Goal: Communication & Community: Answer question/provide support

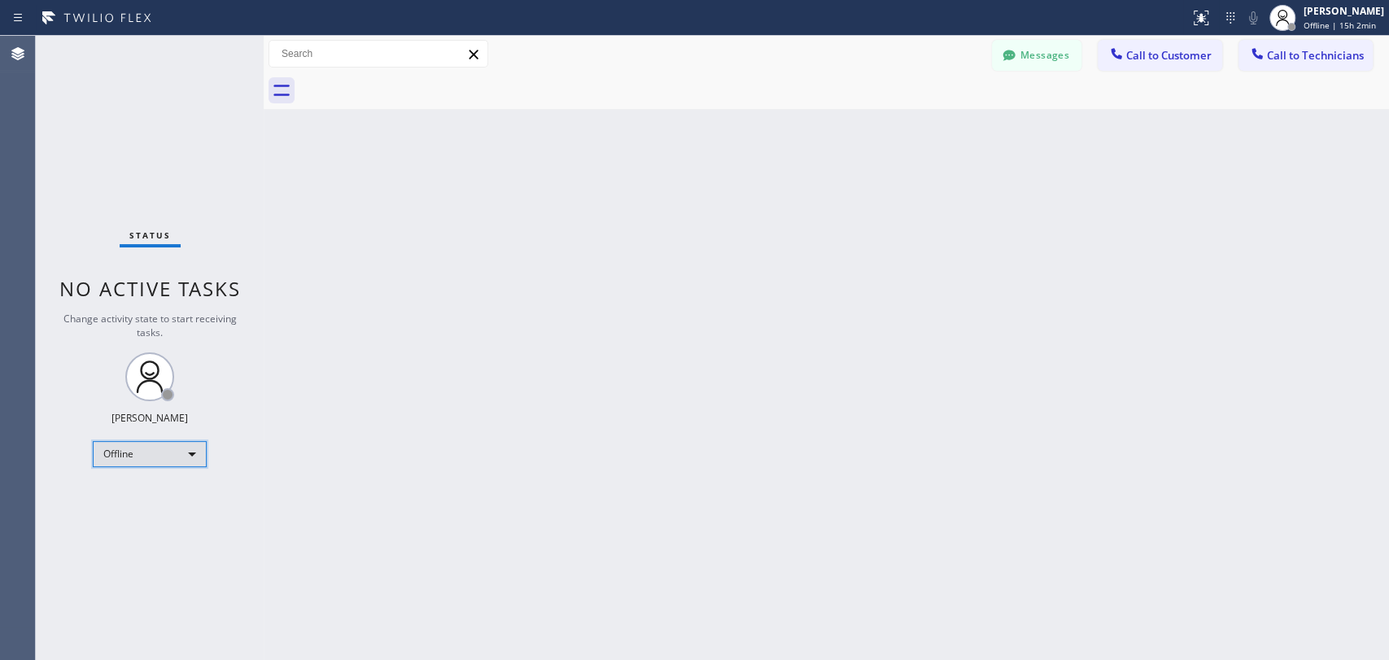
click at [126, 448] on div "Offline" at bounding box center [150, 454] width 114 height 26
click at [170, 496] on li "Available" at bounding box center [149, 495] width 111 height 20
click at [375, 405] on div "Back to Dashboard Change Sender ID Customers Technicians KA Kyle Anderson 10/02…" at bounding box center [826, 348] width 1125 height 624
click at [1304, 59] on span "Call to Technicians" at bounding box center [1315, 55] width 97 height 15
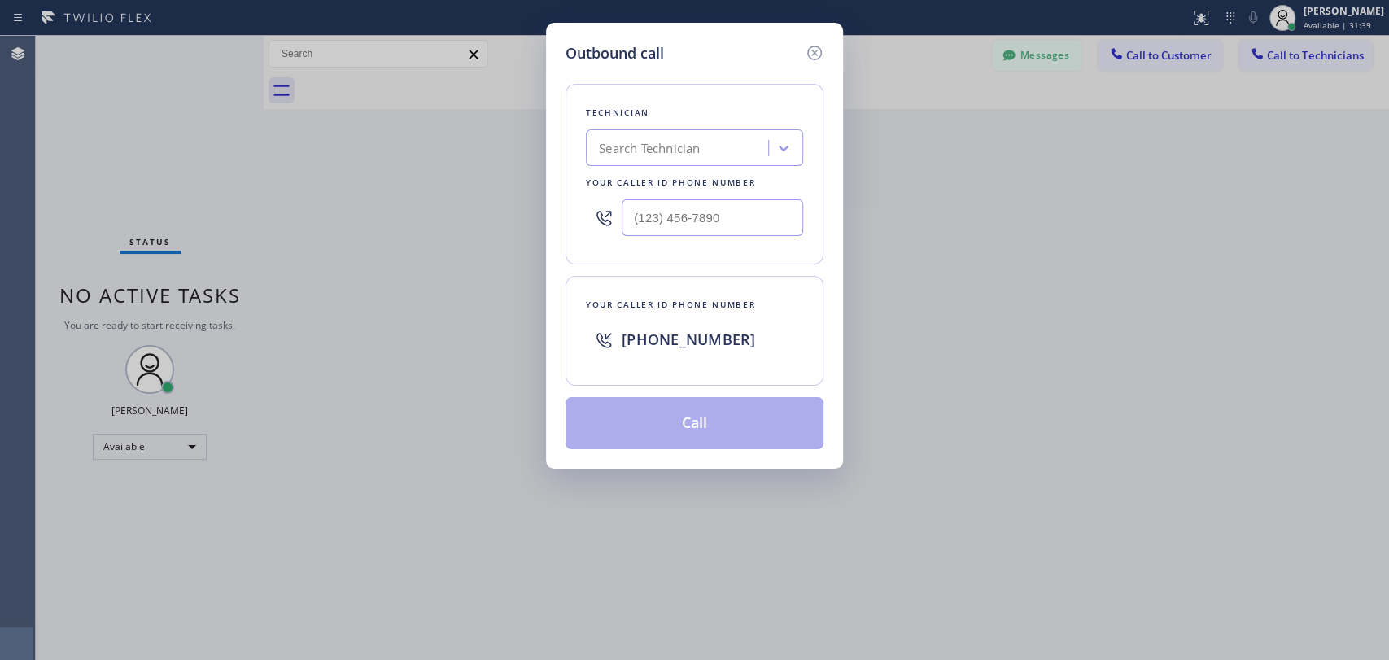
click at [672, 139] on div "Search Technician" at bounding box center [649, 148] width 101 height 19
type input "fernan"
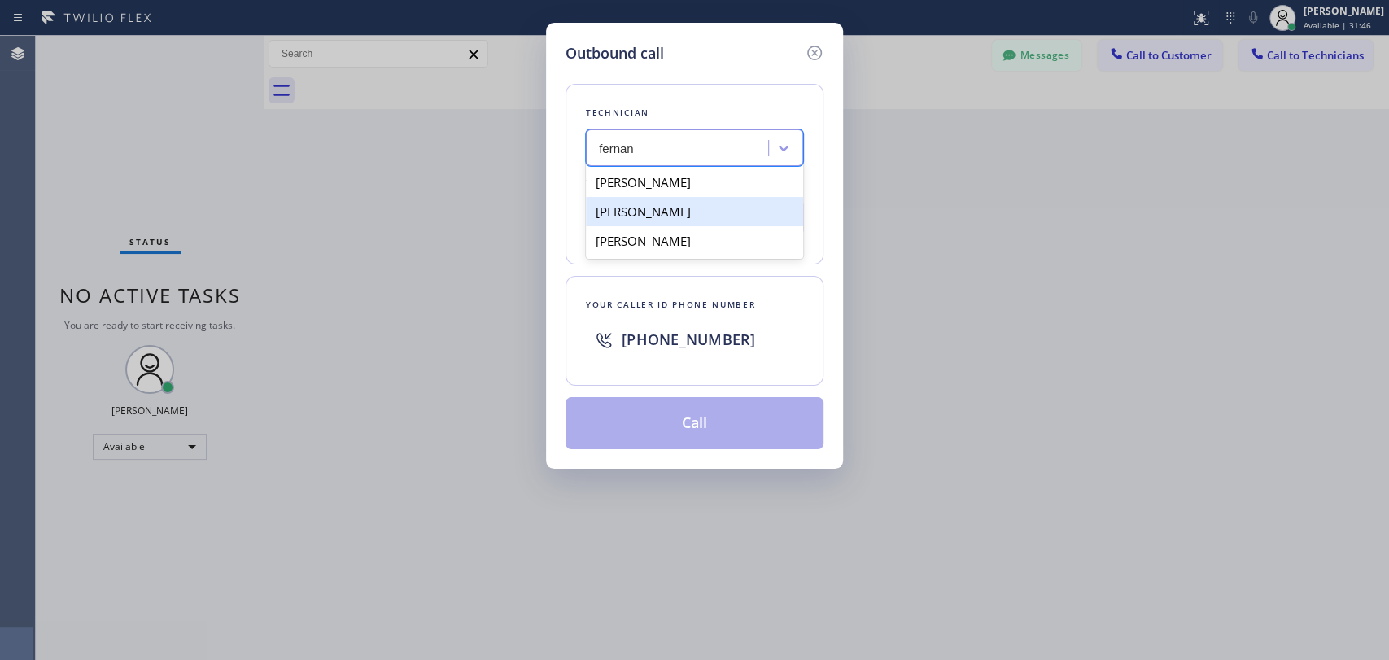
click at [699, 219] on div "Fernando F Roque" at bounding box center [694, 211] width 217 height 29
type input "(858) 322-3378"
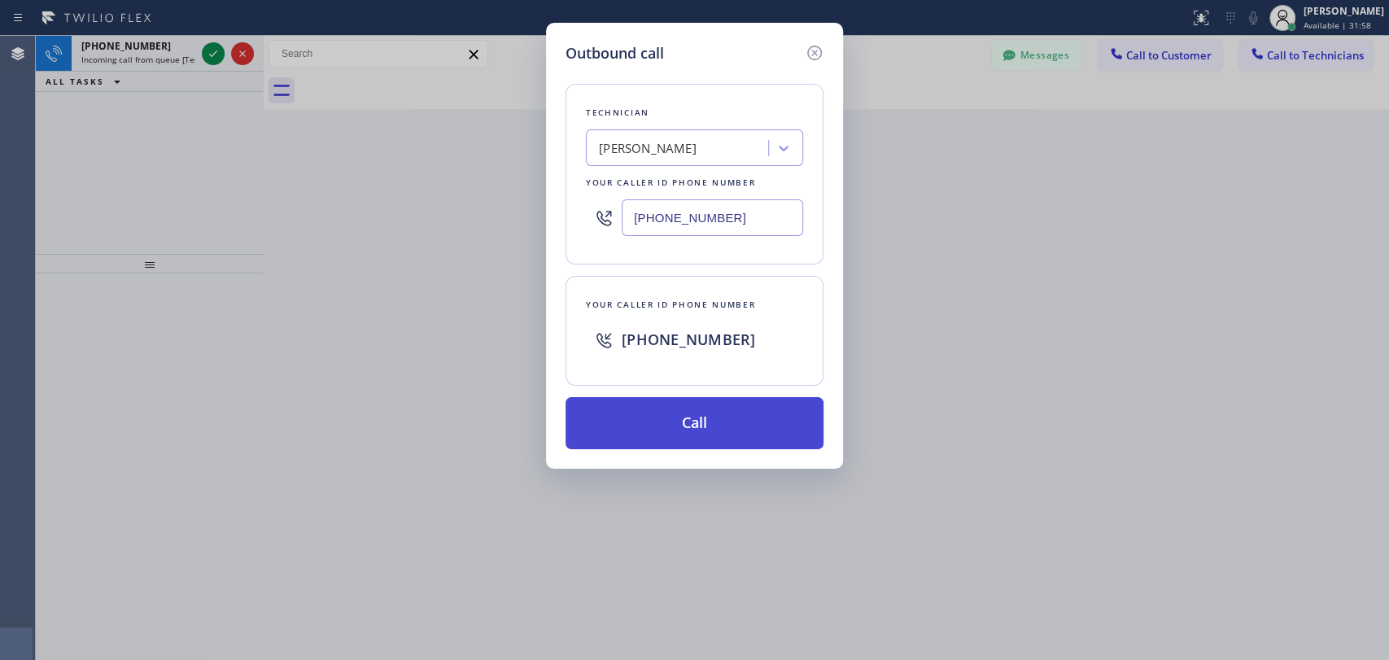
click at [657, 416] on button "Call" at bounding box center [694, 423] width 258 height 52
click at [690, 430] on button "Call" at bounding box center [694, 423] width 258 height 52
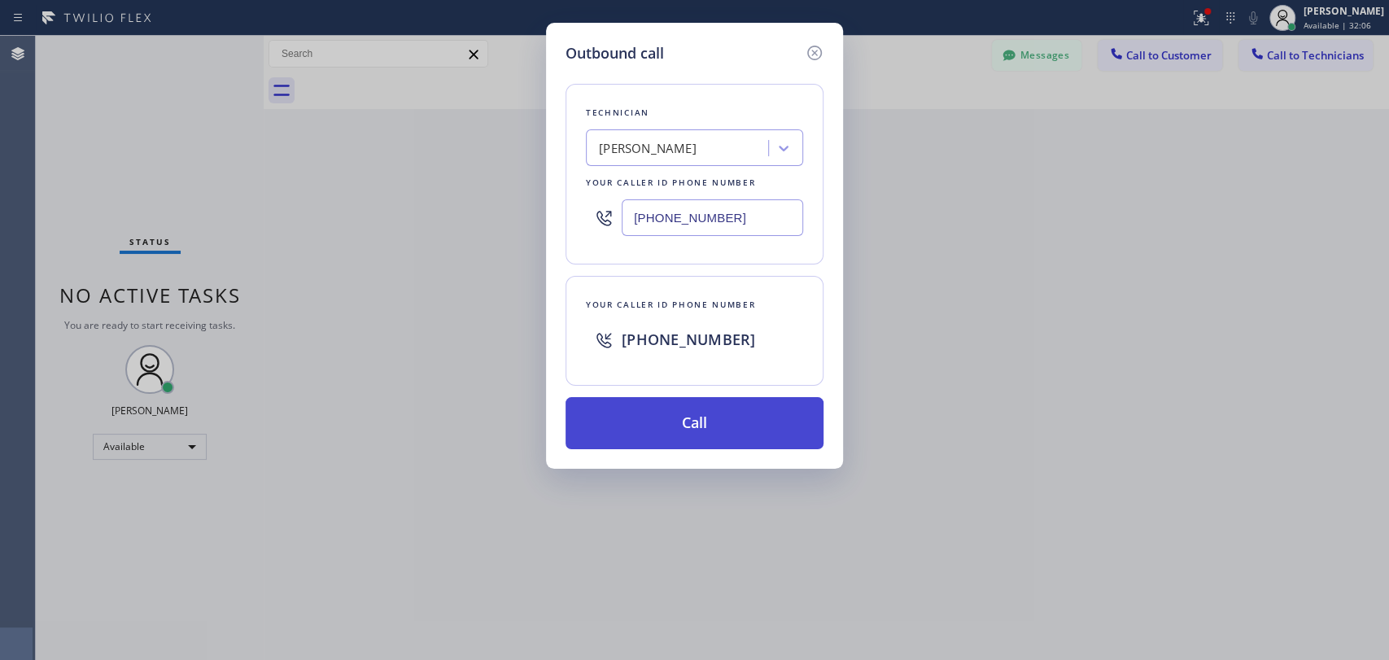
click at [719, 421] on button "Call" at bounding box center [694, 423] width 258 height 52
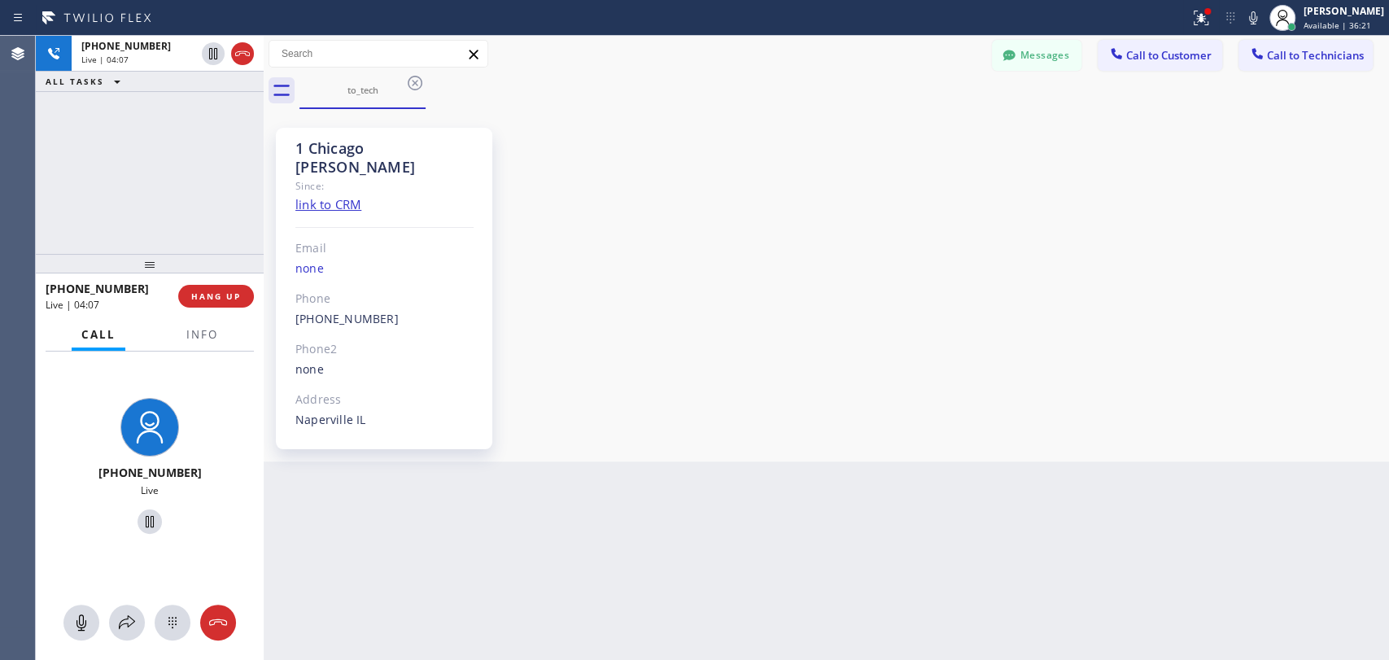
click at [144, 172] on div "+18583223378 Live | 04:07 ALL TASKS ALL TASKS ACTIVE TASKS TASKS IN WRAP UP" at bounding box center [150, 145] width 228 height 218
drag, startPoint x: 201, startPoint y: 198, endPoint x: 203, endPoint y: 215, distance: 16.5
click at [201, 199] on div "+18583223378 Live | 04:13 ALL TASKS ALL TASKS ACTIVE TASKS TASKS IN WRAP UP" at bounding box center [150, 145] width 228 height 218
click at [229, 299] on span "HANG UP" at bounding box center [216, 295] width 50 height 11
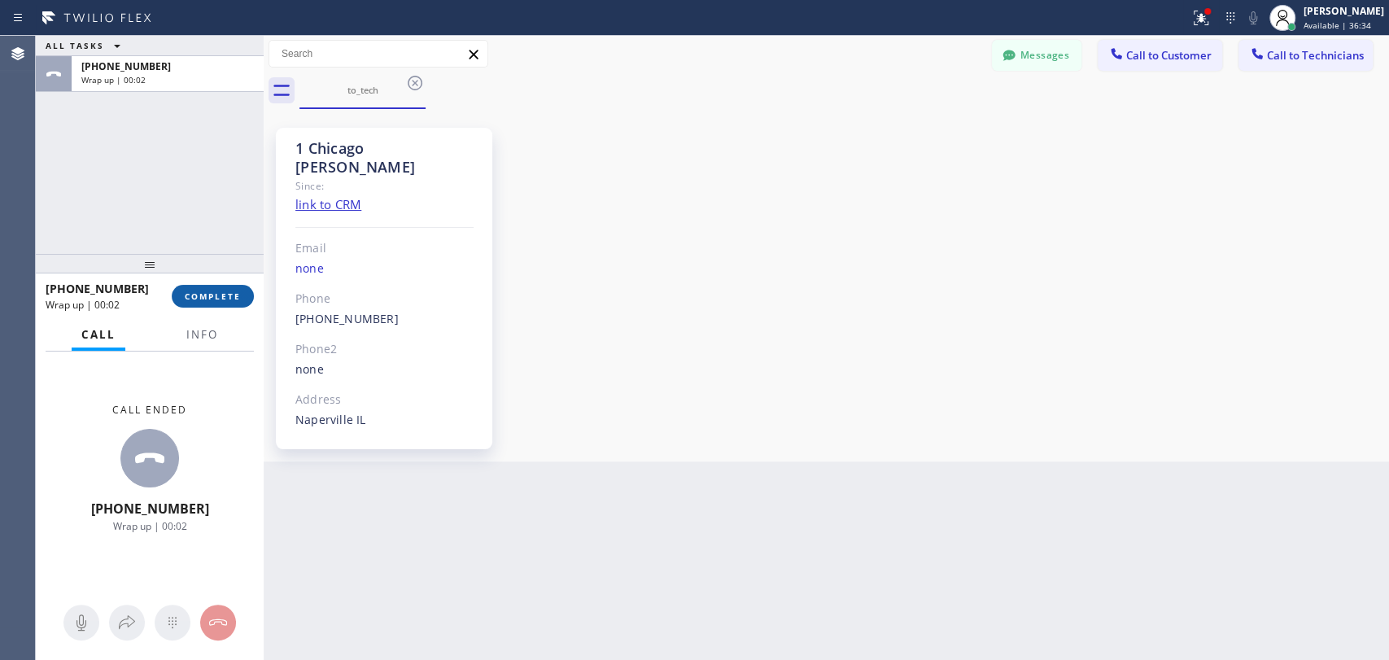
click at [230, 298] on span "COMPLETE" at bounding box center [213, 295] width 56 height 11
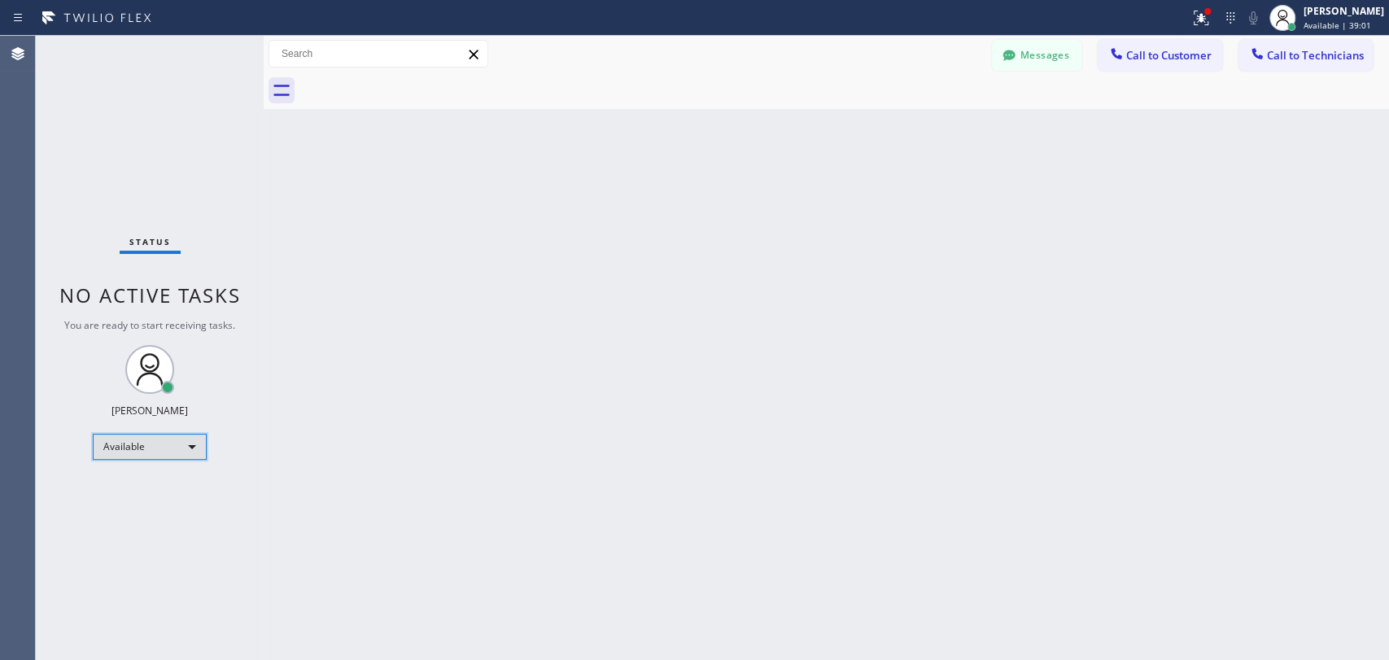
click at [163, 451] on div "Available" at bounding box center [150, 447] width 114 height 26
click at [155, 504] on li "Unavailable" at bounding box center [149, 509] width 111 height 20
click at [124, 448] on div "Unavailable" at bounding box center [150, 454] width 114 height 26
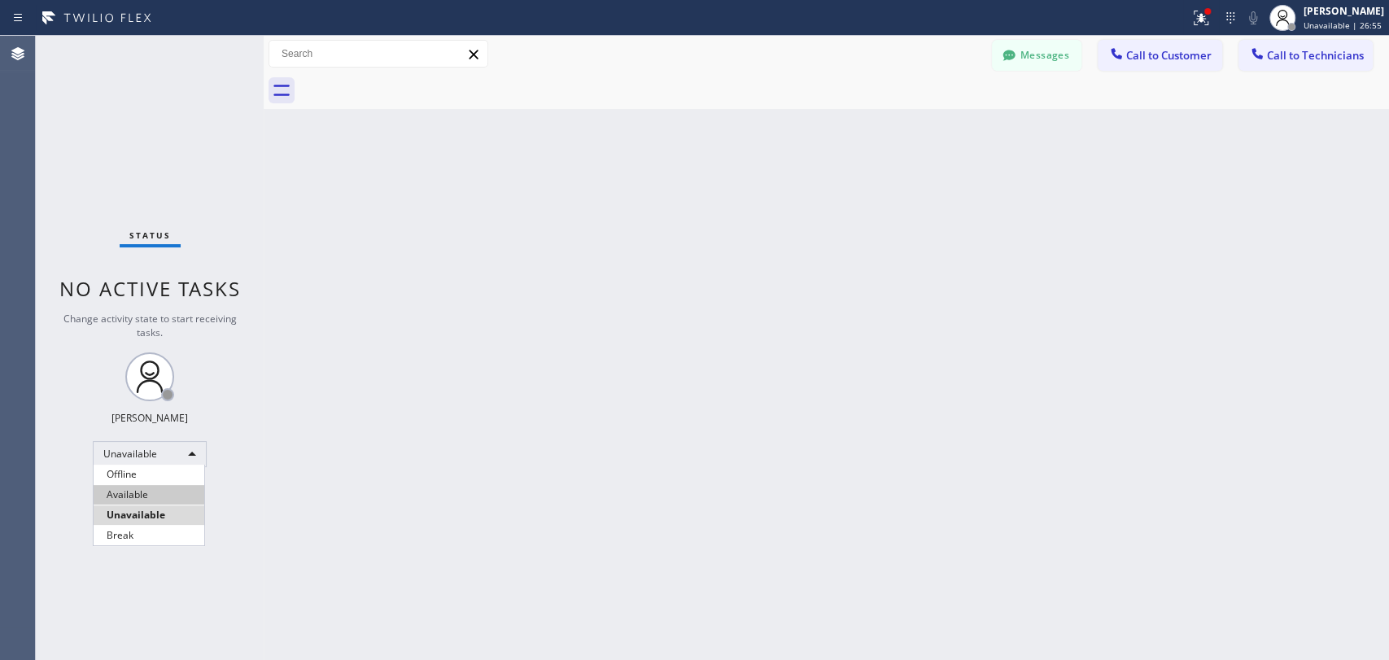
click at [142, 496] on li "Available" at bounding box center [149, 495] width 111 height 20
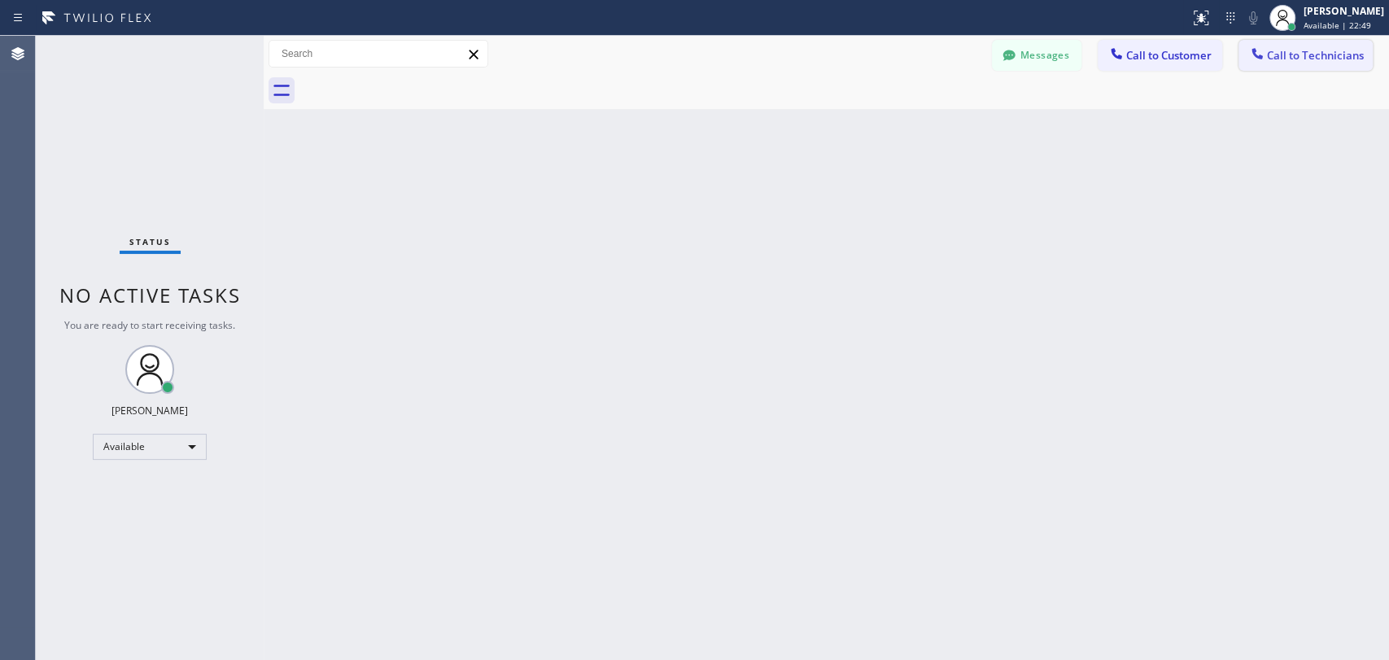
click at [1277, 54] on span "Call to Technicians" at bounding box center [1315, 55] width 97 height 15
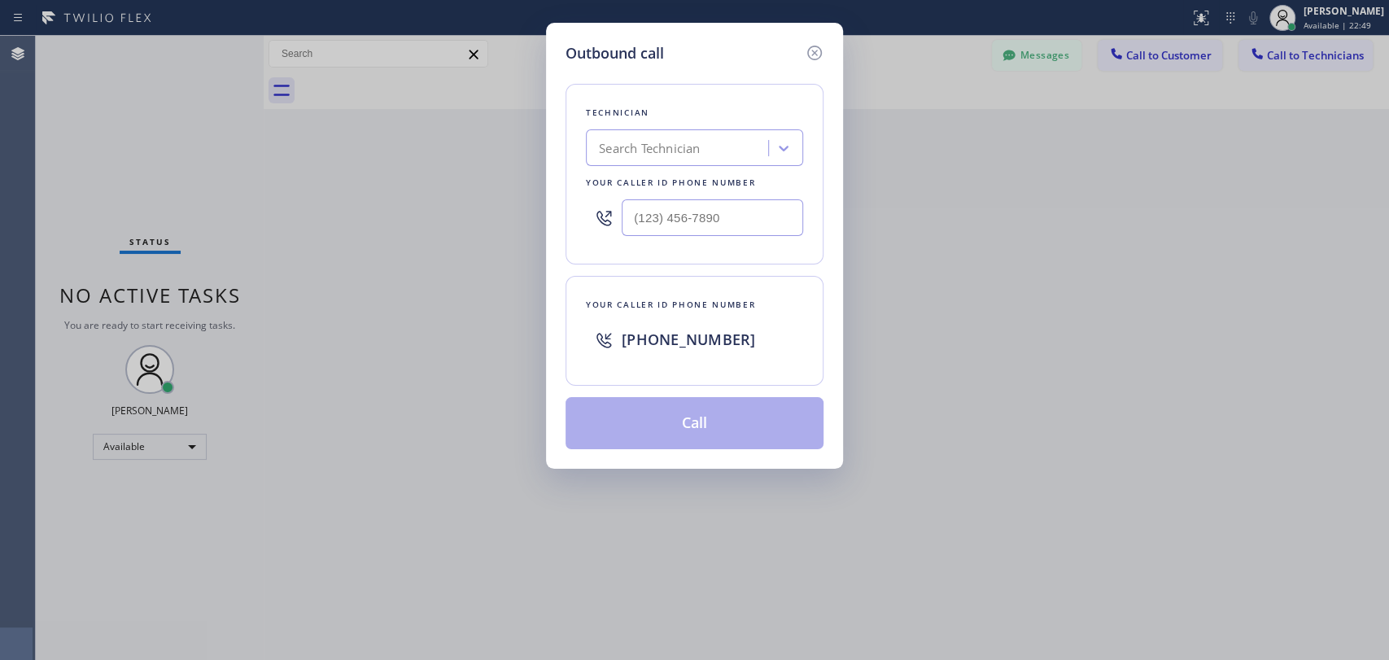
click at [672, 150] on div "Search Technician" at bounding box center [649, 148] width 101 height 19
type input "check"
drag, startPoint x: 596, startPoint y: 147, endPoint x: 715, endPoint y: 166, distance: 120.2
click at [715, 166] on div "Technician 0 results available. Select is focused ,type to refine list, press D…" at bounding box center [694, 174] width 258 height 181
type input "david"
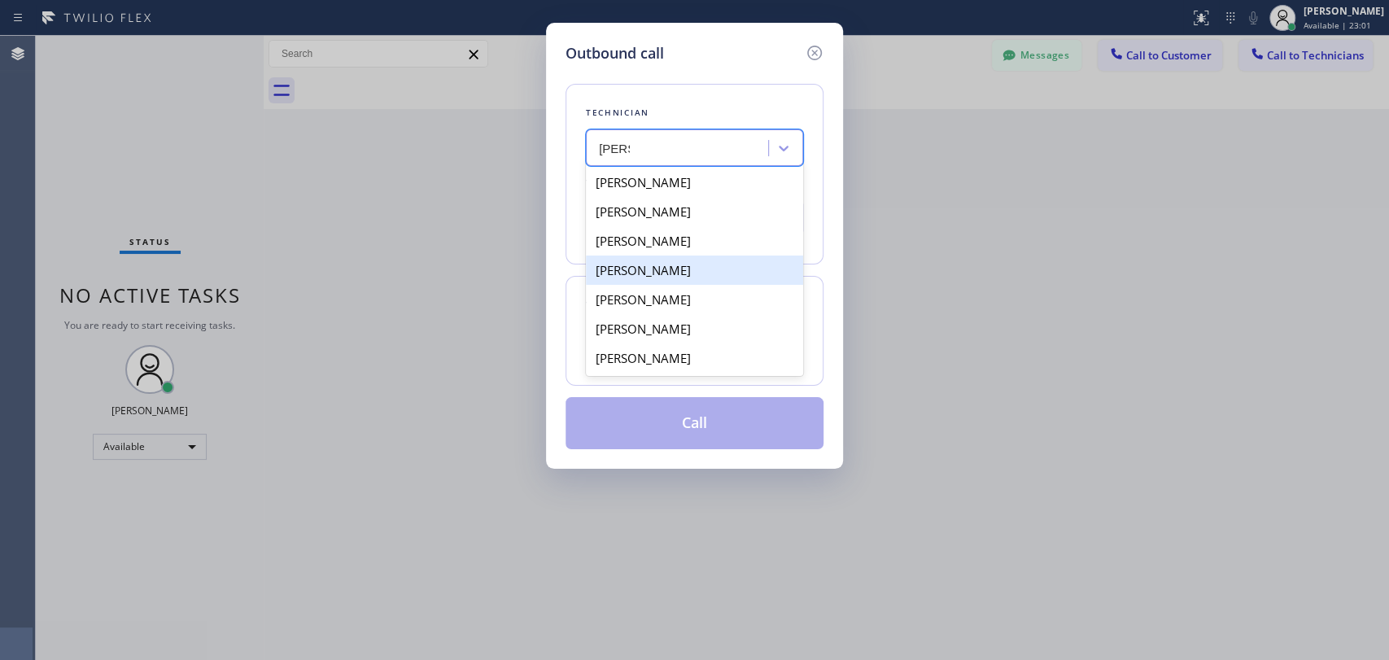
click at [680, 265] on div "David Romero" at bounding box center [694, 269] width 217 height 29
type input "(323) 579-9547"
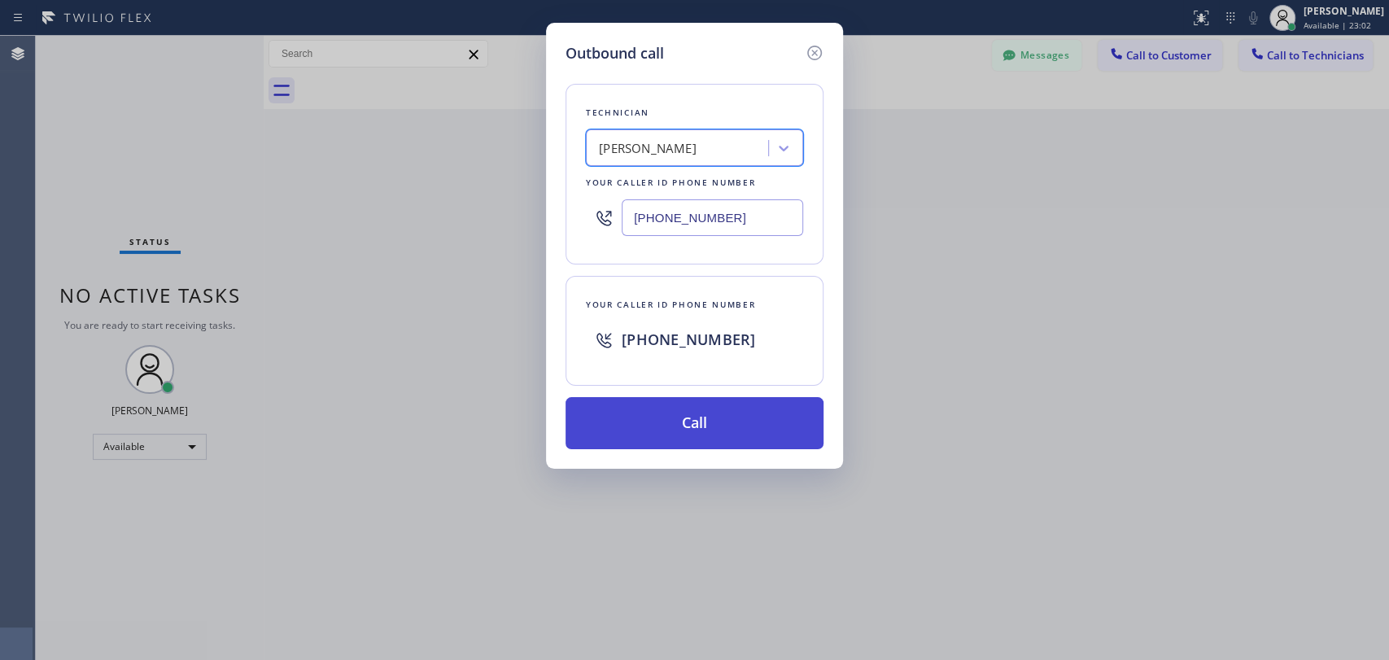
click at [637, 415] on button "Call" at bounding box center [694, 423] width 258 height 52
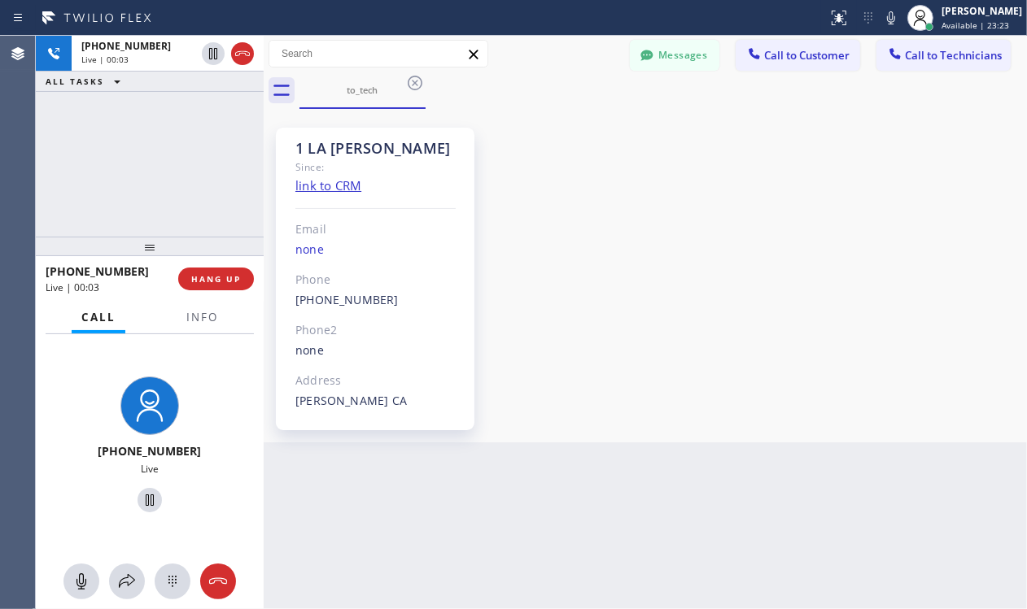
click at [826, 286] on div "1 LA David Since: link to CRM Email none Phone (323) 579-9547 Outbound call Tec…" at bounding box center [645, 275] width 755 height 325
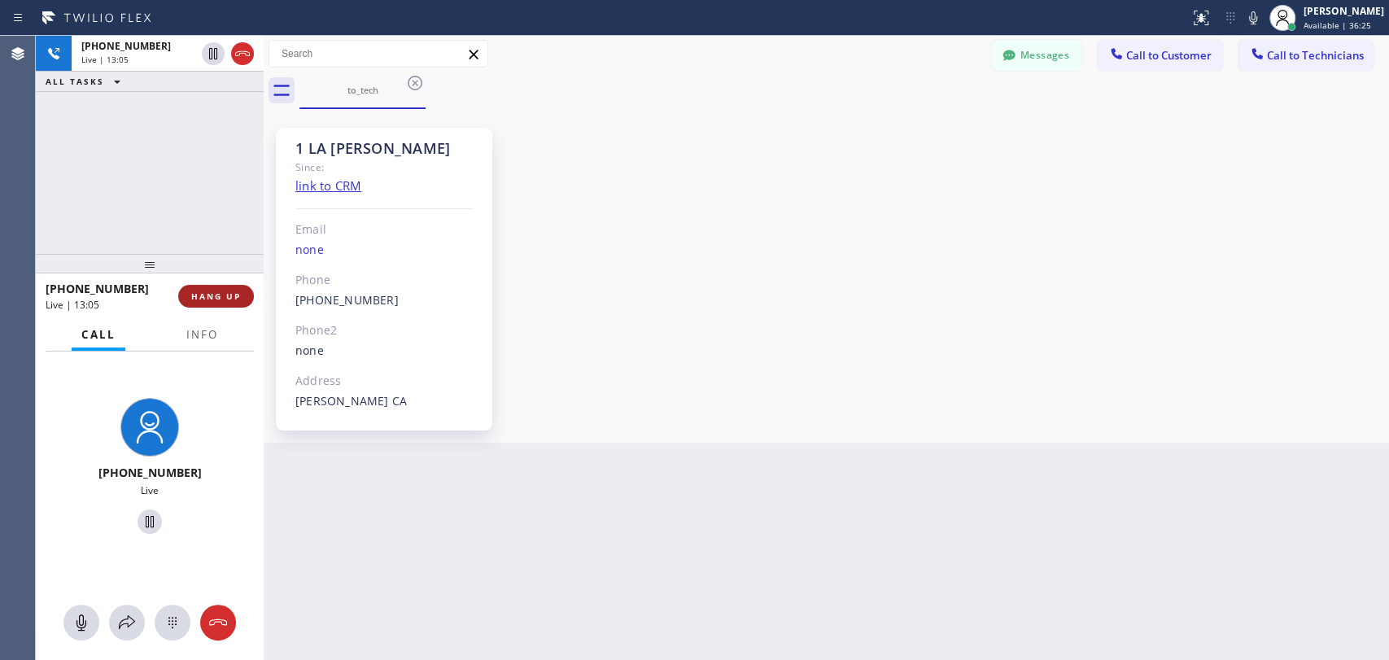
click at [228, 302] on button "HANG UP" at bounding box center [216, 296] width 76 height 23
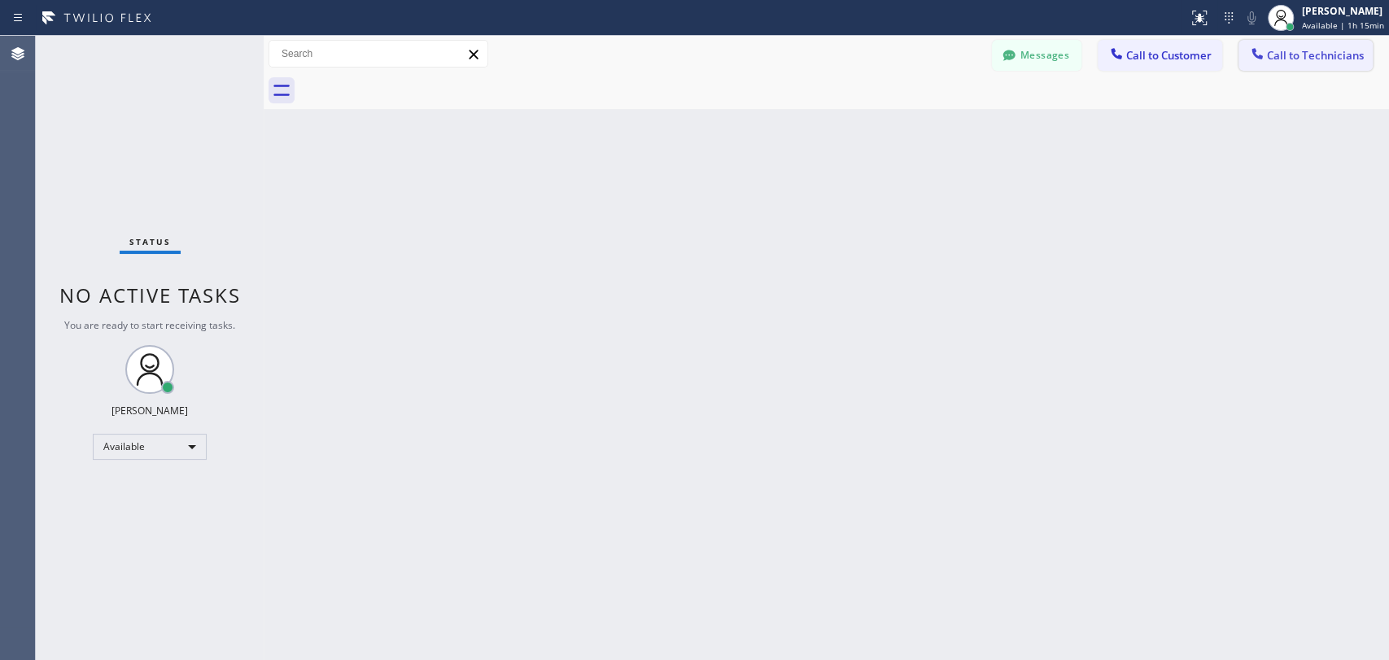
click at [1293, 66] on button "Call to Technicians" at bounding box center [1305, 55] width 134 height 31
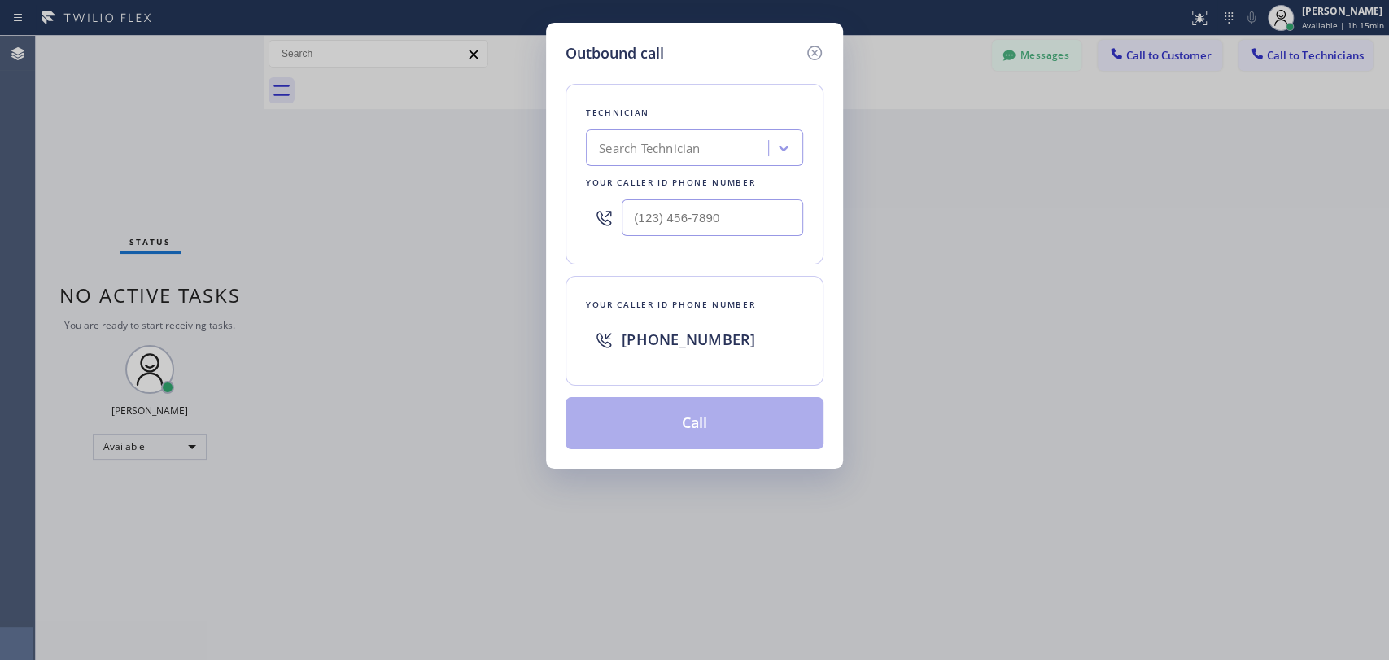
click at [741, 165] on div "Technician Search Technician Your caller id phone number" at bounding box center [694, 174] width 258 height 181
click at [735, 154] on div "Search Technician" at bounding box center [679, 148] width 177 height 28
type input "vadim"
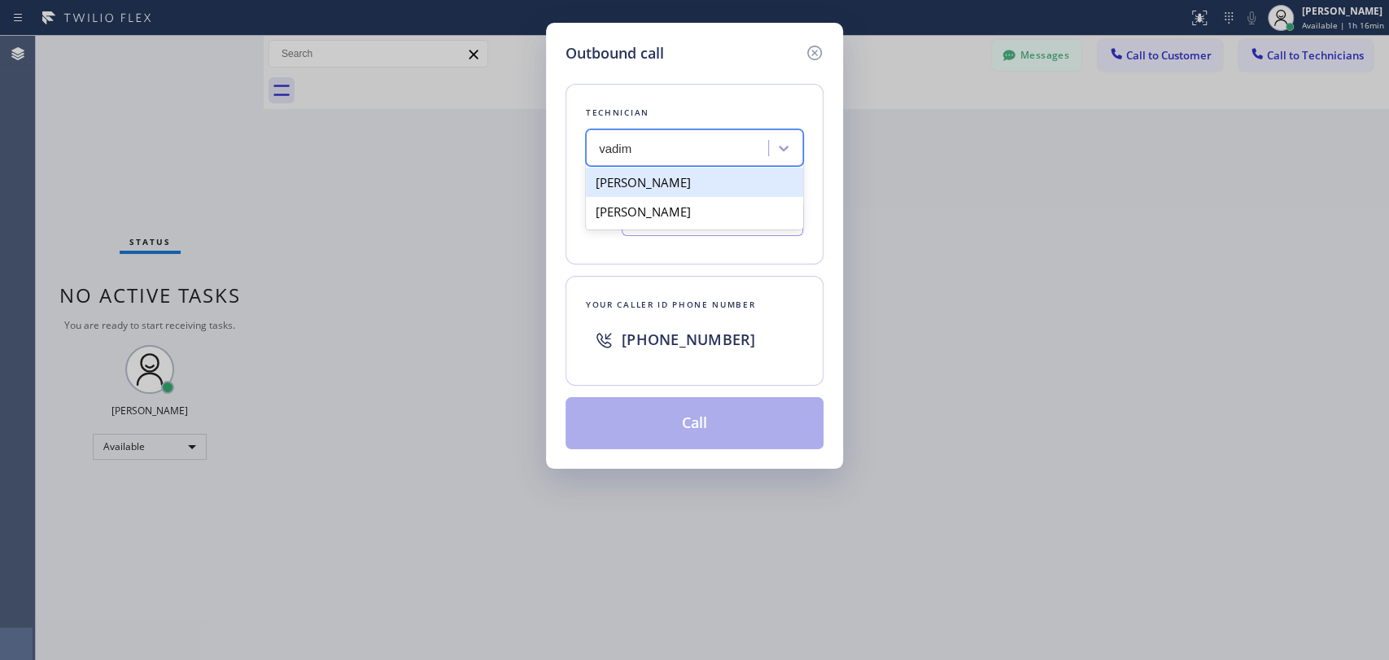
click at [717, 183] on div "[PERSON_NAME]" at bounding box center [694, 182] width 217 height 29
type input "[PHONE_NUMBER]"
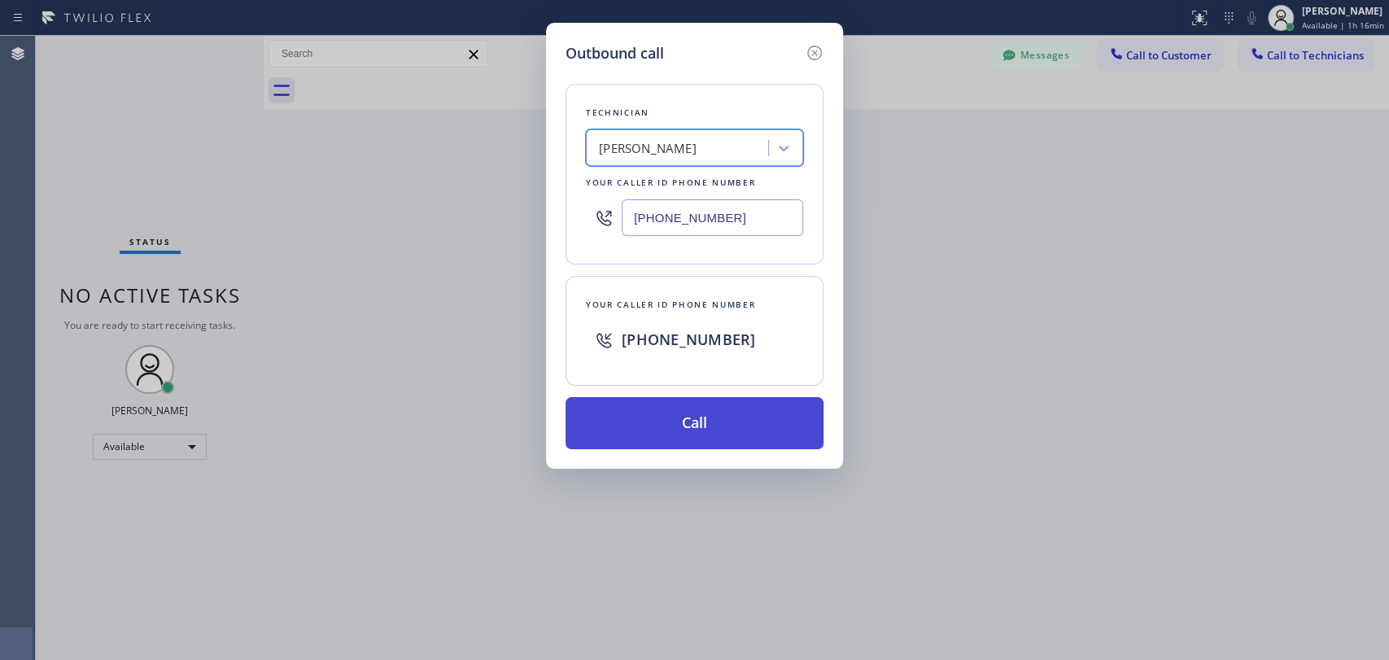
click at [655, 411] on button "Call" at bounding box center [694, 423] width 258 height 52
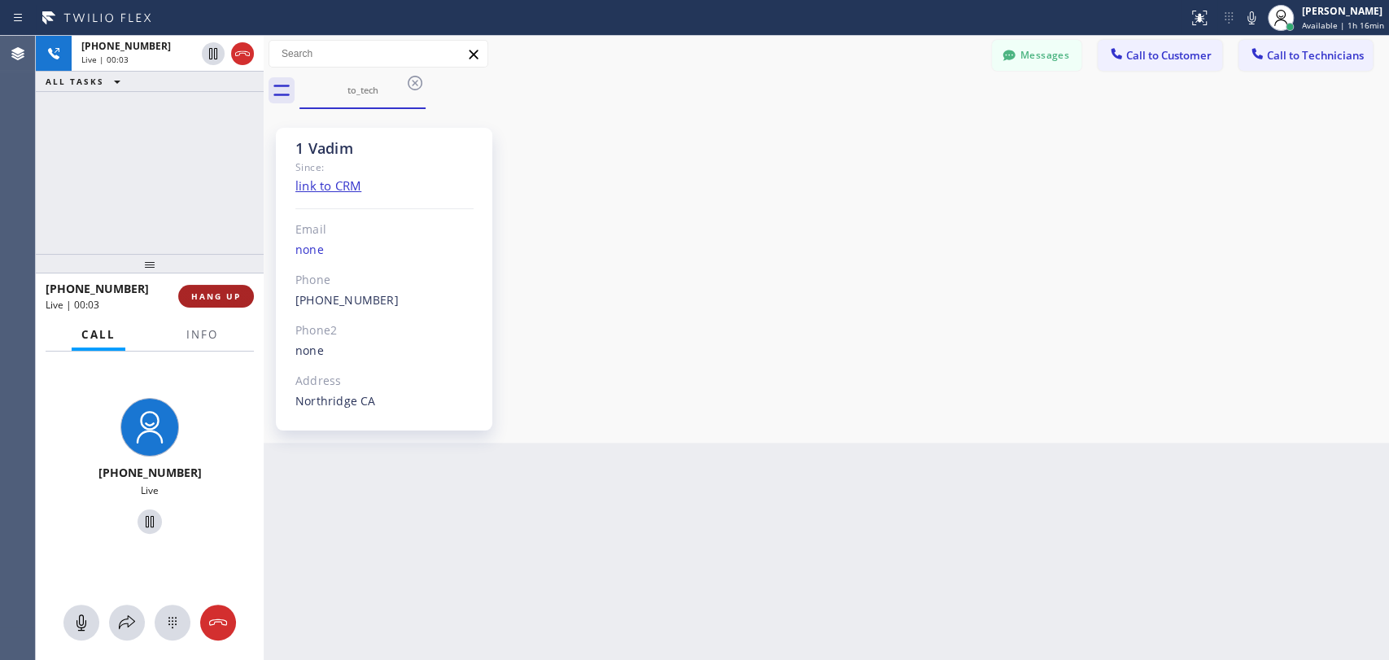
click at [198, 301] on span "HANG UP" at bounding box center [216, 295] width 50 height 11
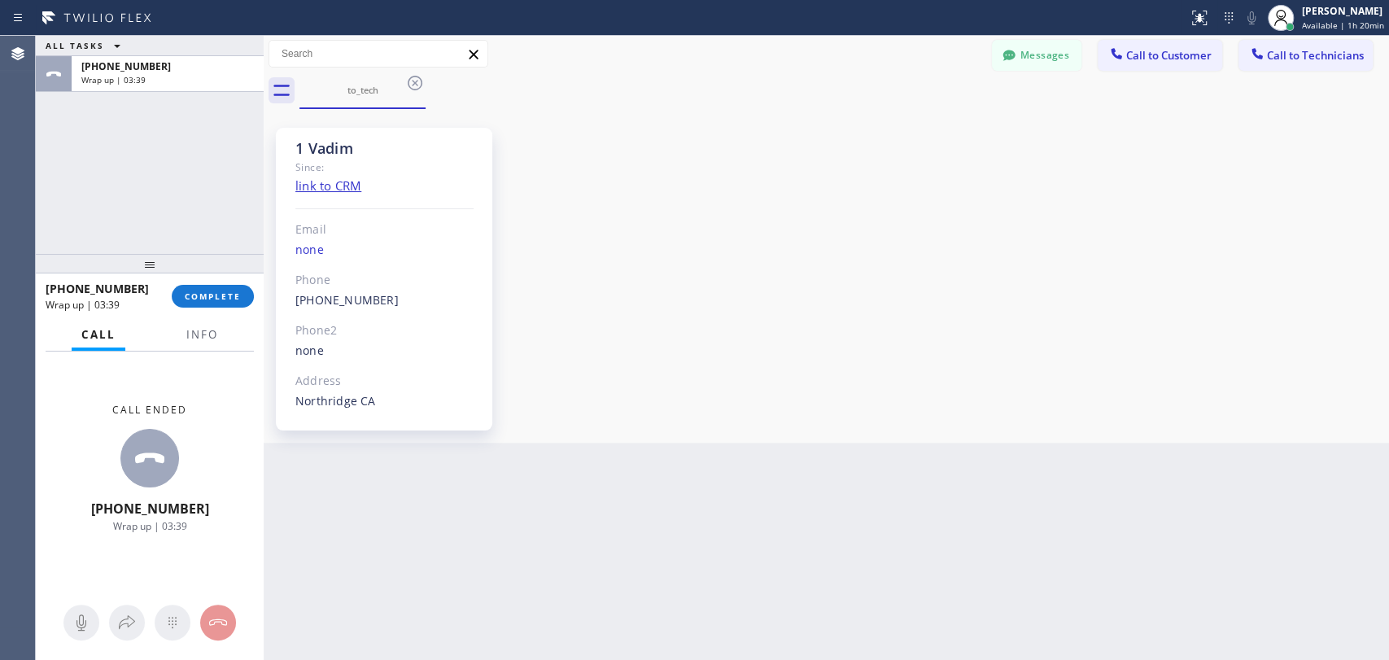
click at [207, 309] on div "+18183090098 Wrap up | 03:39 COMPLETE" at bounding box center [150, 296] width 208 height 42
click at [205, 301] on span "COMPLETE" at bounding box center [213, 295] width 56 height 11
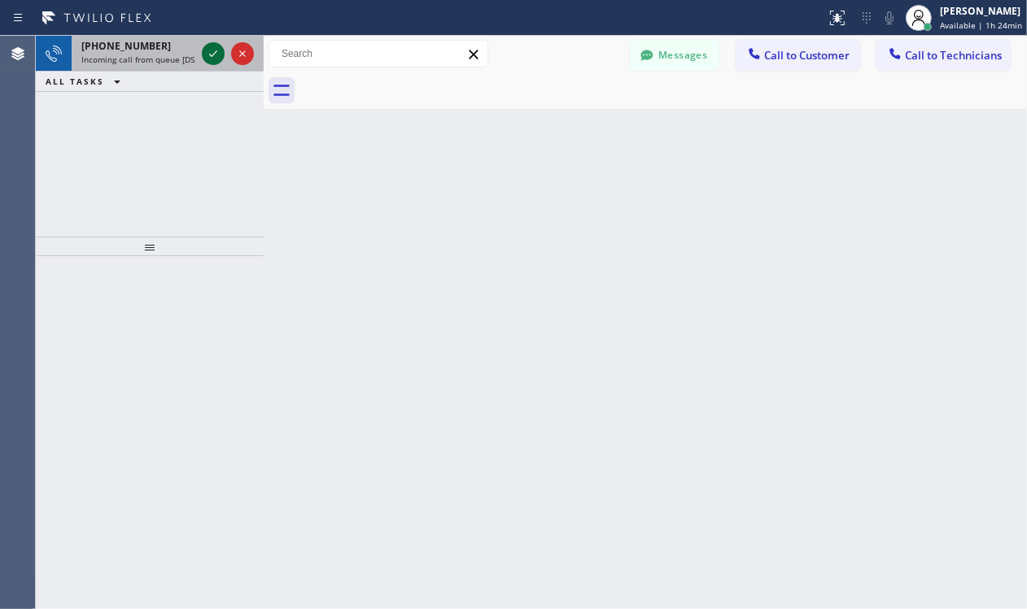
click at [211, 57] on icon at bounding box center [213, 54] width 20 height 20
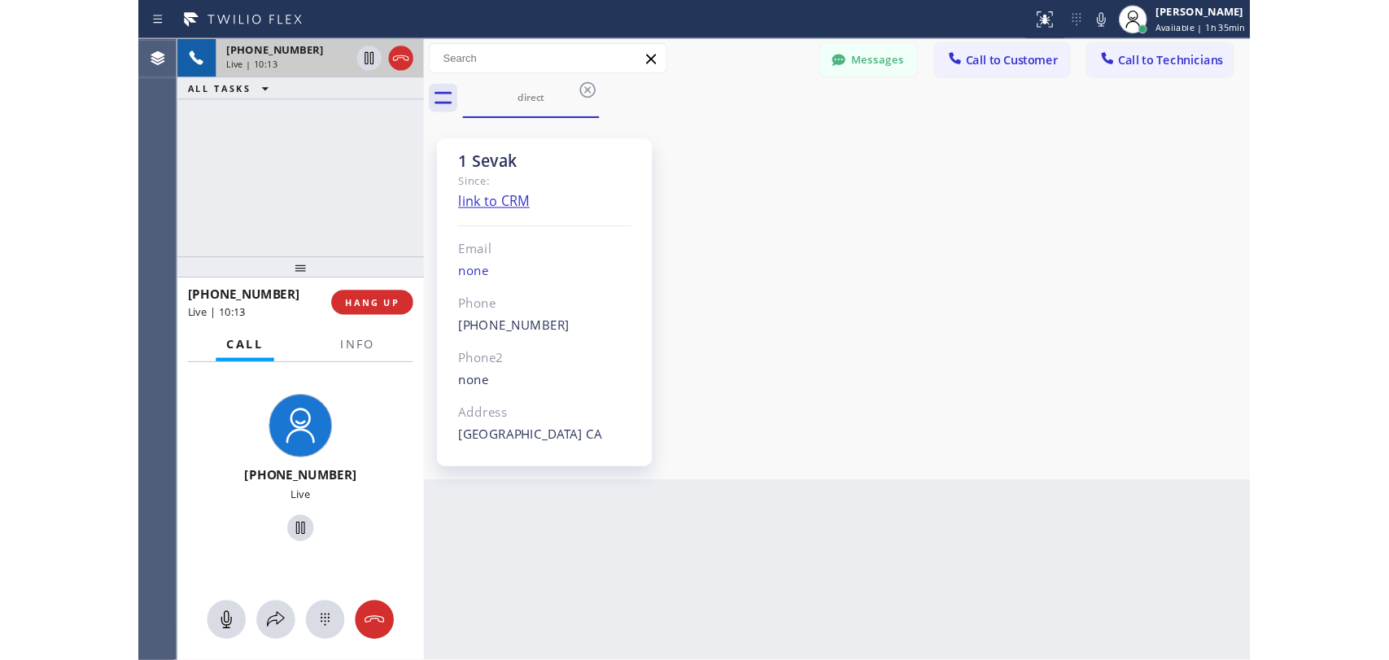
scroll to position [844, 0]
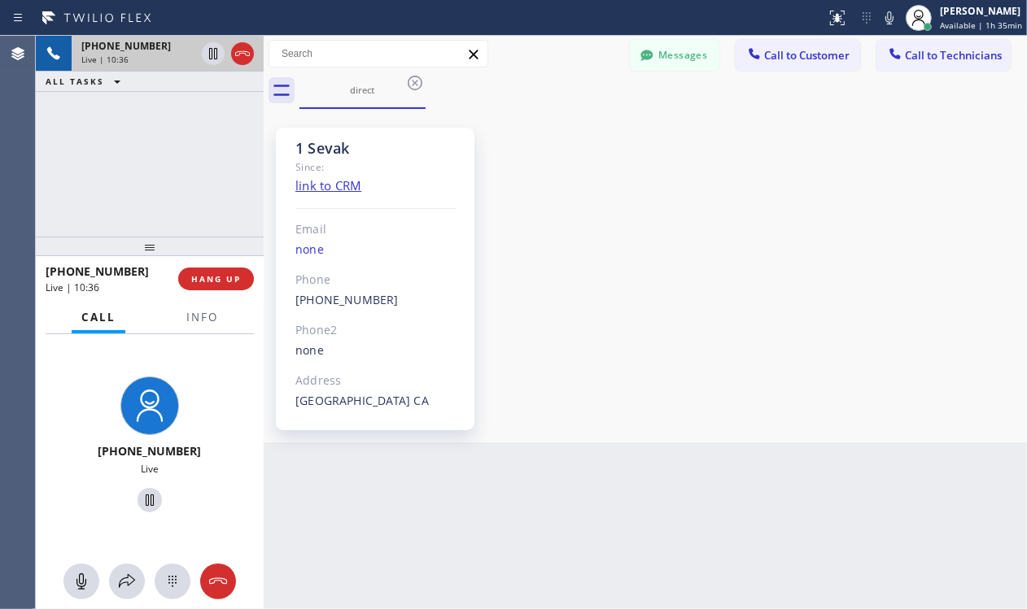
click at [748, 298] on div "1 Sevak Since: link to CRM Email none Phone (818) 625-1094 Outbound call Techni…" at bounding box center [645, 275] width 755 height 325
click at [591, 223] on div "1 Sevak Since: link to CRM Email none Phone (818) 625-1094 Outbound call Techni…" at bounding box center [645, 275] width 755 height 325
click at [228, 281] on span "HANG UP" at bounding box center [216, 278] width 50 height 11
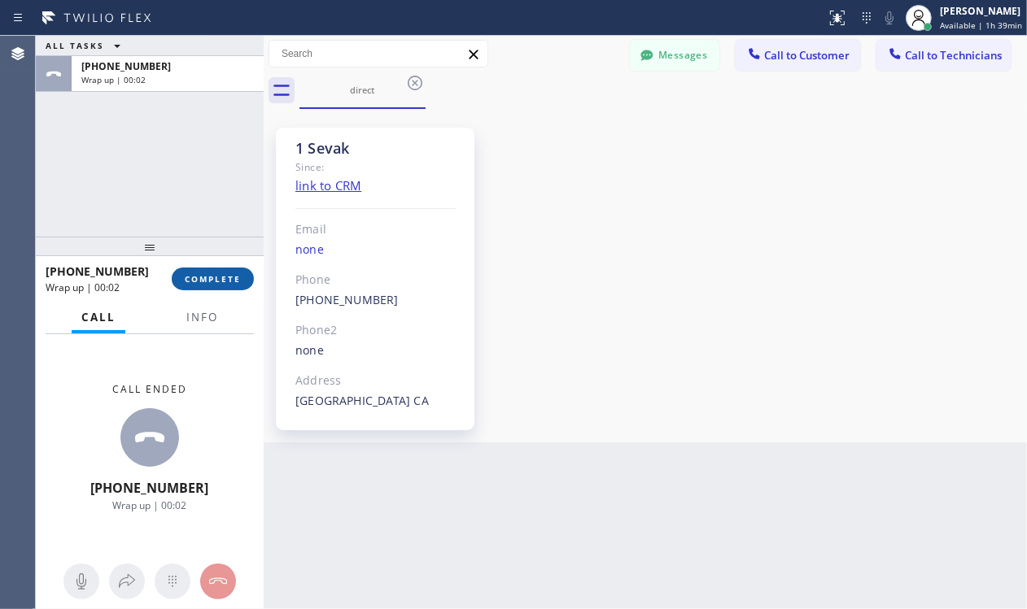
click at [193, 277] on span "COMPLETE" at bounding box center [213, 278] width 56 height 11
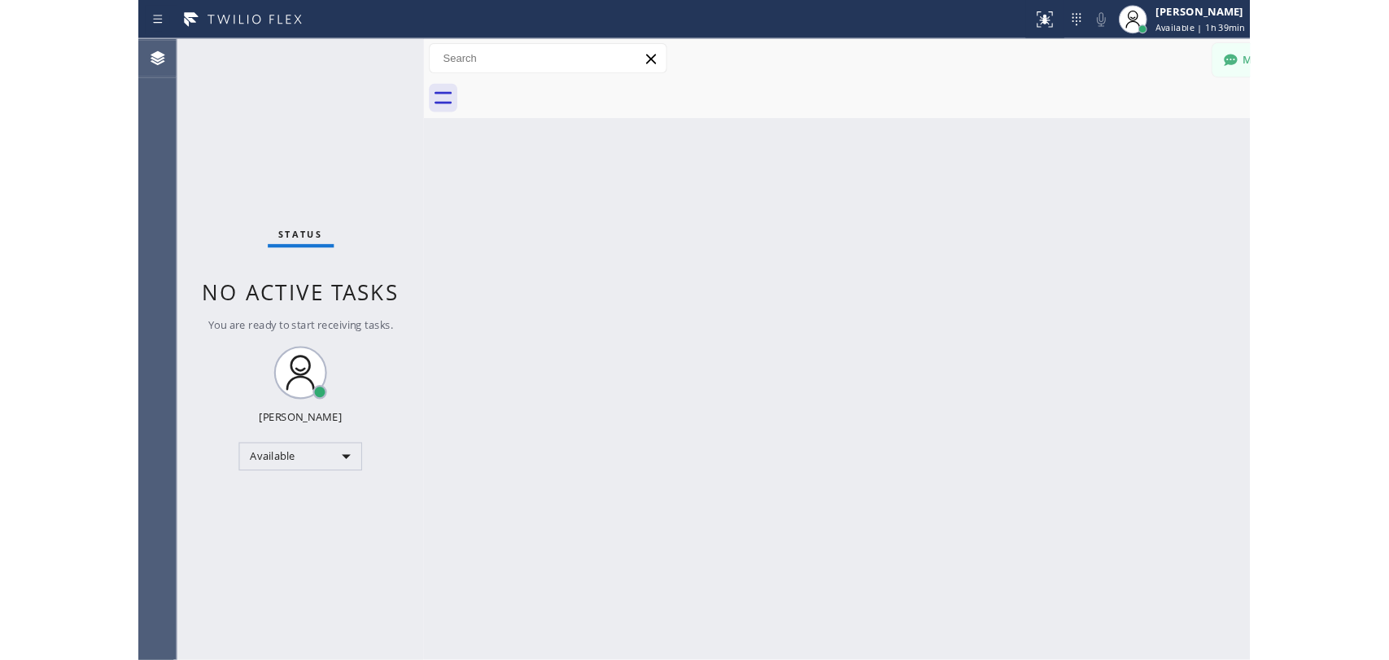
scroll to position [844, 0]
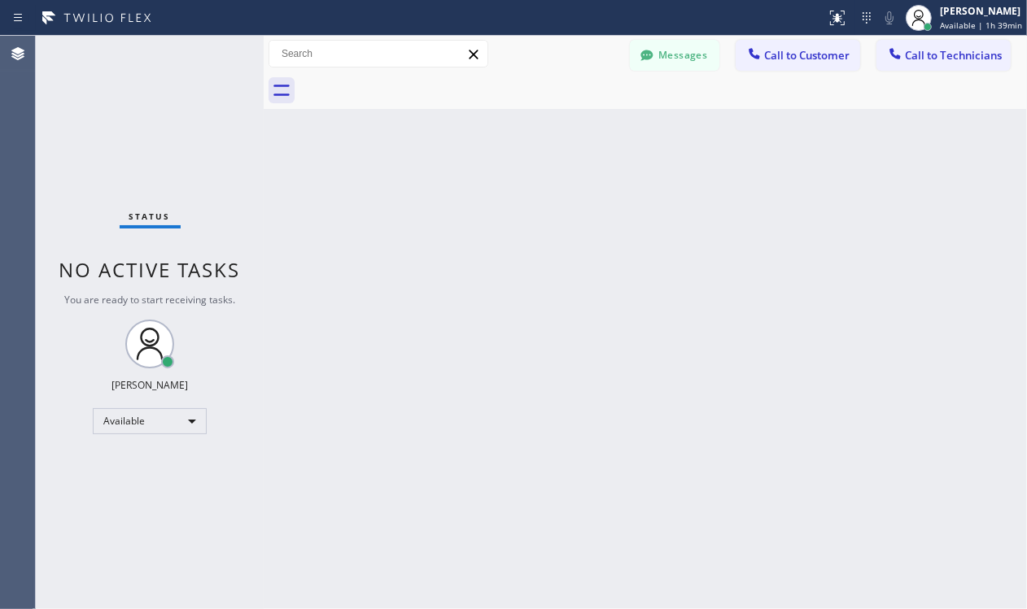
click at [773, 253] on div "Back to Dashboard Change Sender ID Customers Technicians KA [PERSON_NAME] [DATE…" at bounding box center [645, 322] width 763 height 573
click at [841, 390] on div "Back to Dashboard Change Sender ID Customers Technicians KA [PERSON_NAME] [DATE…" at bounding box center [645, 322] width 763 height 573
click at [613, 193] on div "Back to Dashboard Change Sender ID Customers Technicians KA [PERSON_NAME] [DATE…" at bounding box center [645, 322] width 763 height 573
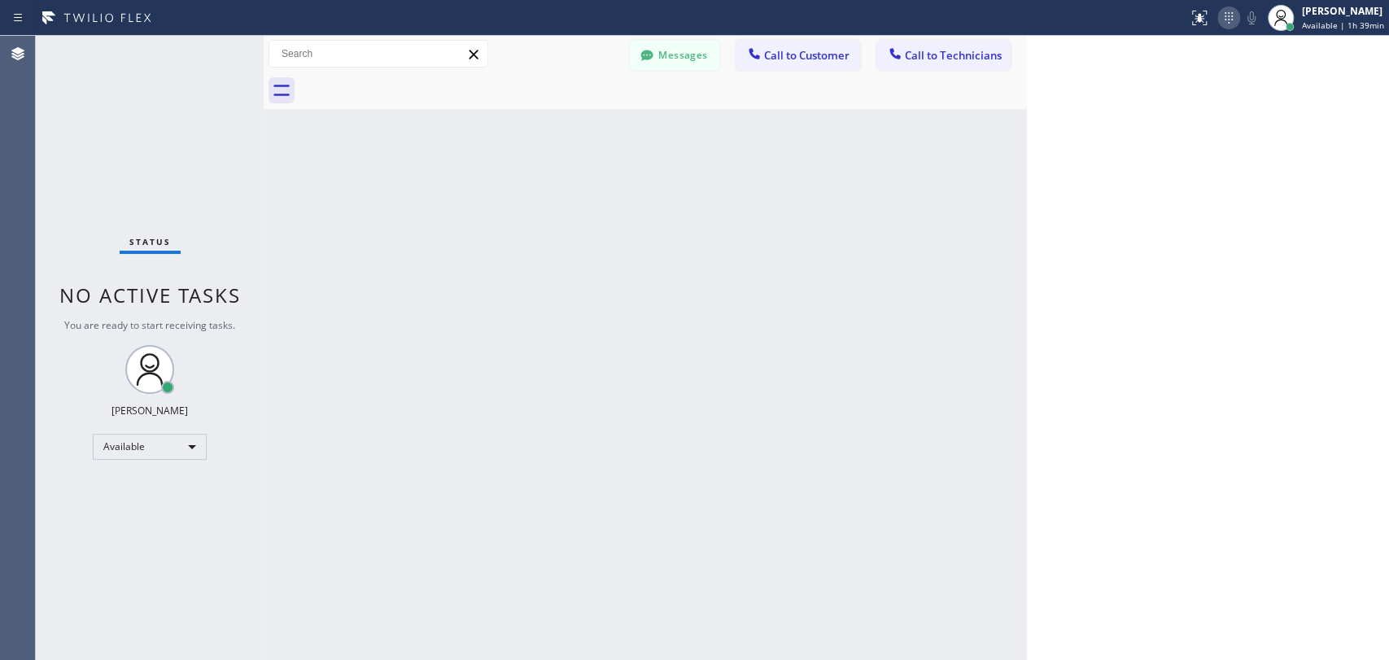
scroll to position [765, 0]
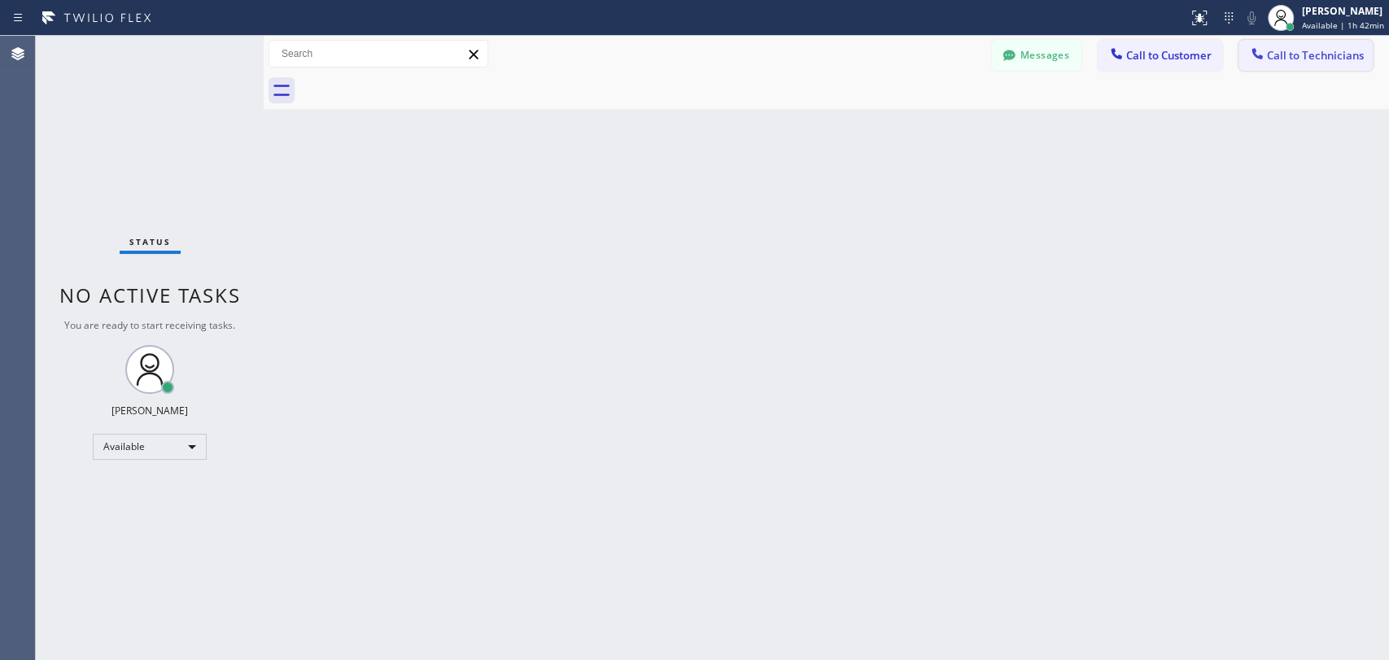
click at [1294, 54] on span "Call to Technicians" at bounding box center [1315, 55] width 97 height 15
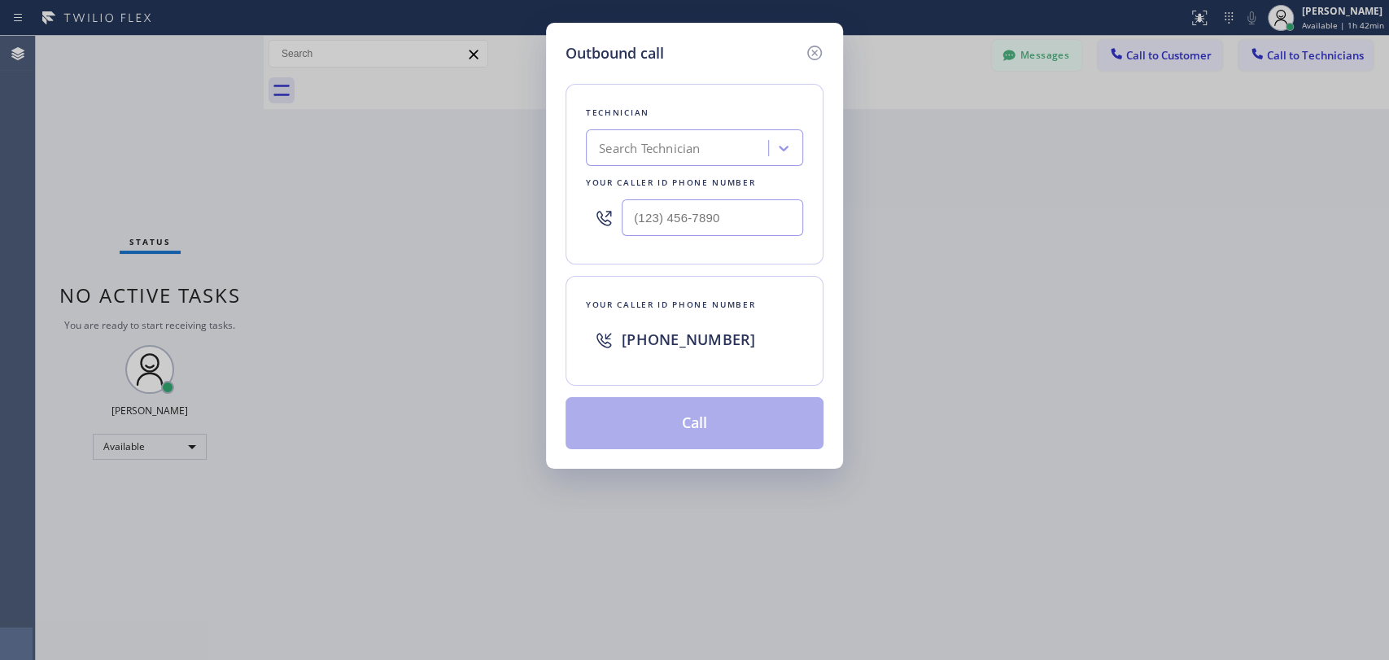
click at [656, 145] on div "Search Technician" at bounding box center [649, 148] width 101 height 19
type input "sevak"
click at [619, 183] on div "Sevak Shirvanian" at bounding box center [694, 182] width 217 height 29
type input "(818) 625-1094"
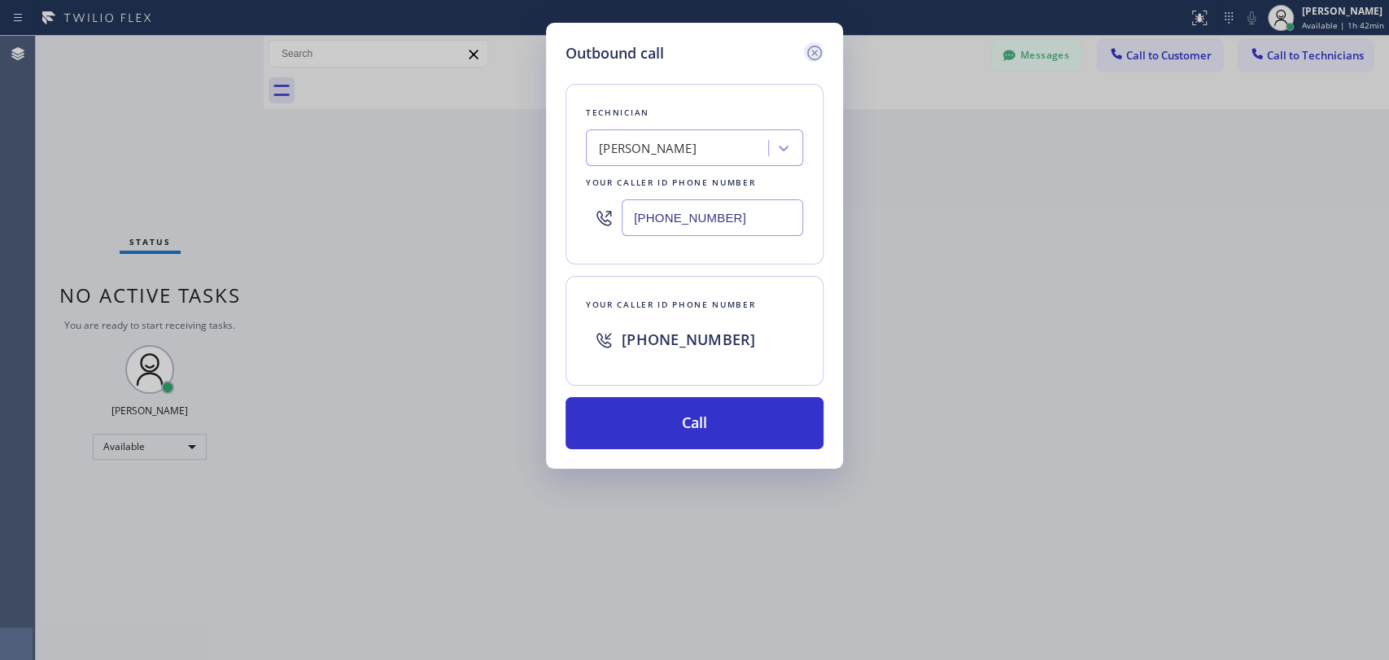
click at [809, 54] on icon at bounding box center [815, 53] width 20 height 20
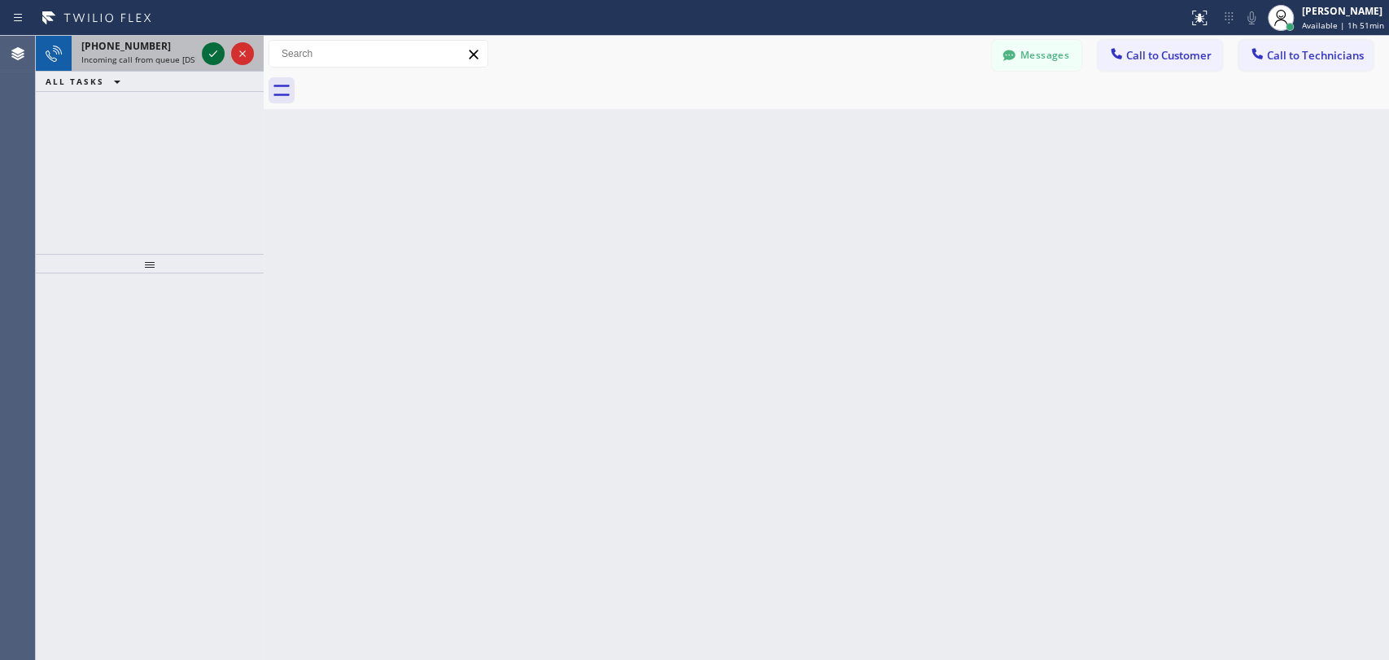
click at [203, 53] on icon at bounding box center [213, 54] width 20 height 20
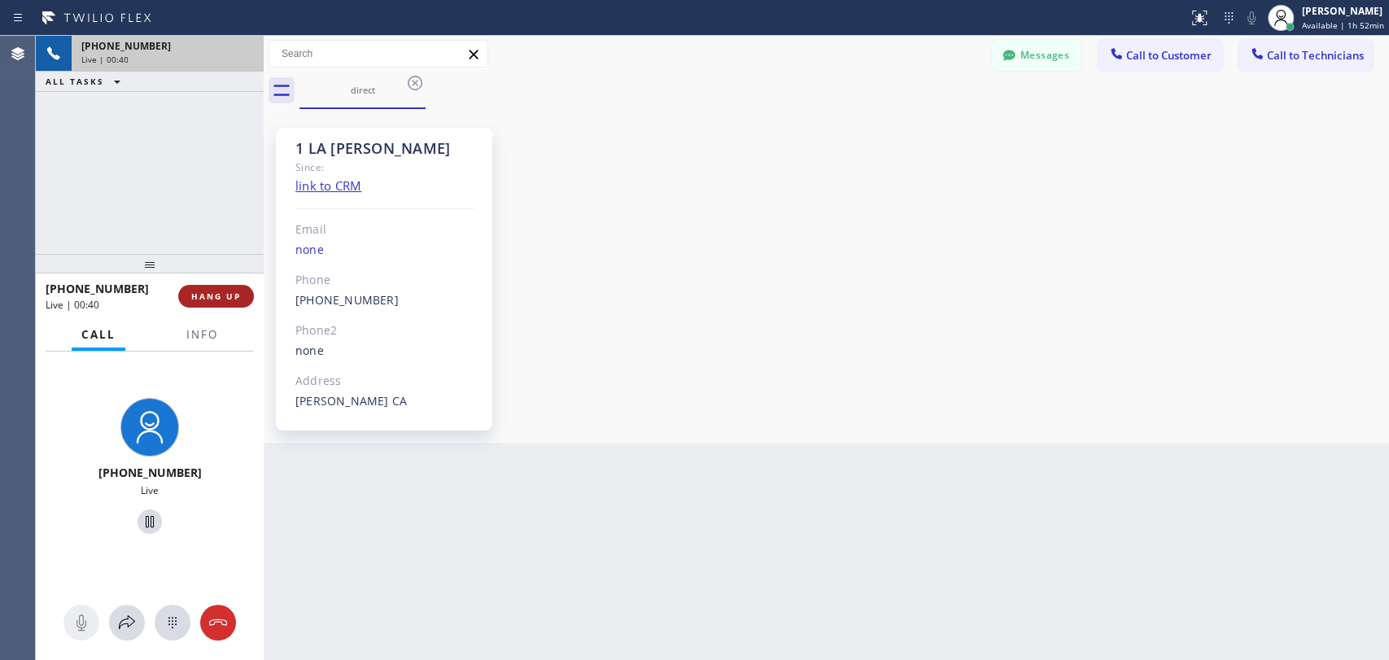
click at [243, 295] on button "HANG UP" at bounding box center [216, 296] width 76 height 23
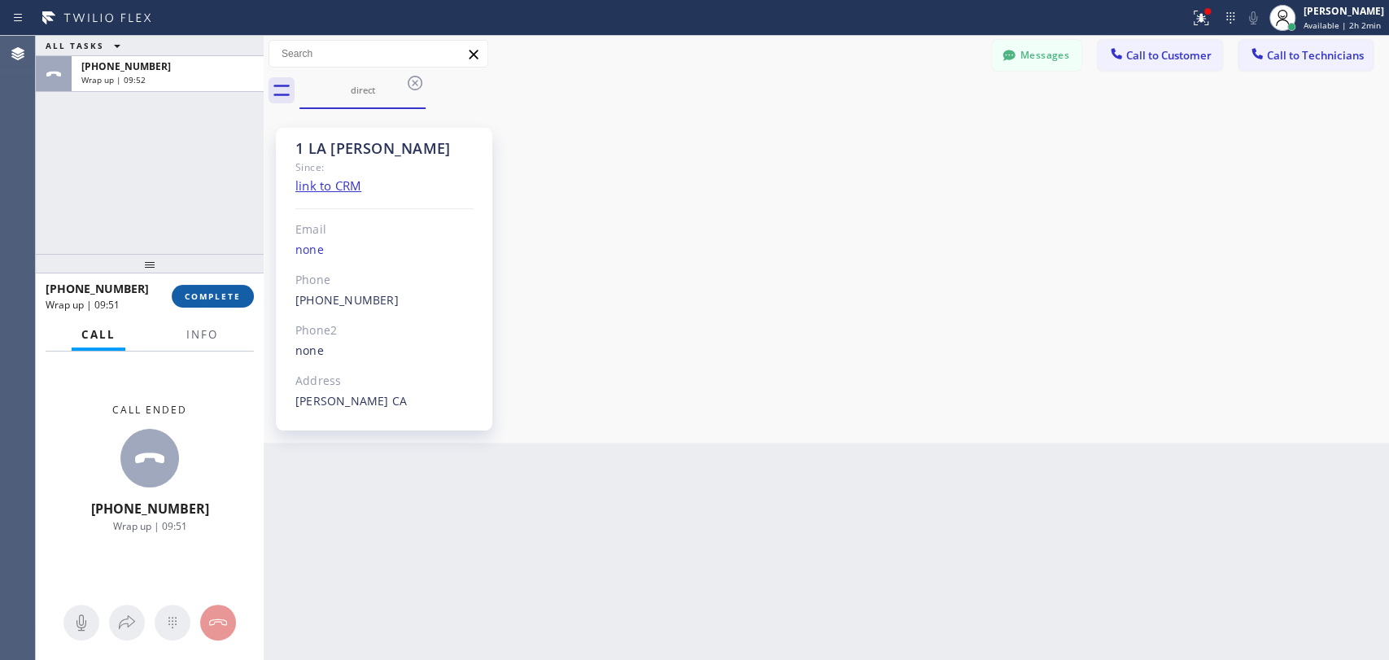
click at [237, 293] on span "COMPLETE" at bounding box center [213, 295] width 56 height 11
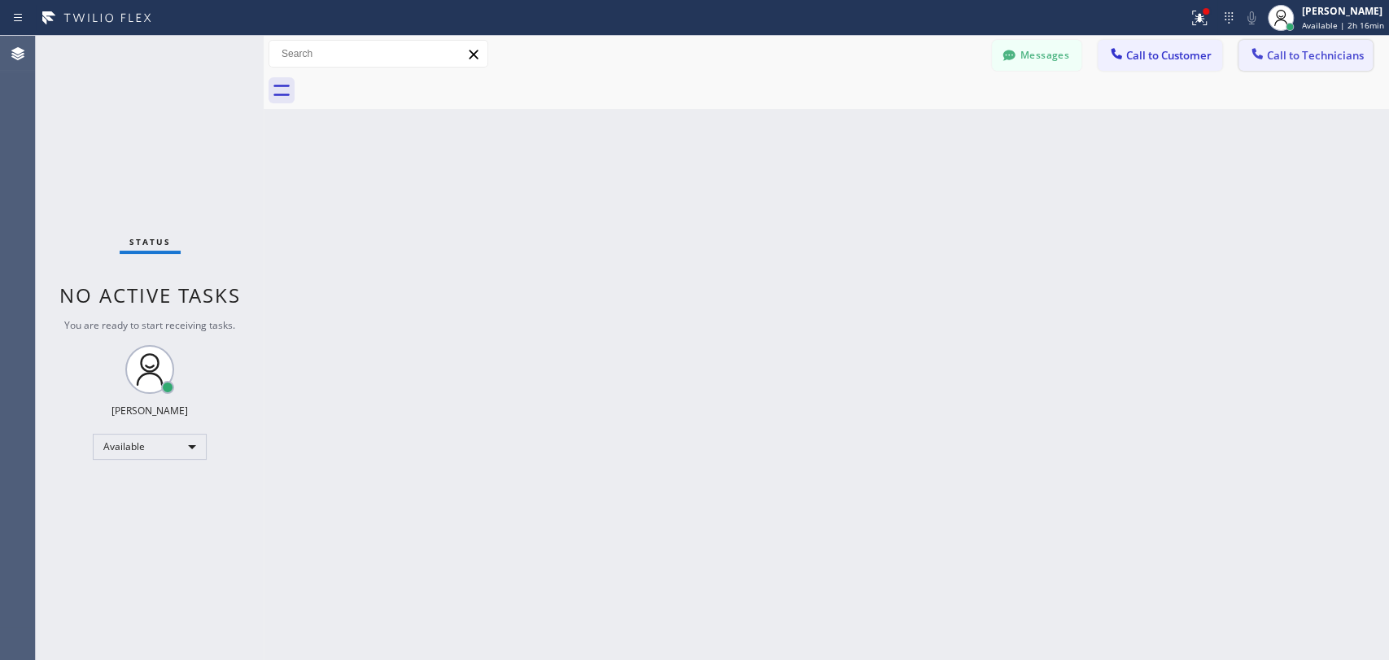
click at [1278, 48] on span "Call to Technicians" at bounding box center [1315, 55] width 97 height 15
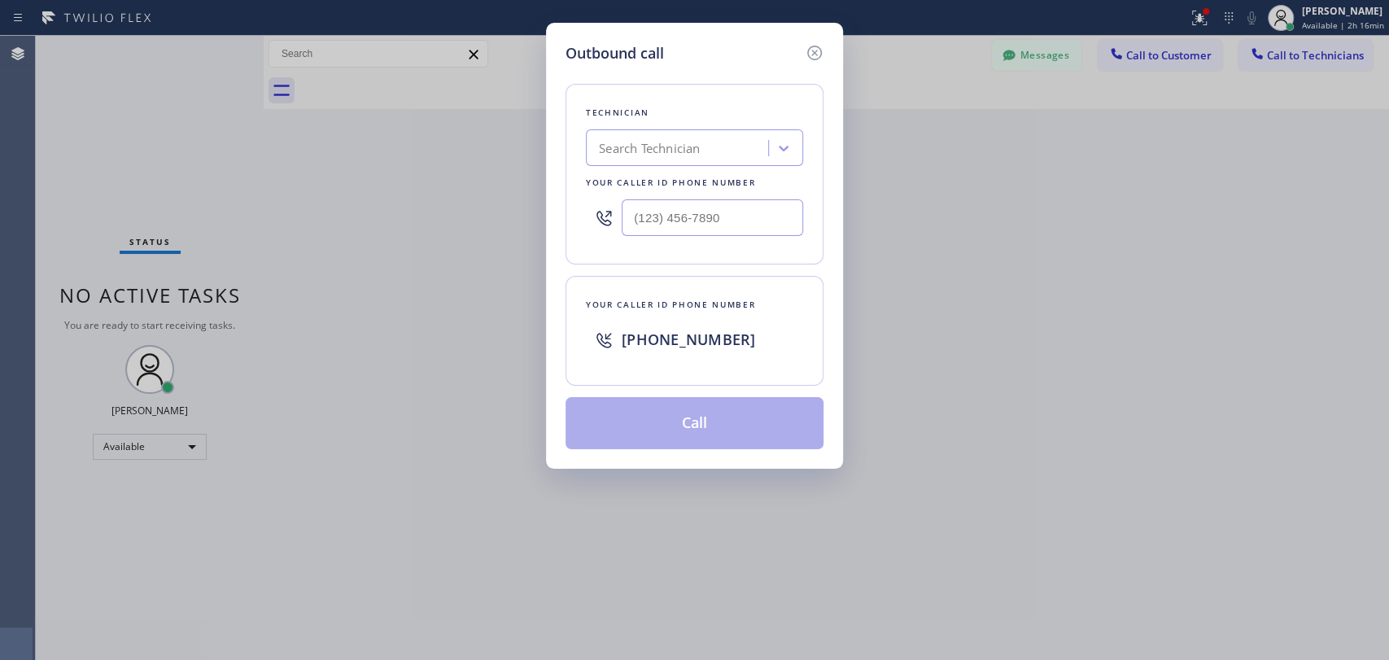
click at [626, 148] on div "Search Technician" at bounding box center [649, 148] width 101 height 19
type input "в"
type input "denis"
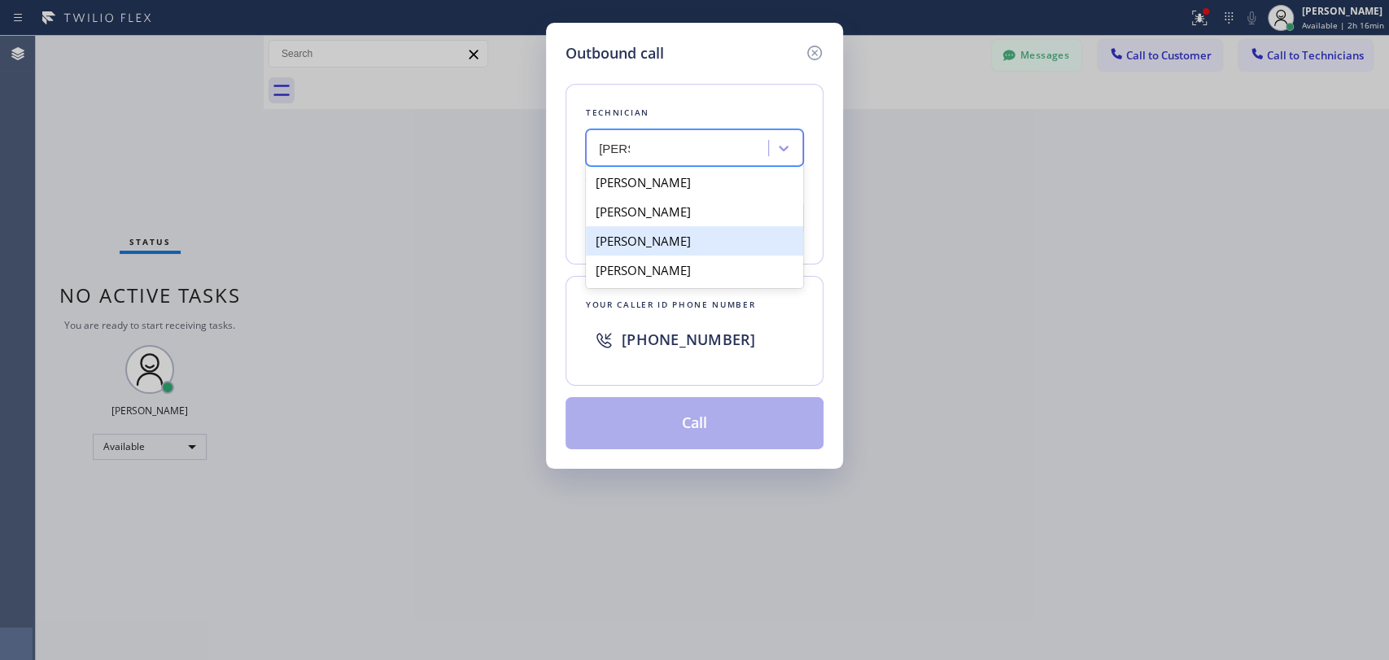
click at [677, 243] on div "Denis Nikolayevich Bolshunov" at bounding box center [694, 240] width 217 height 29
type input "(949) 394-0845"
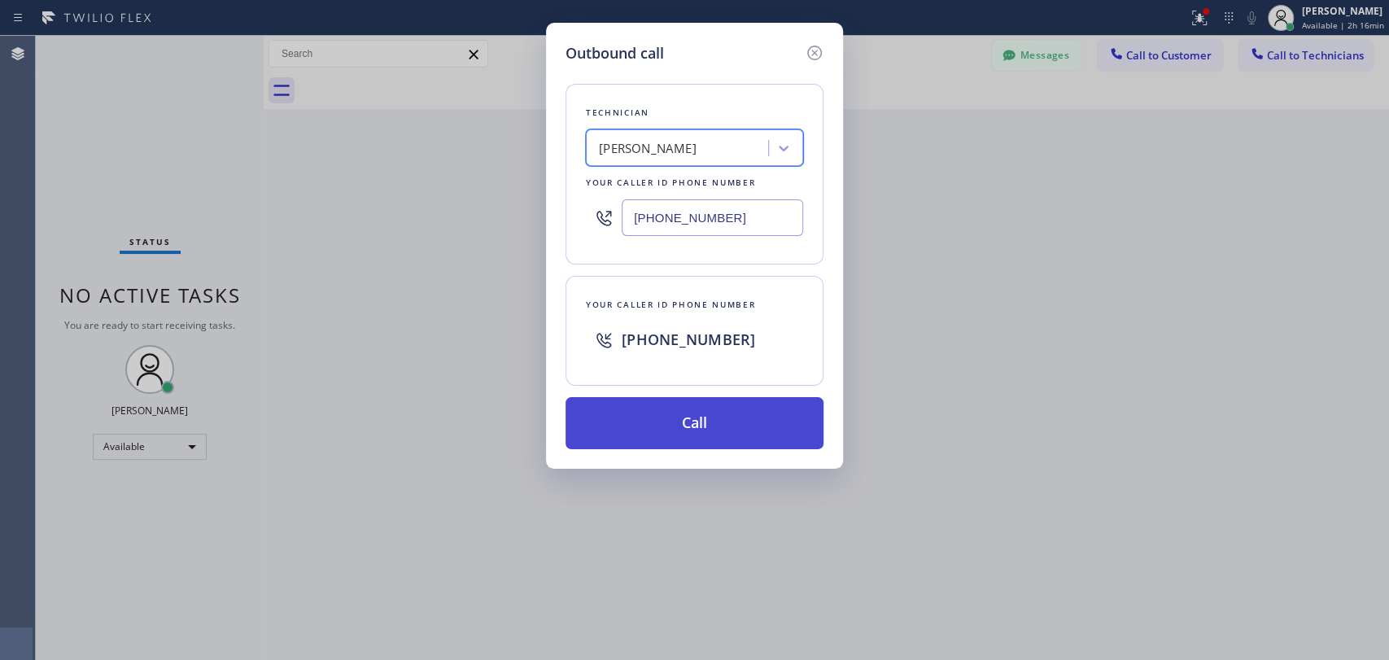
click at [674, 422] on button "Call" at bounding box center [694, 423] width 258 height 52
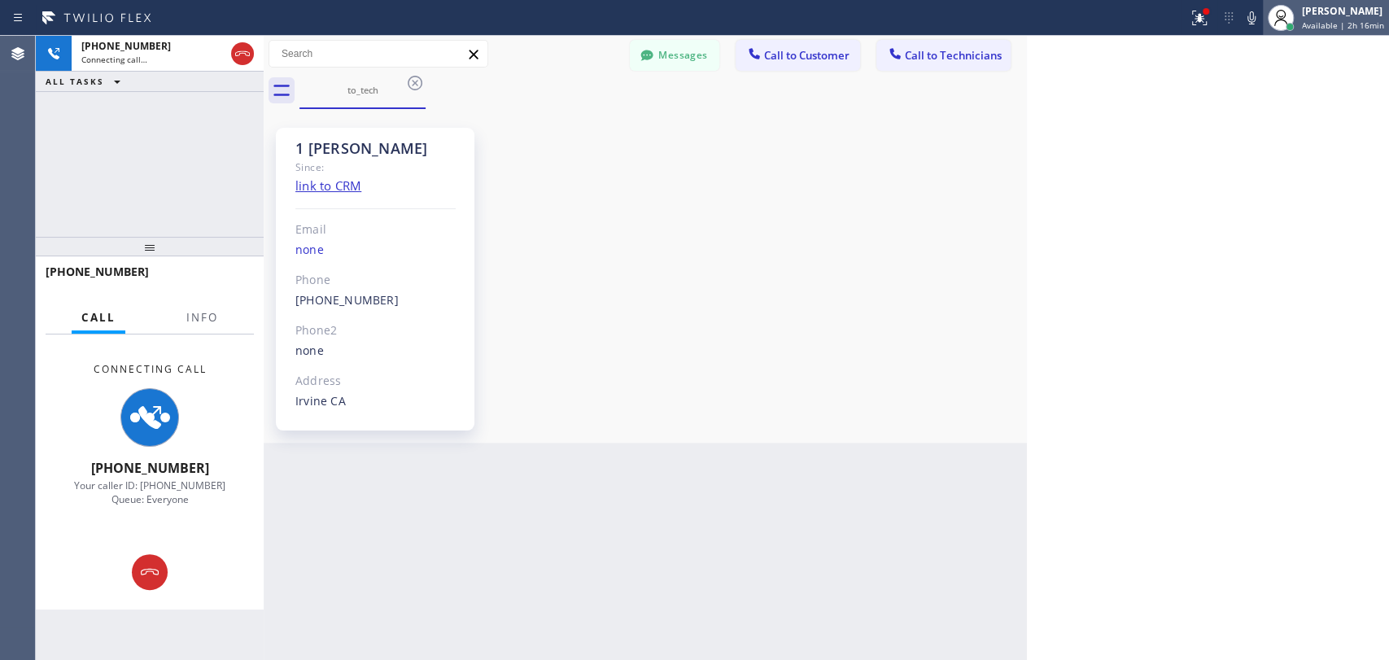
scroll to position [9165, 0]
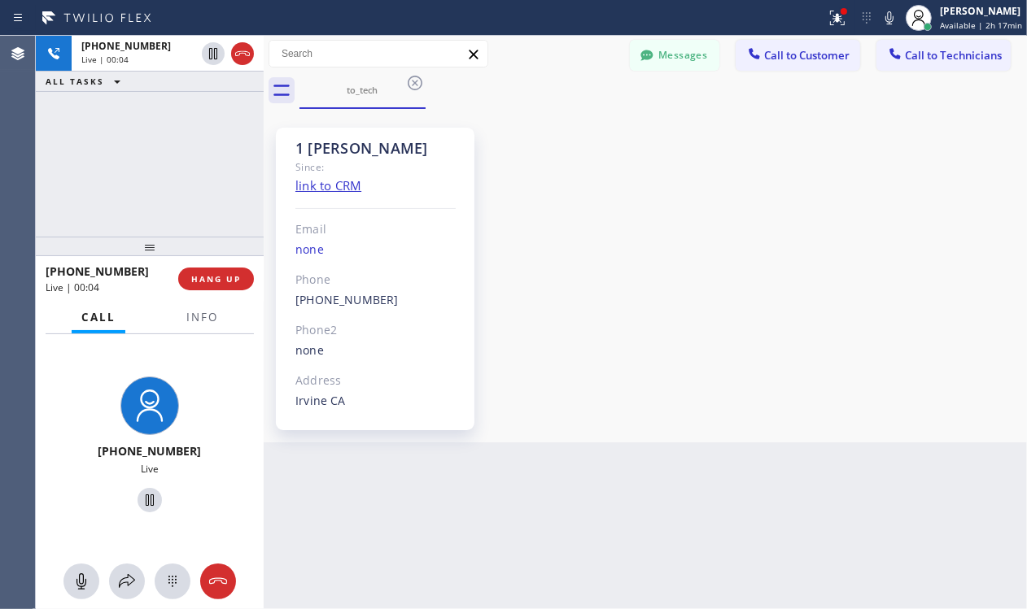
drag, startPoint x: 855, startPoint y: 229, endPoint x: 853, endPoint y: 216, distance: 13.9
click at [855, 229] on div "1 OC Denis Bolshunov Since: link to CRM Email none Phone (949) 394-0845 Outboun…" at bounding box center [645, 275] width 755 height 325
click at [846, 375] on div "1 OC Denis Bolshunov Since: link to CRM Email none Phone (949) 394-0845 Outboun…" at bounding box center [645, 275] width 755 height 325
click at [793, 224] on div "1 OC Denis Bolshunov Since: link to CRM Email none Phone (949) 394-0845 Outboun…" at bounding box center [645, 275] width 755 height 325
click at [657, 192] on div "1 OC Denis Bolshunov Since: link to CRM Email none Phone (949) 394-0845 Outboun…" at bounding box center [645, 275] width 755 height 325
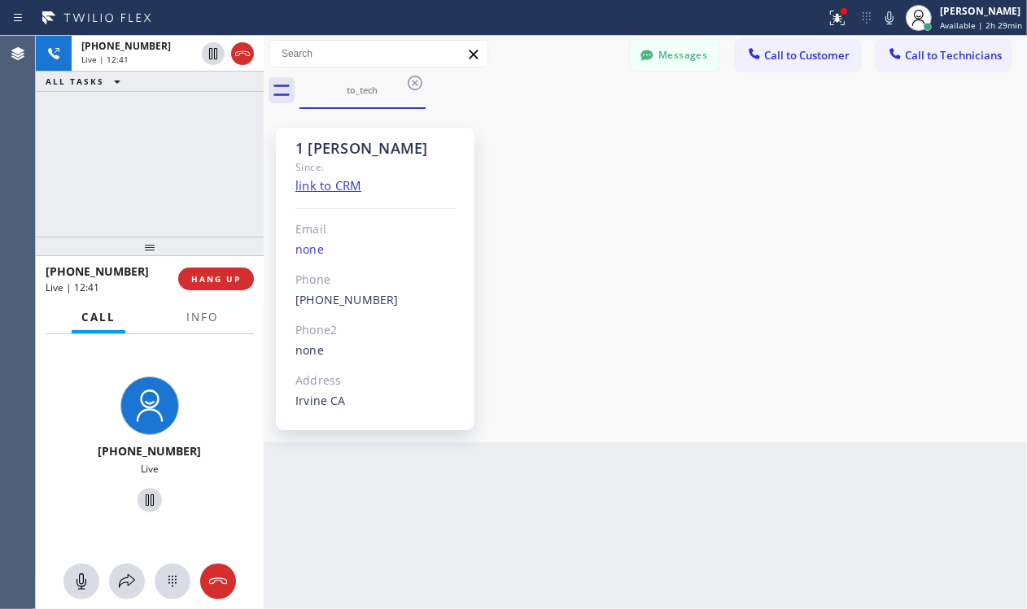
click at [843, 356] on div "1 OC Denis Bolshunov Since: link to CRM Email none Phone (949) 394-0845 Outboun…" at bounding box center [645, 275] width 755 height 325
click at [174, 177] on div "+19493940845 Live | 13:51 ALL TASKS ALL TASKS ACTIVE TASKS TASKS IN WRAP UP" at bounding box center [150, 136] width 228 height 201
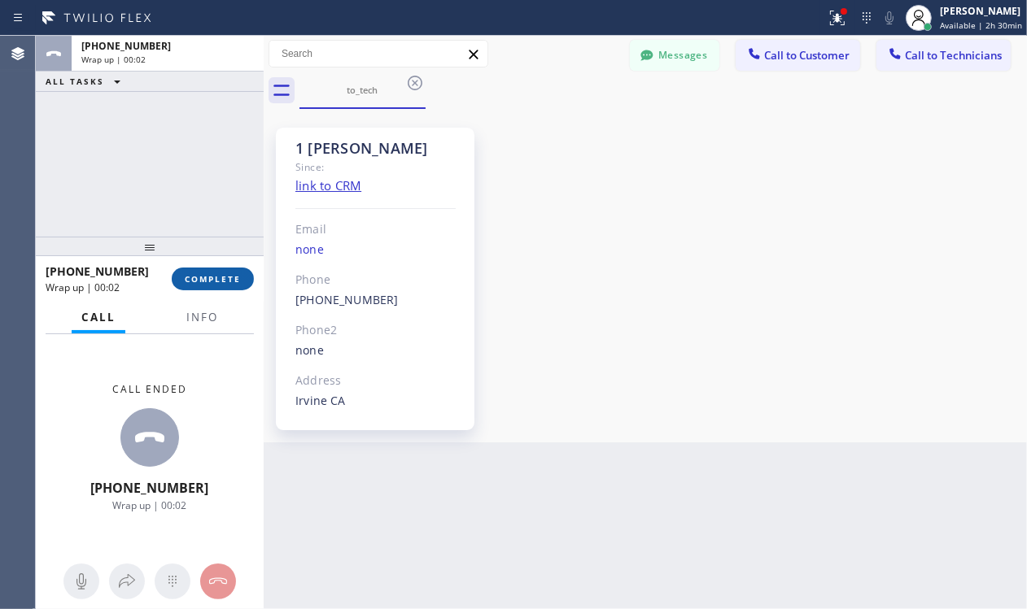
click at [213, 275] on span "COMPLETE" at bounding box center [213, 278] width 56 height 11
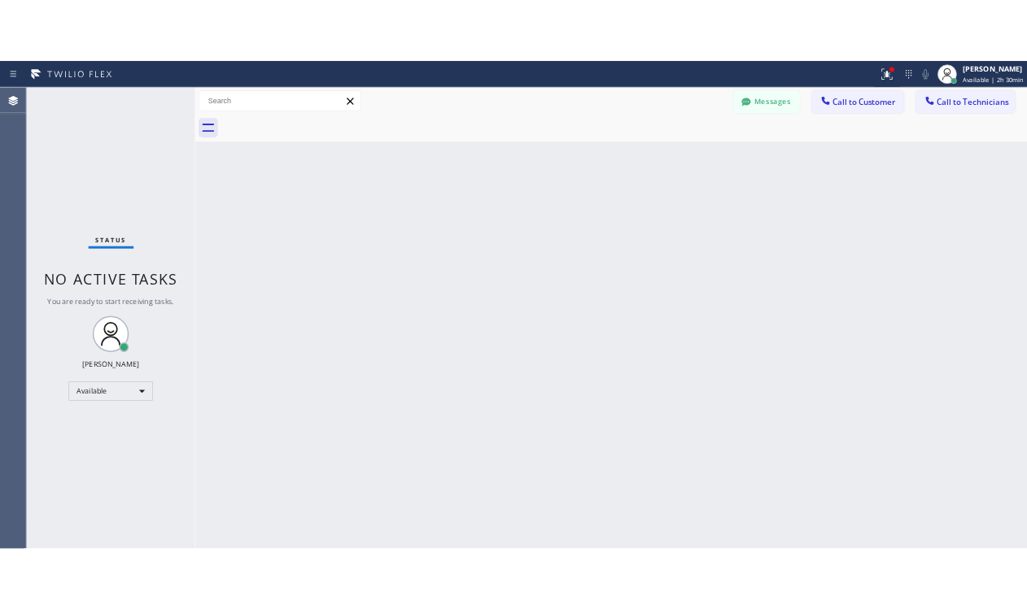
scroll to position [8728, 0]
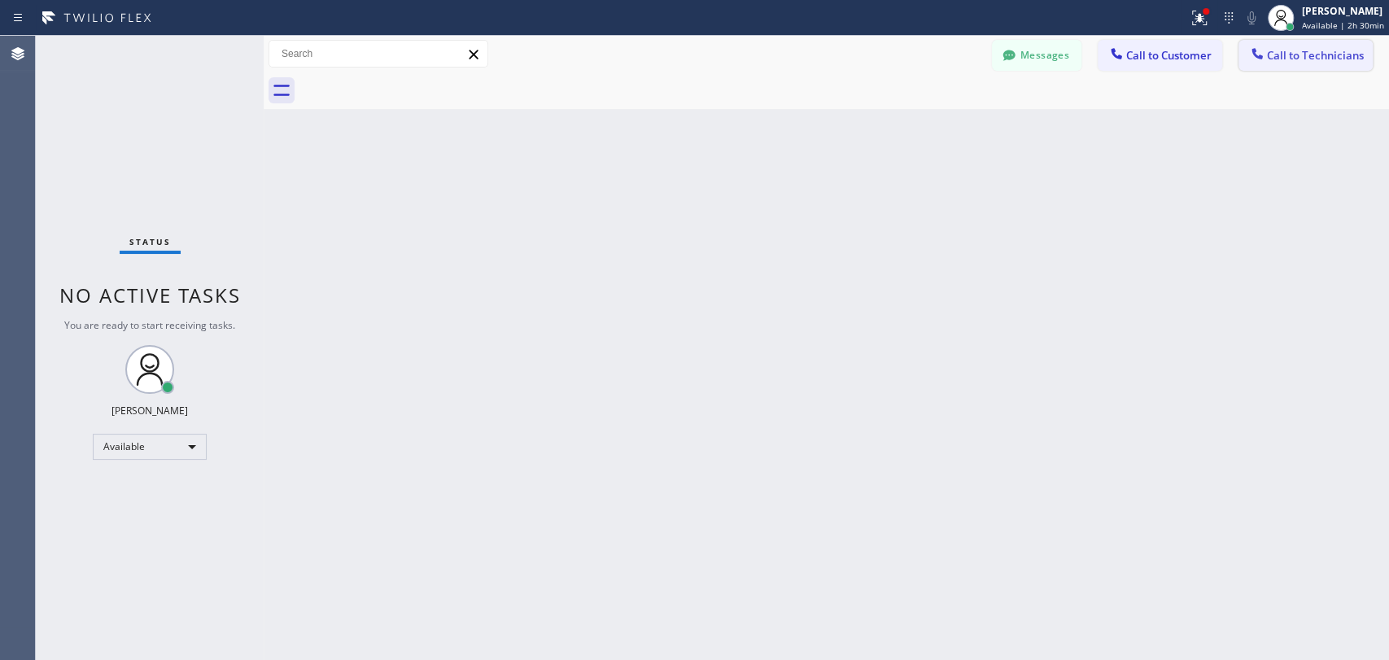
click at [1318, 51] on span "Call to Technicians" at bounding box center [1315, 55] width 97 height 15
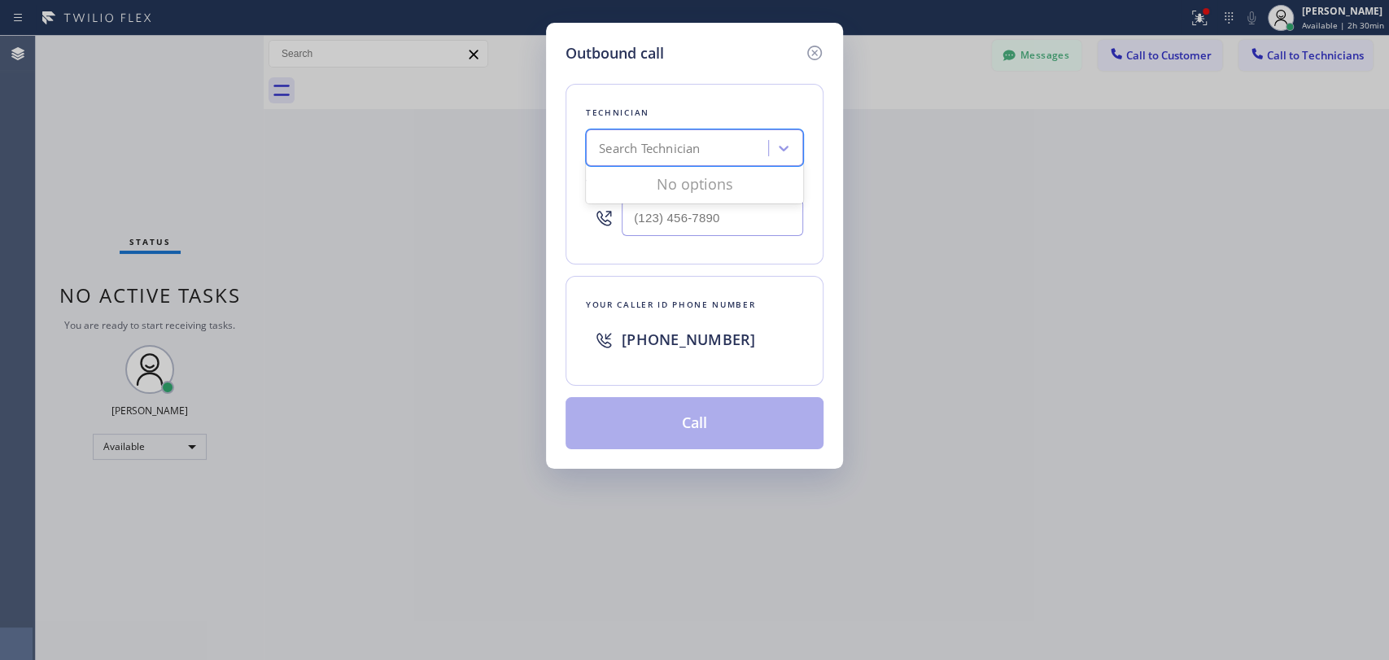
click at [648, 150] on div "Search Technician" at bounding box center [649, 148] width 101 height 19
type input "serg"
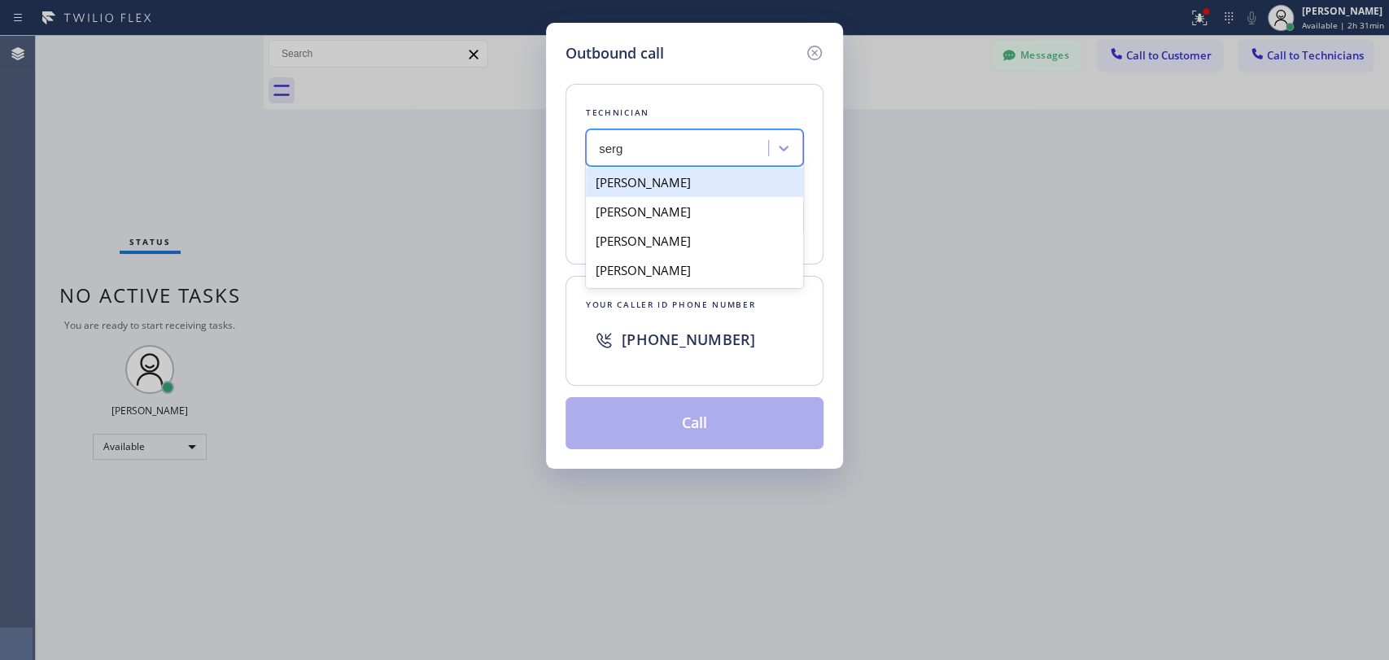
click at [689, 187] on div "[PERSON_NAME]" at bounding box center [694, 182] width 217 height 29
type input "(323) 304-1325"
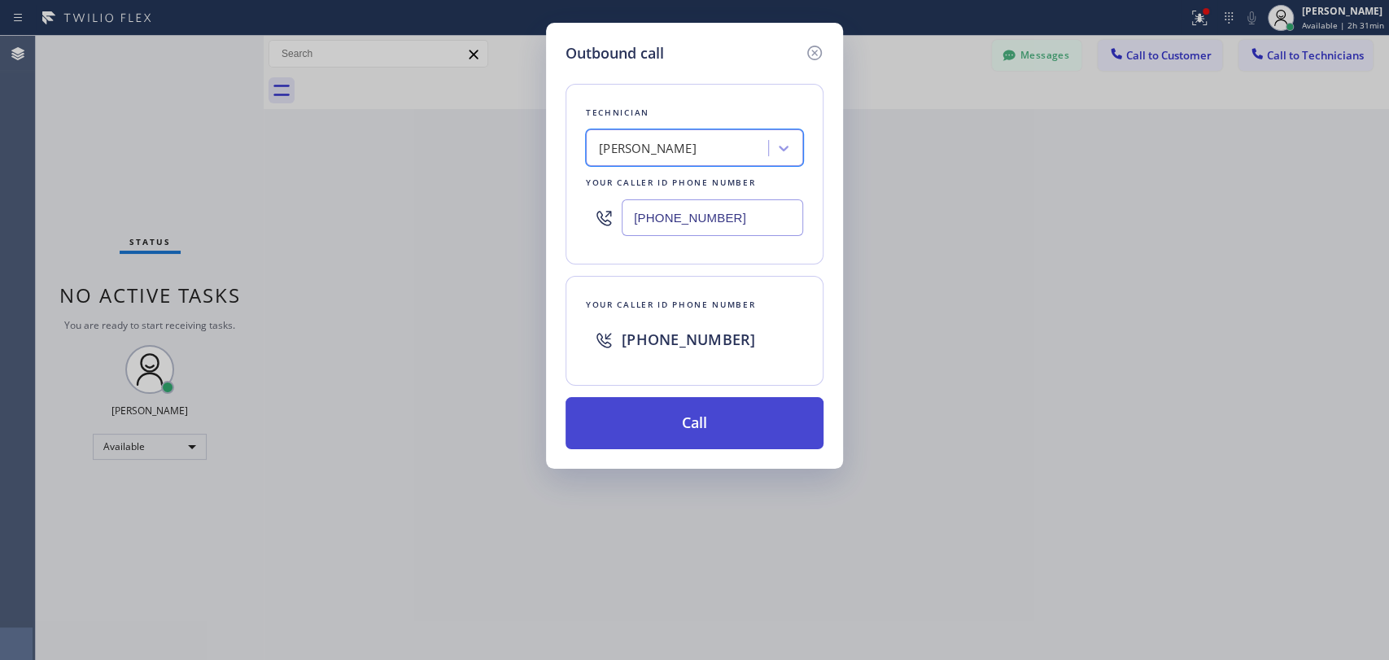
click at [659, 436] on button "Call" at bounding box center [694, 423] width 258 height 52
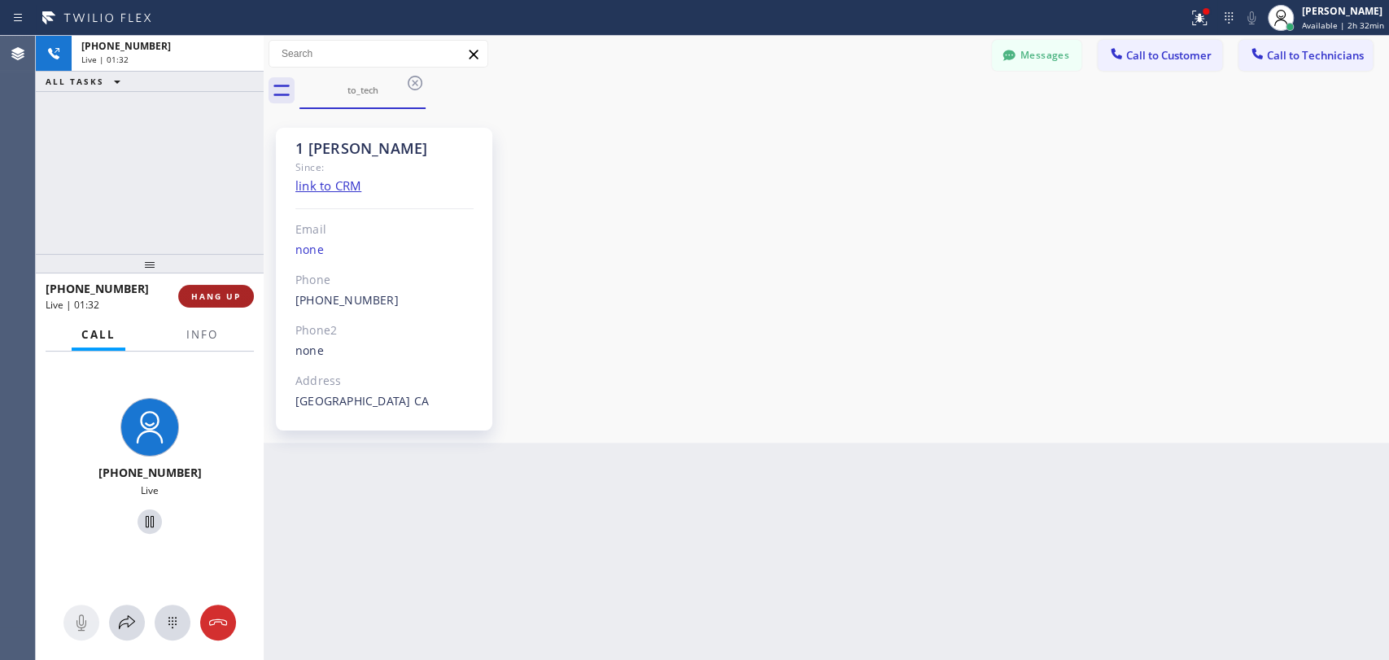
click at [216, 294] on span "HANG UP" at bounding box center [216, 295] width 50 height 11
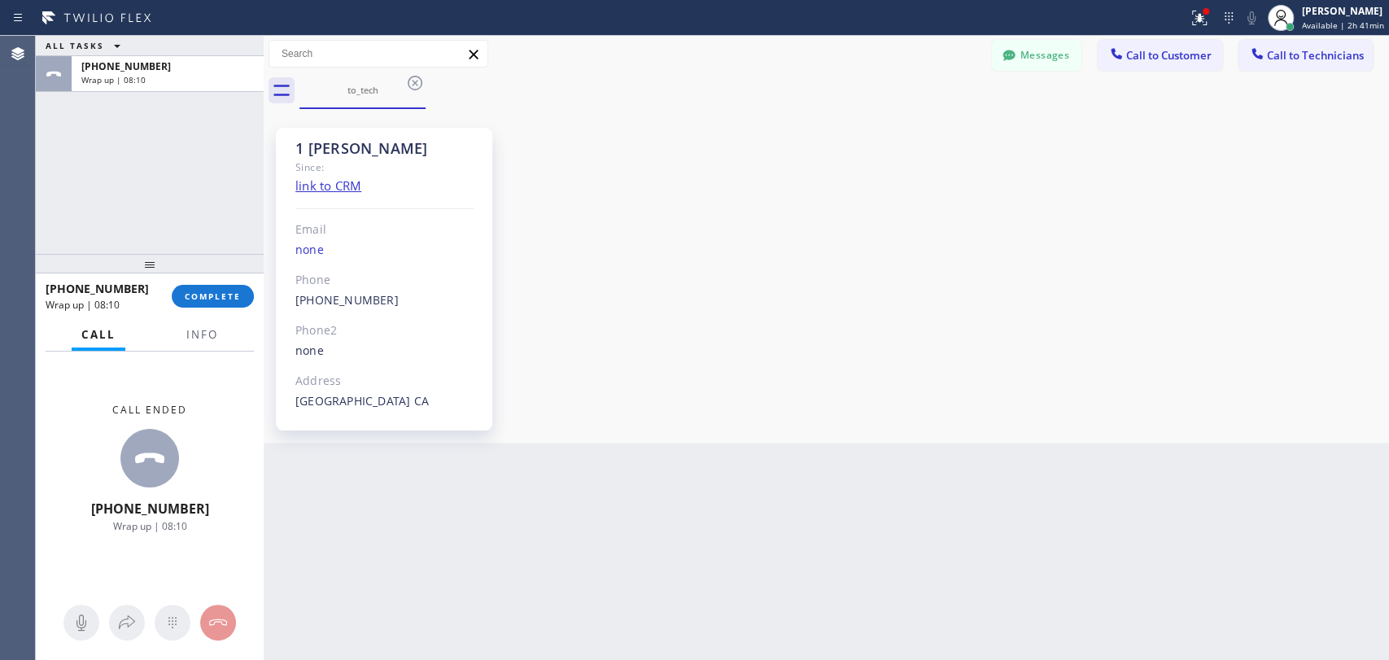
click at [221, 298] on span "COMPLETE" at bounding box center [213, 295] width 56 height 11
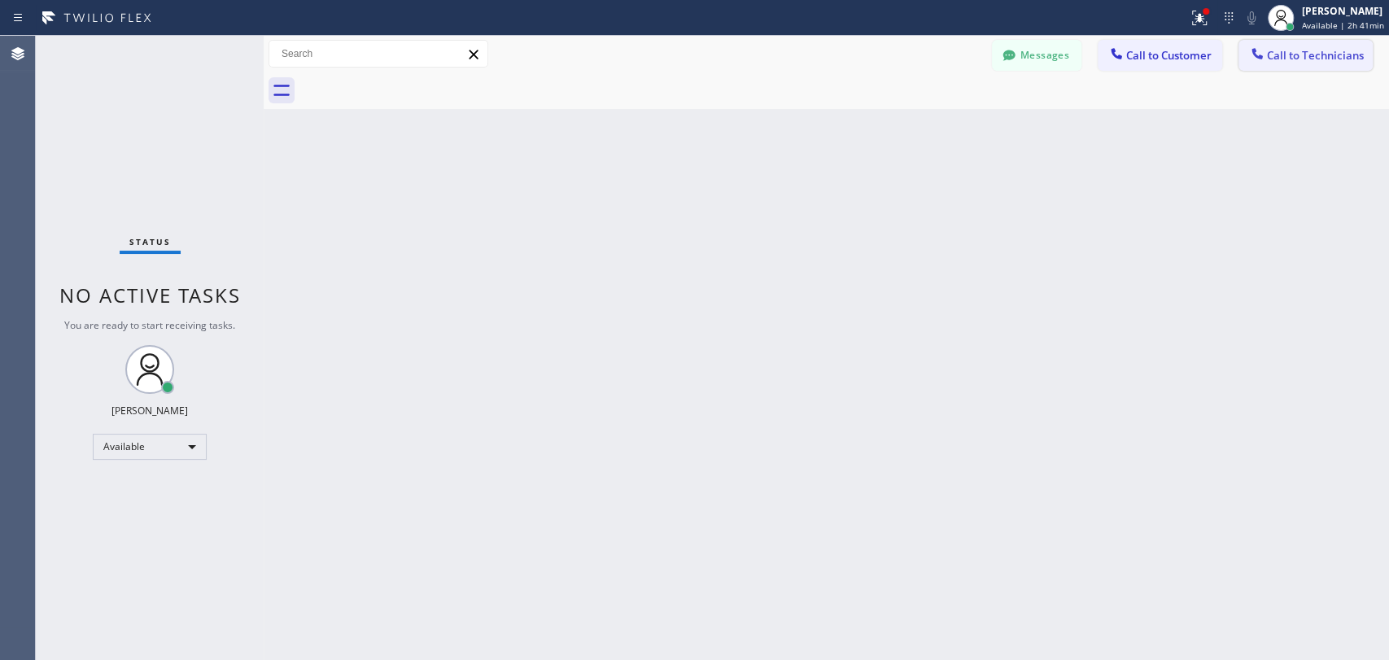
click at [1334, 63] on button "Call to Technicians" at bounding box center [1305, 55] width 134 height 31
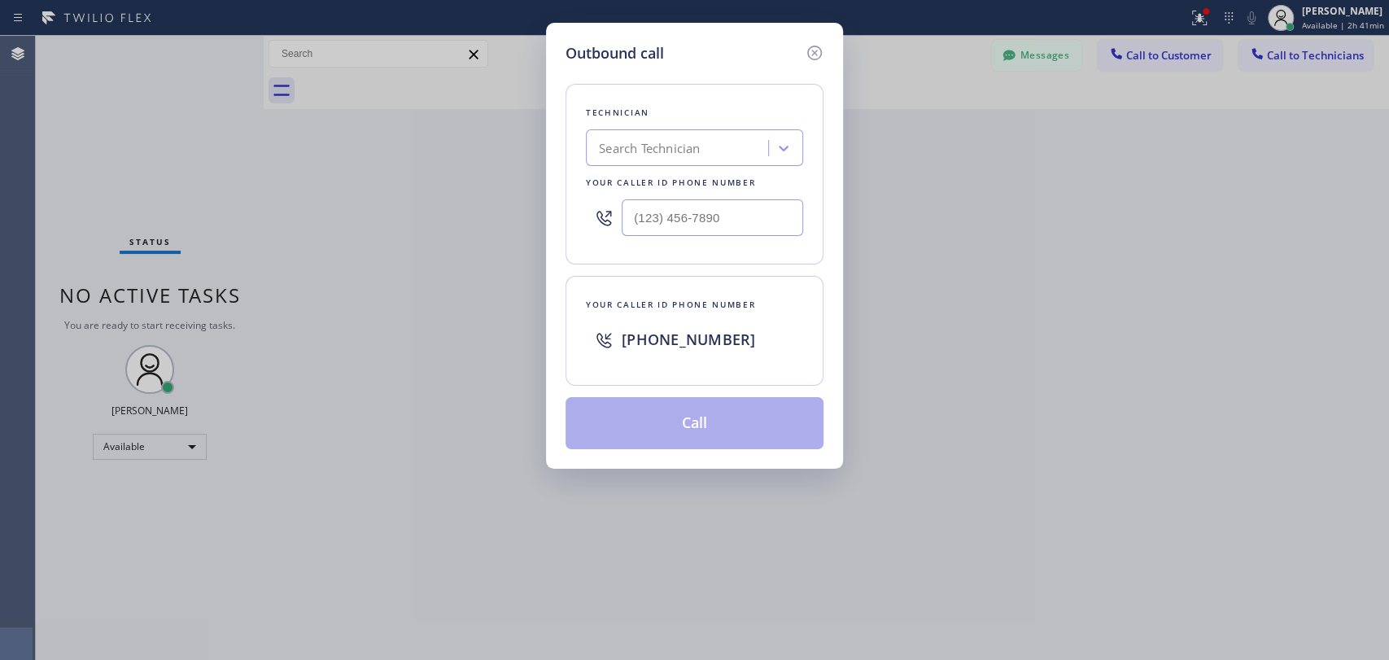
click at [648, 144] on div "Search Technician" at bounding box center [649, 148] width 101 height 19
type input "david"
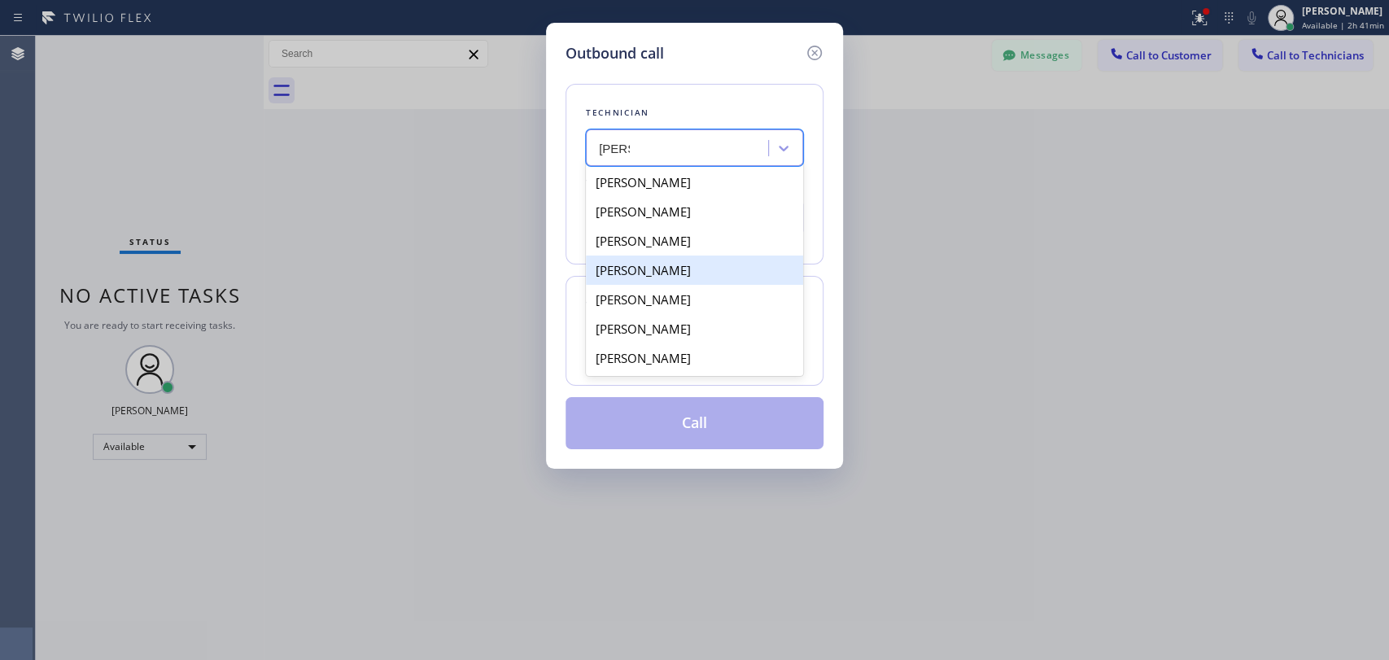
click at [679, 275] on div "David Romero" at bounding box center [694, 269] width 217 height 29
type input "(323) 579-9547"
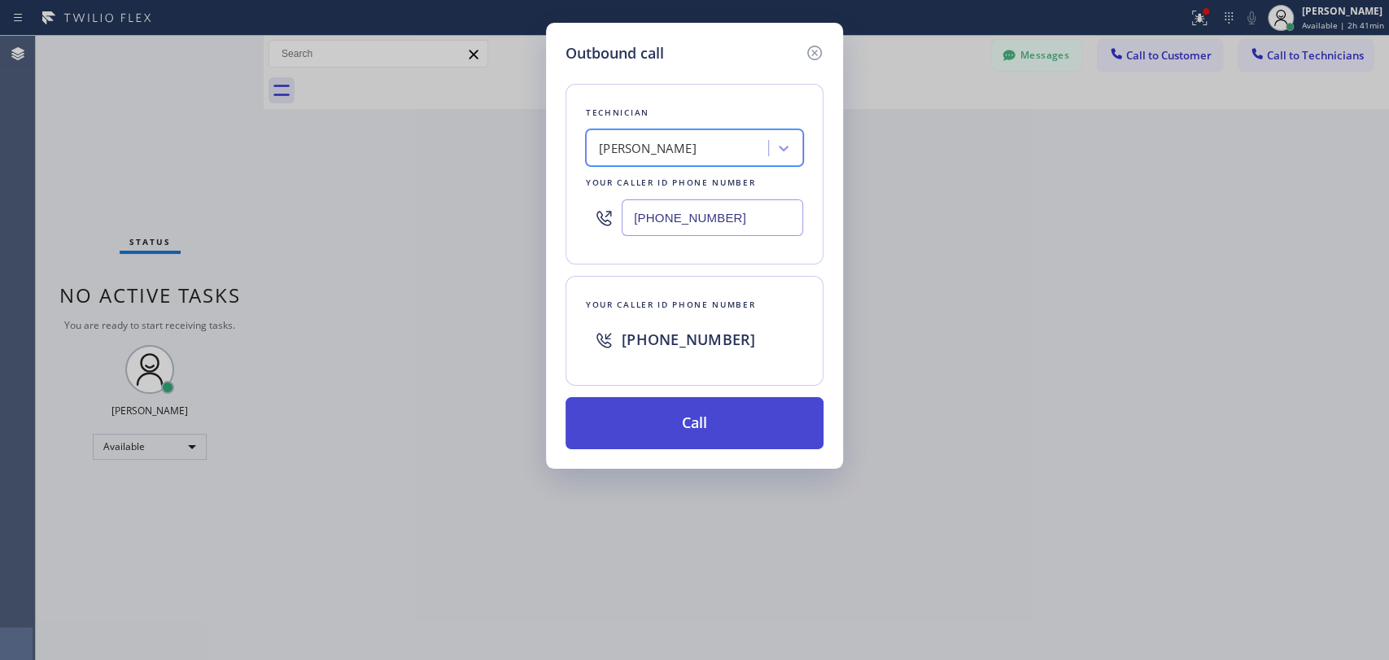
click at [684, 429] on button "Call" at bounding box center [694, 423] width 258 height 52
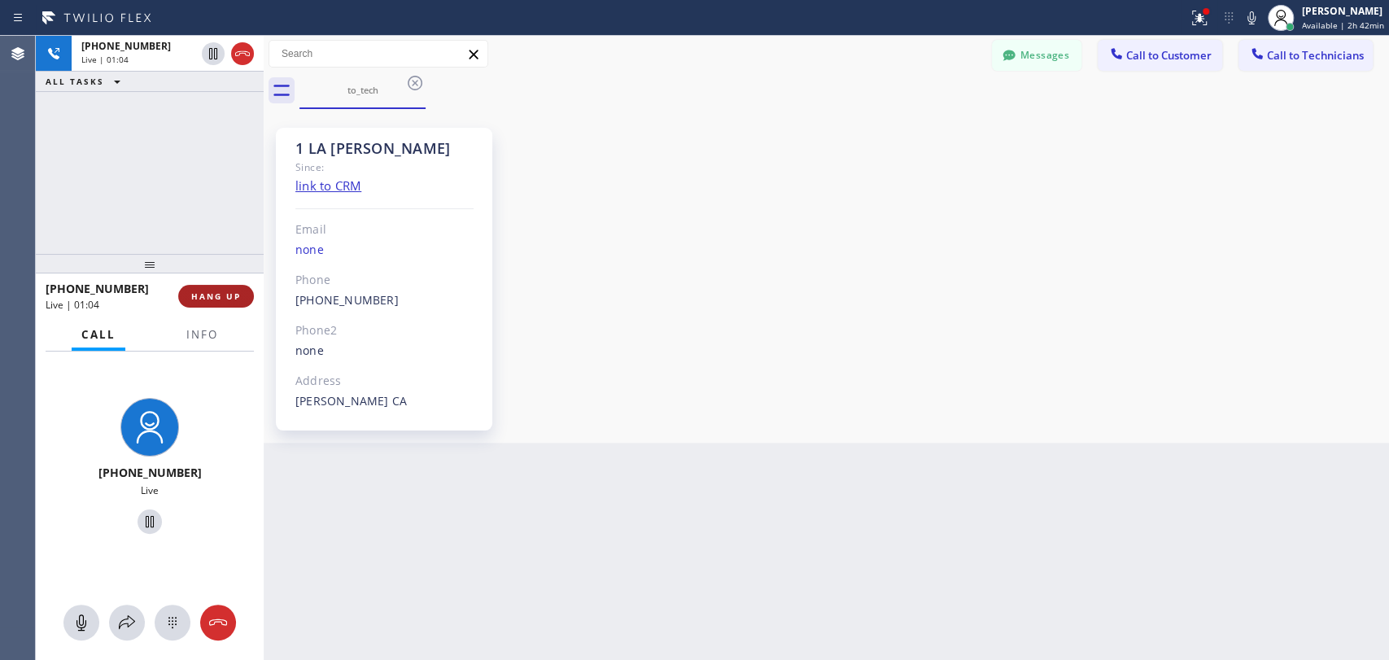
click at [239, 294] on span "HANG UP" at bounding box center [216, 295] width 50 height 11
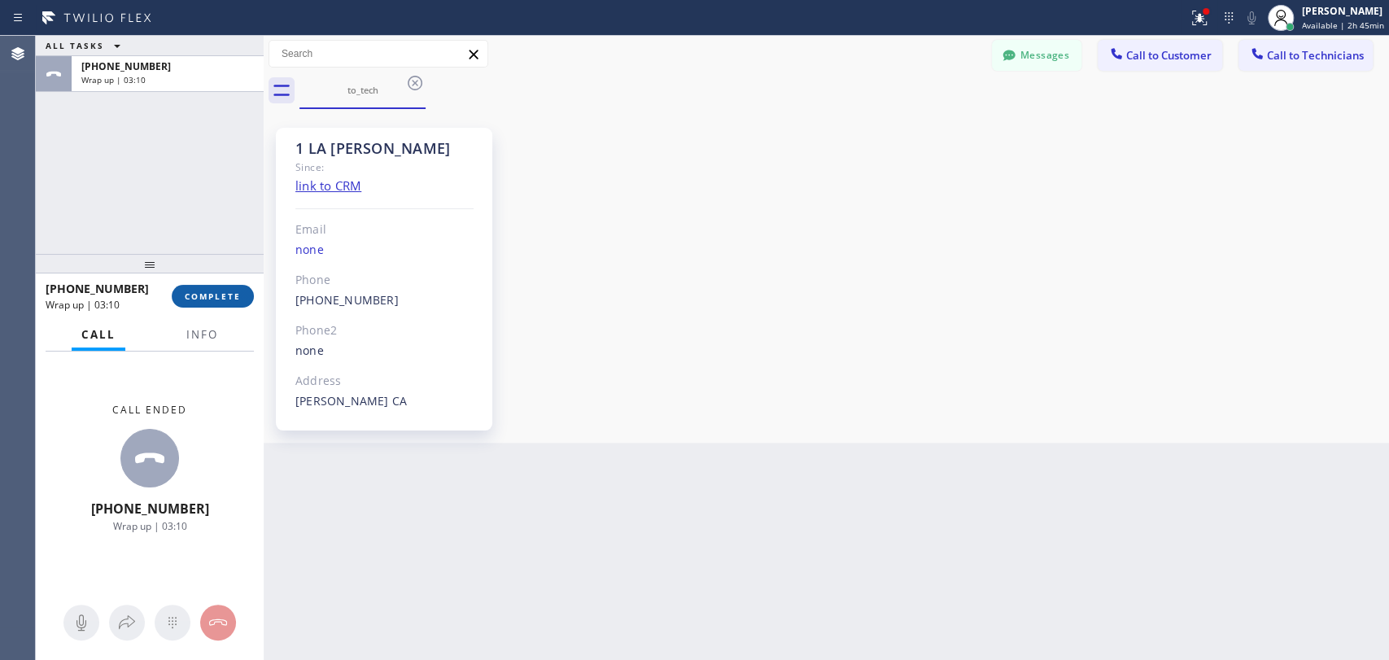
click at [211, 287] on button "COMPLETE" at bounding box center [213, 296] width 82 height 23
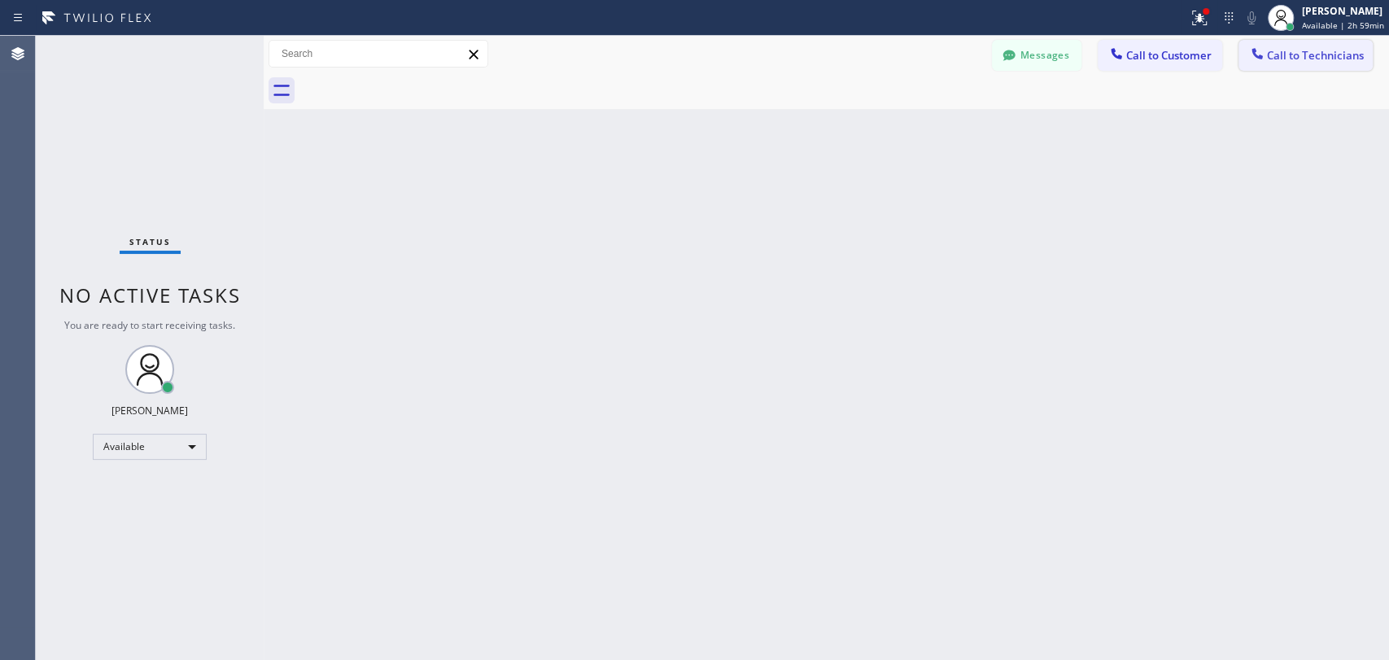
click at [1273, 52] on span "Call to Technicians" at bounding box center [1315, 55] width 97 height 15
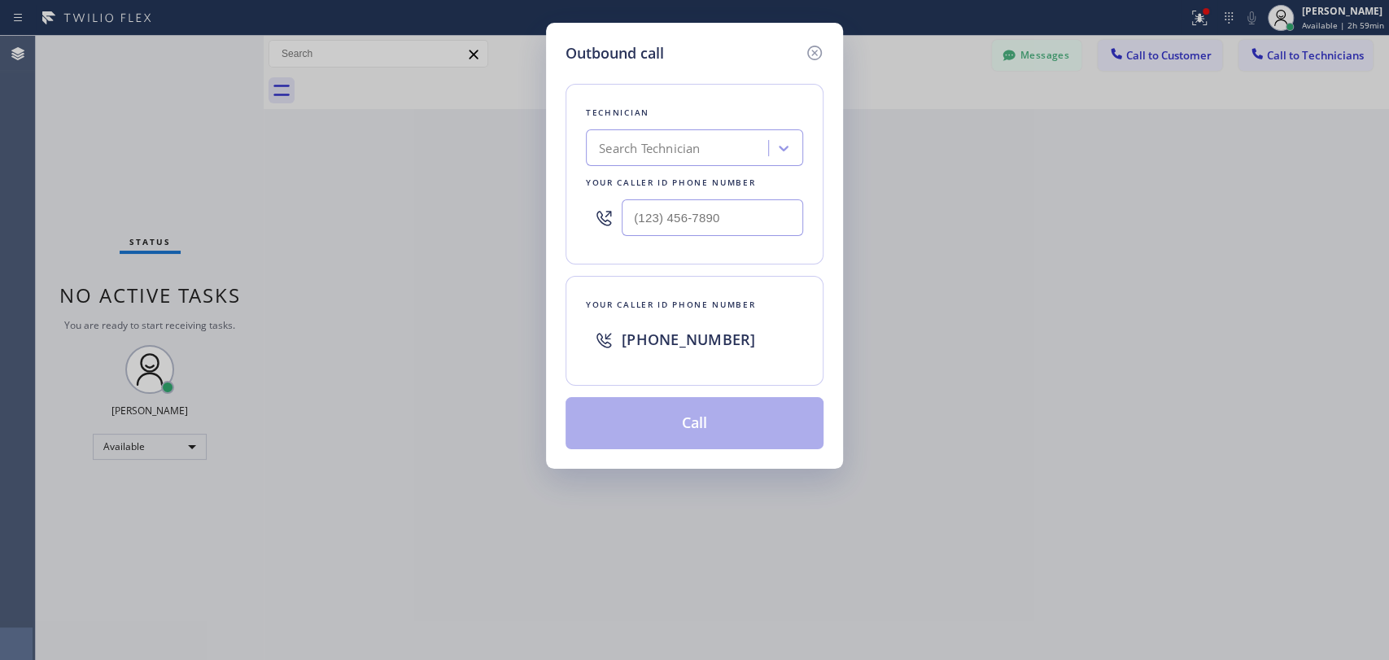
click at [750, 148] on div "Search Technician" at bounding box center [679, 148] width 177 height 28
type input "vadim"
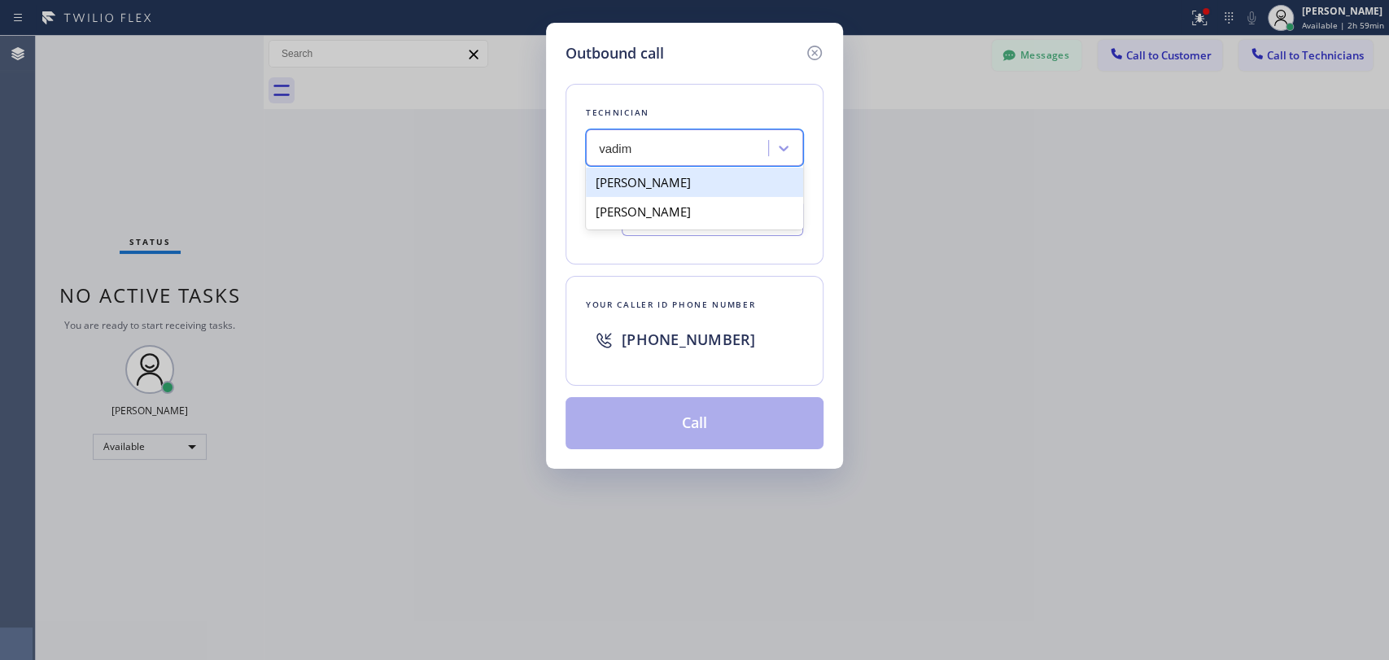
click at [690, 187] on div "[PERSON_NAME]" at bounding box center [694, 182] width 217 height 29
type input "[PHONE_NUMBER]"
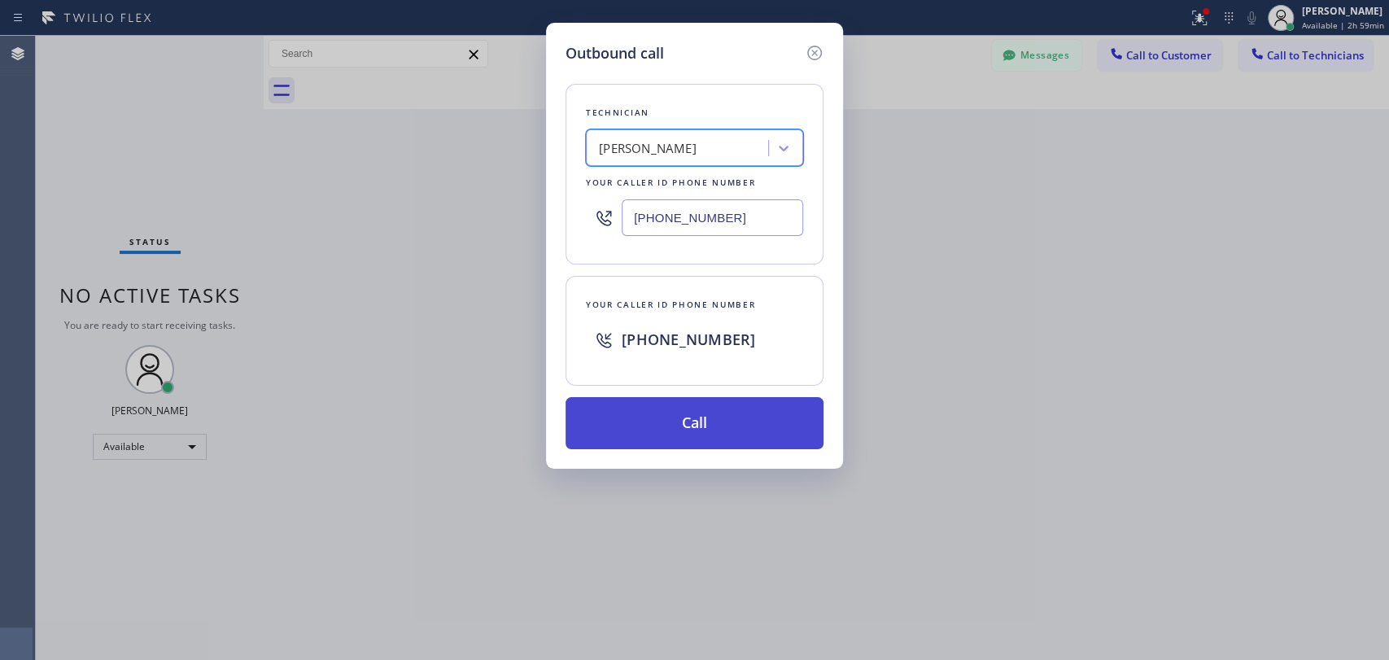
click at [670, 416] on button "Call" at bounding box center [694, 423] width 258 height 52
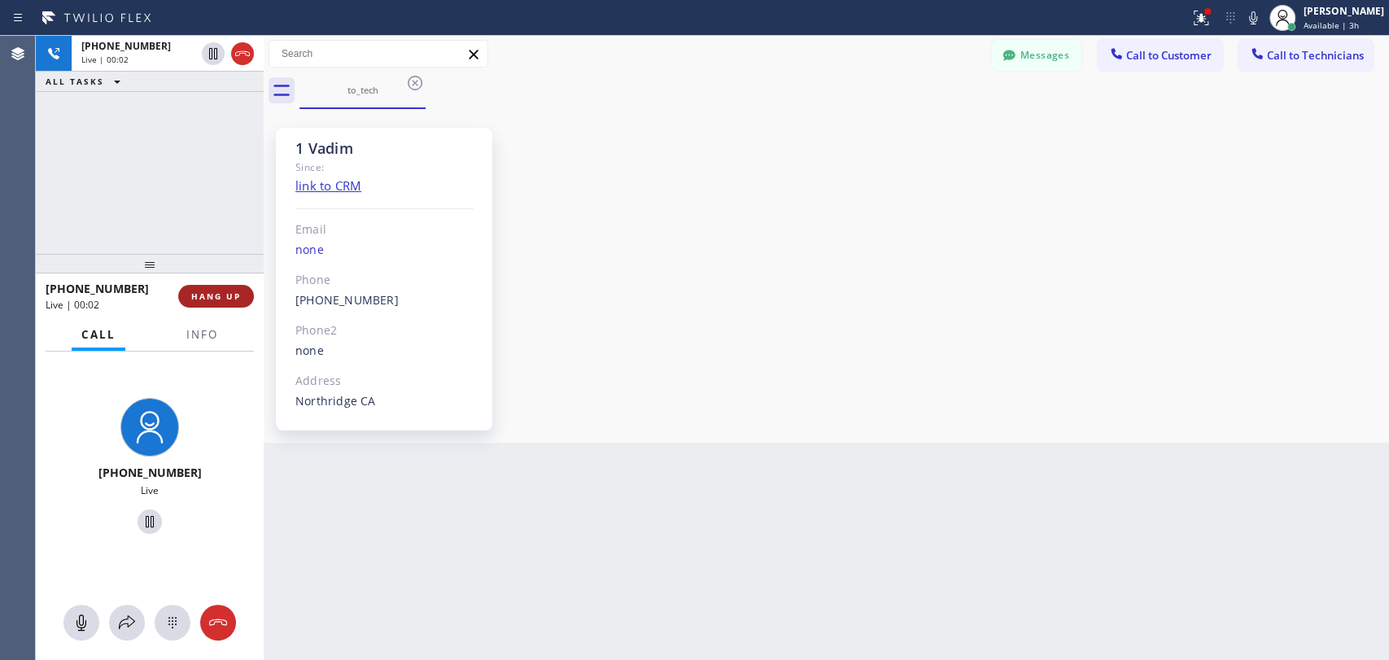
click at [224, 299] on span "HANG UP" at bounding box center [216, 295] width 50 height 11
click at [216, 301] on span "HANG UP" at bounding box center [216, 295] width 50 height 11
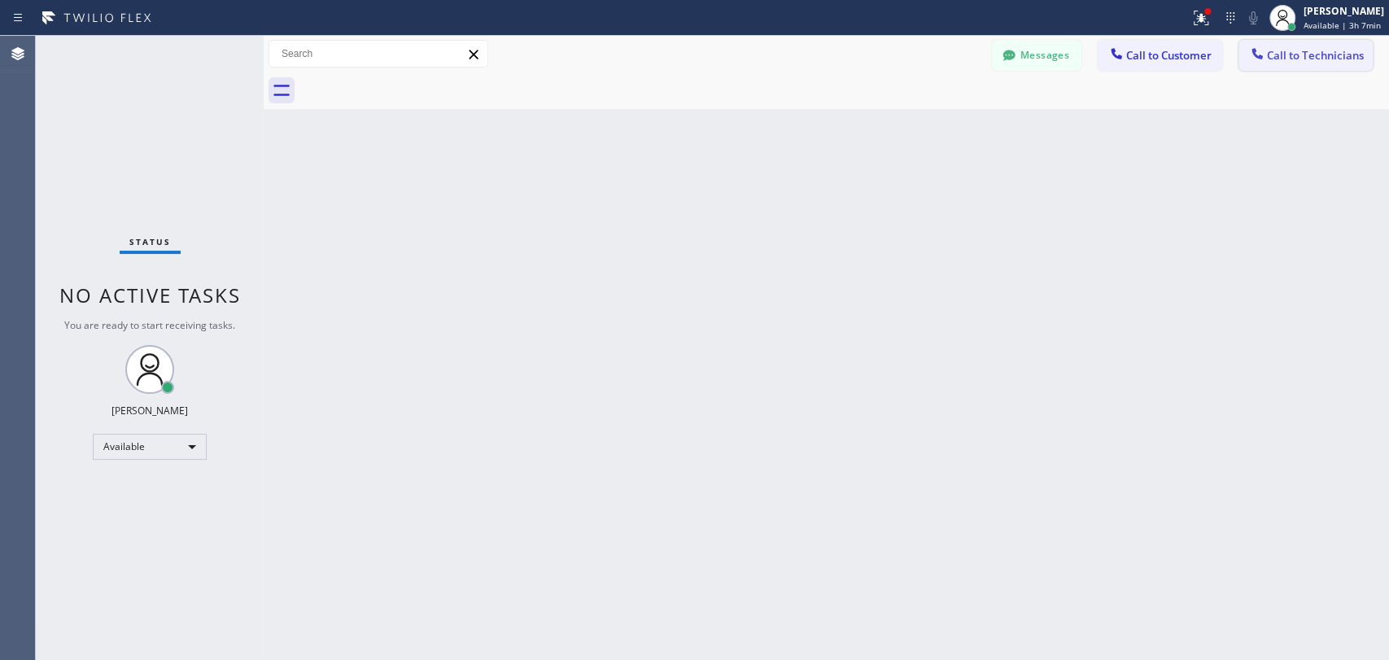
click at [1267, 50] on span "Call to Technicians" at bounding box center [1315, 55] width 97 height 15
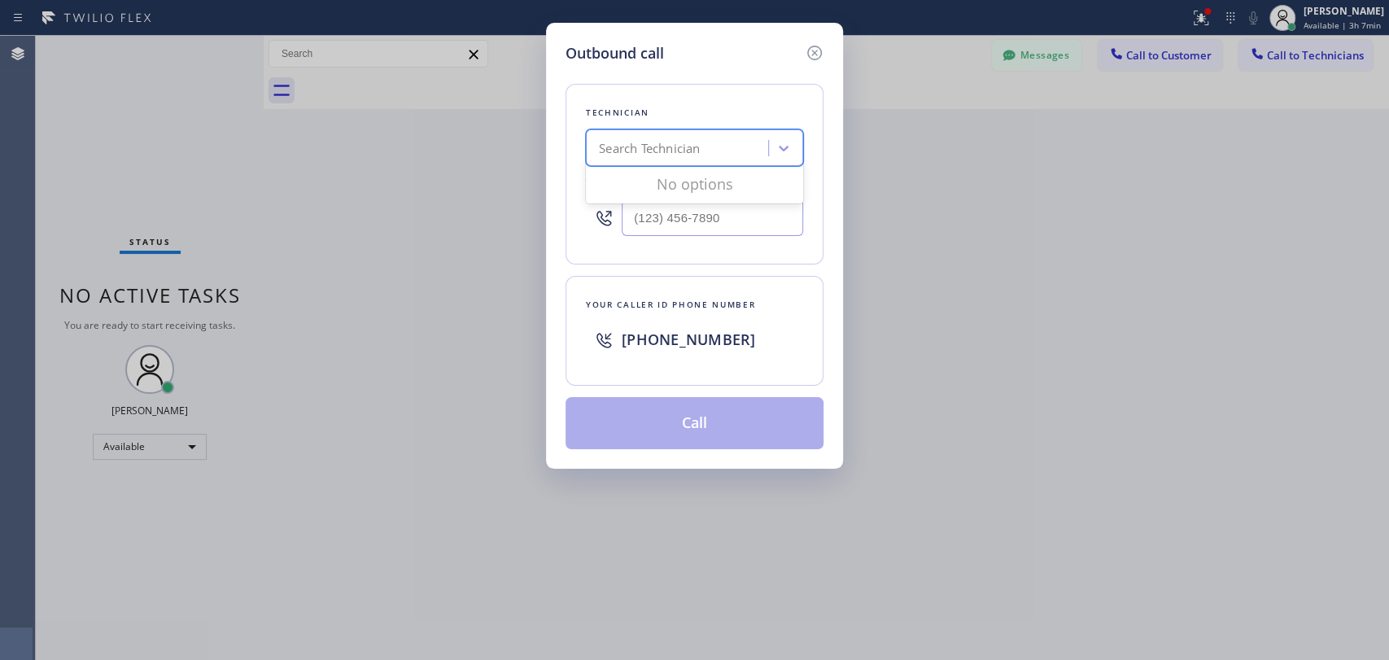
click at [704, 150] on div "Search Technician" at bounding box center [679, 148] width 177 height 28
type input "anthon"
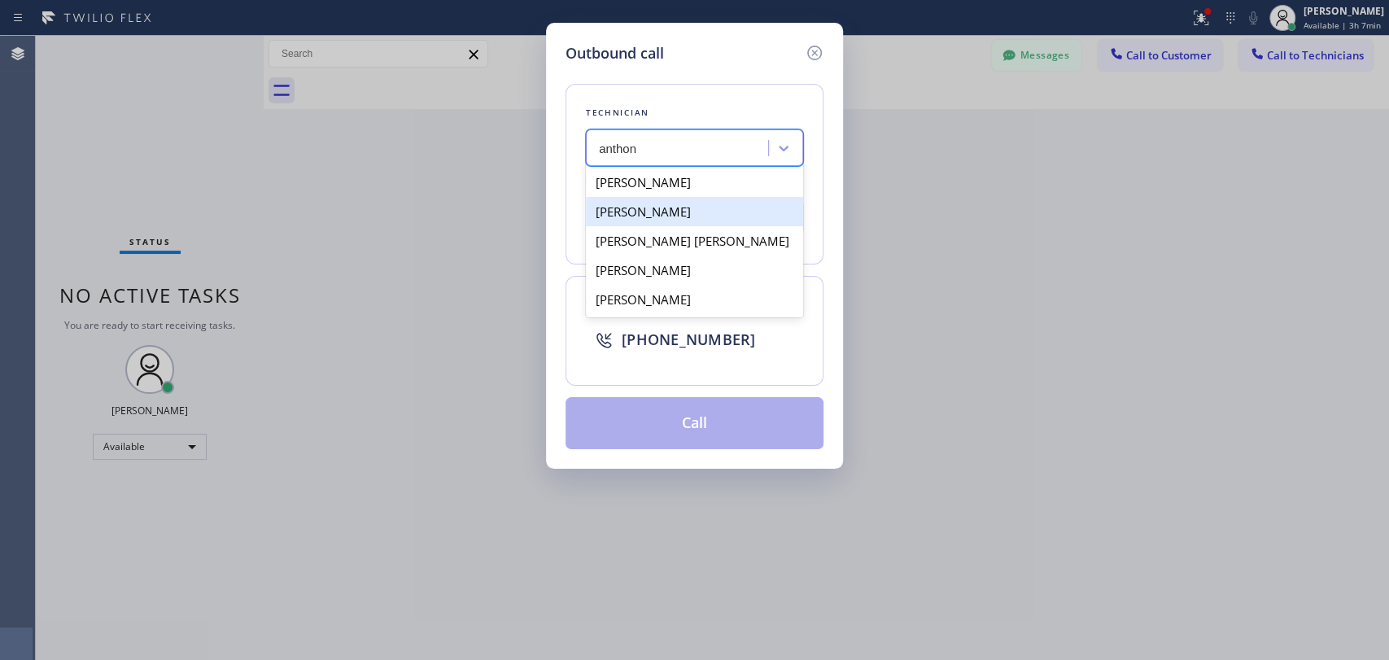
click at [709, 214] on div "Anthony Arias" at bounding box center [694, 211] width 217 height 29
type input "(858) 333-3301"
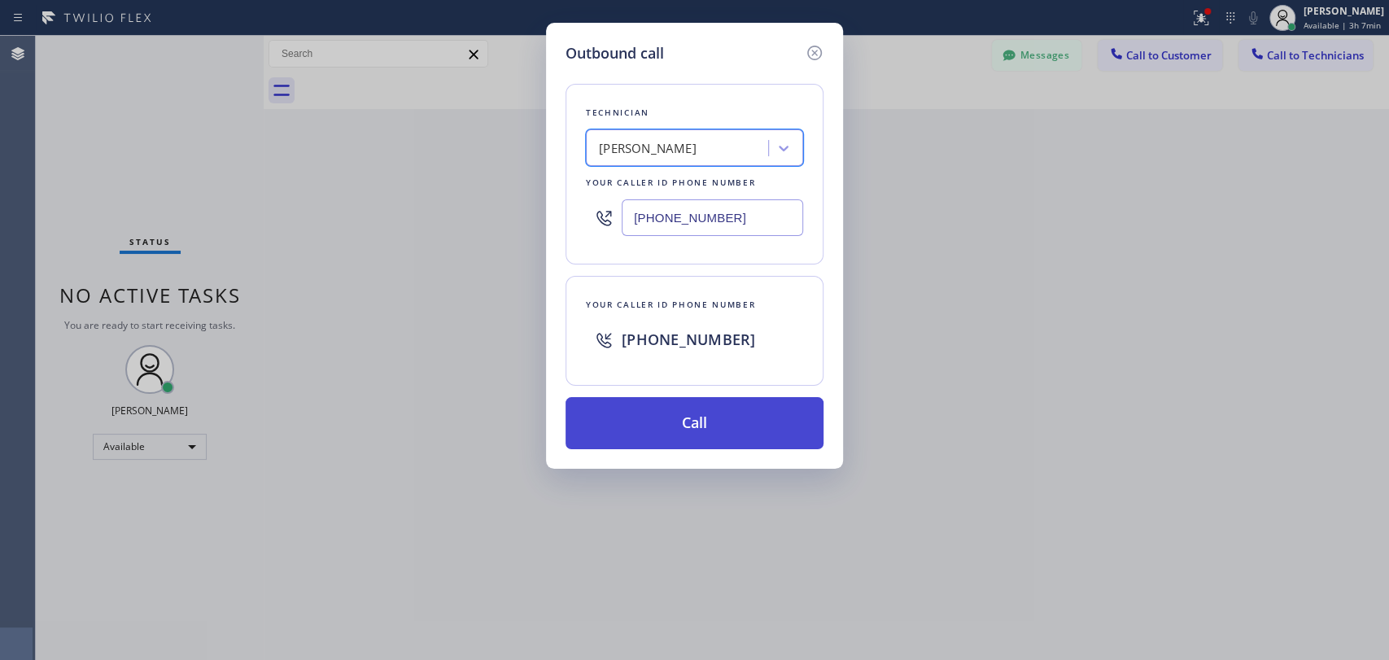
click at [685, 417] on button "Call" at bounding box center [694, 423] width 258 height 52
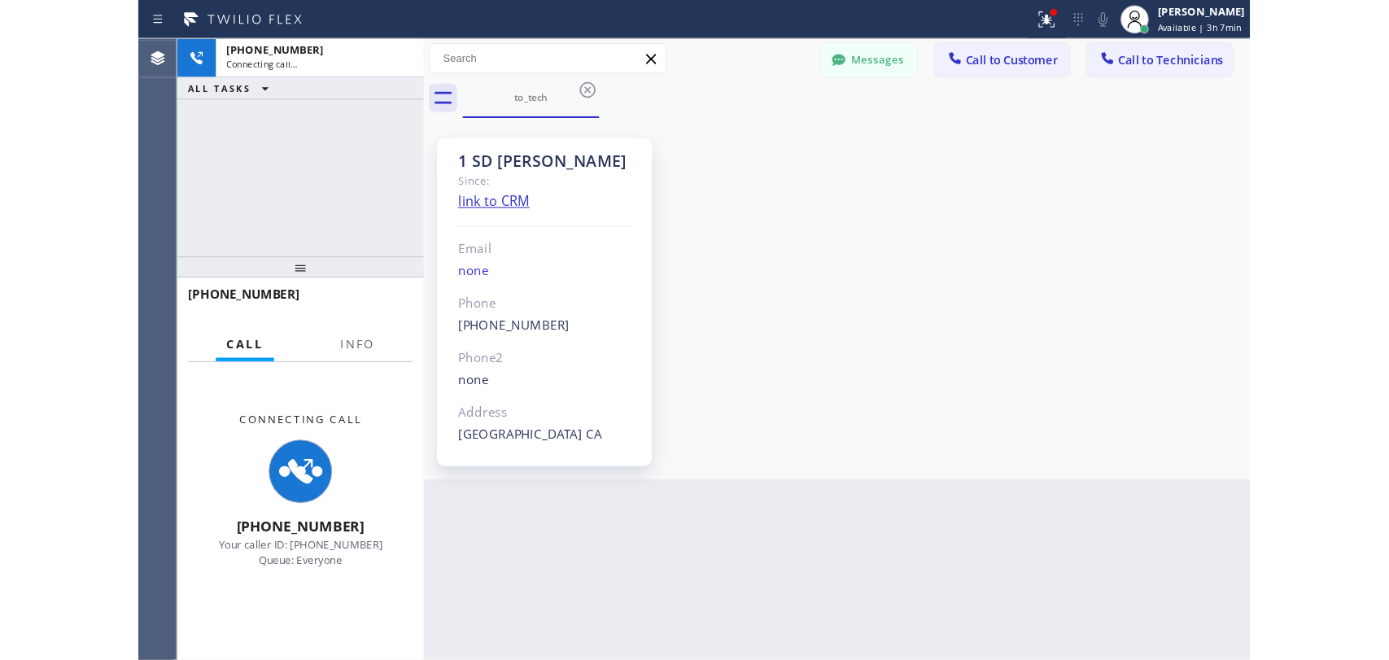
scroll to position [4861, 0]
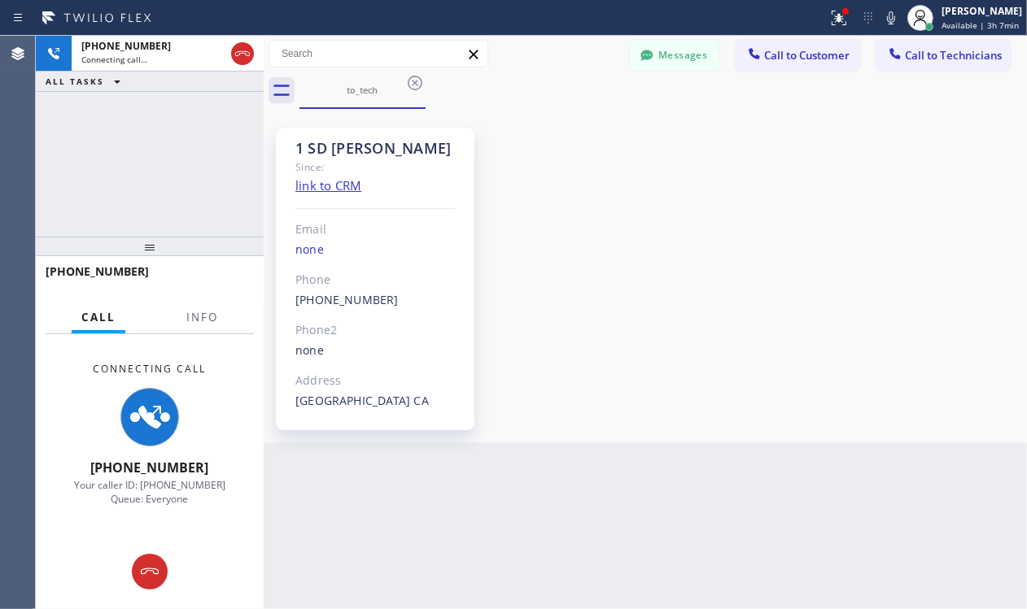
click at [806, 262] on div "1 SD Anthony Since: link to CRM Email none Phone (858) 333-3301 Outbound call T…" at bounding box center [645, 275] width 755 height 325
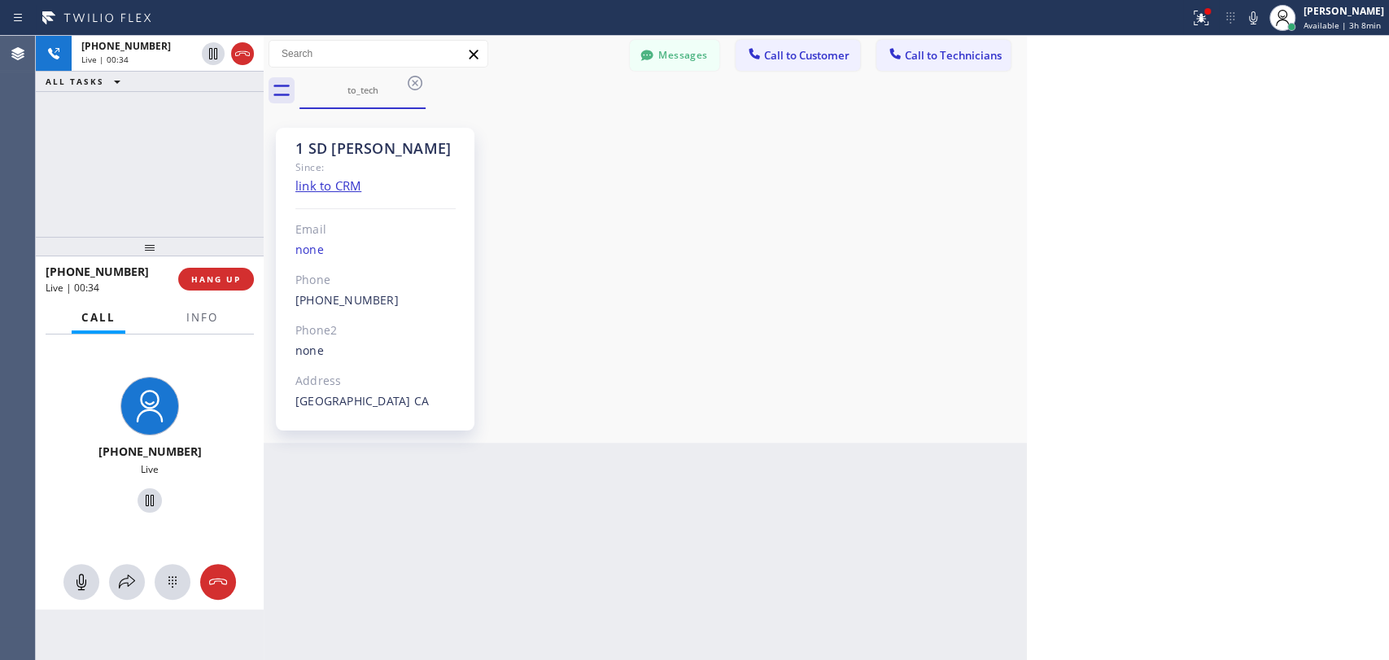
scroll to position [4252, 0]
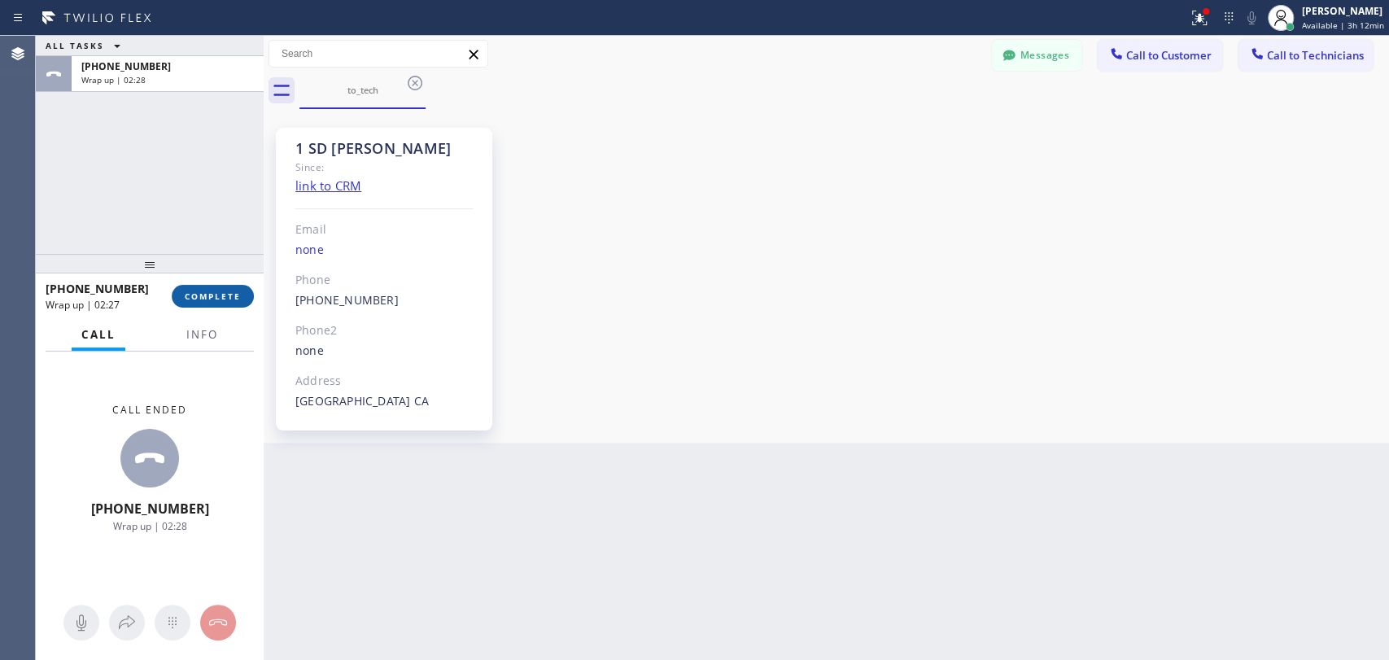
click at [210, 297] on span "COMPLETE" at bounding box center [213, 295] width 56 height 11
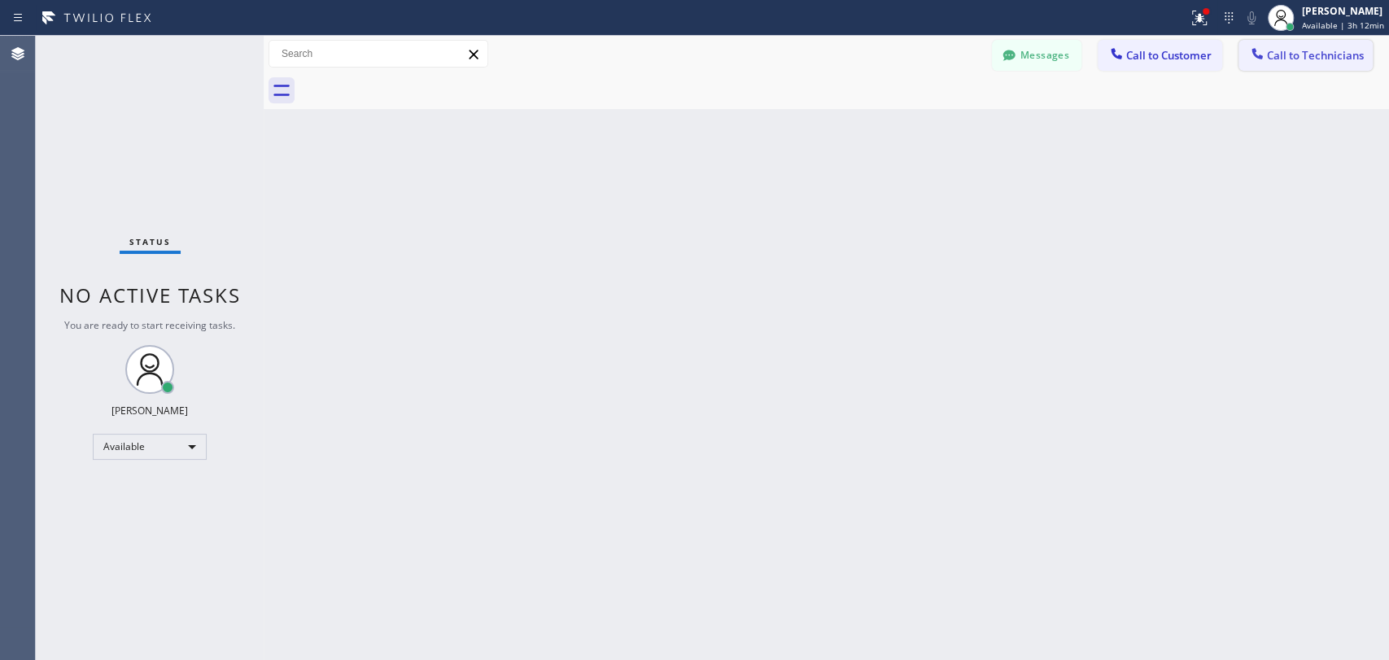
click at [1313, 63] on button "Call to Technicians" at bounding box center [1305, 55] width 134 height 31
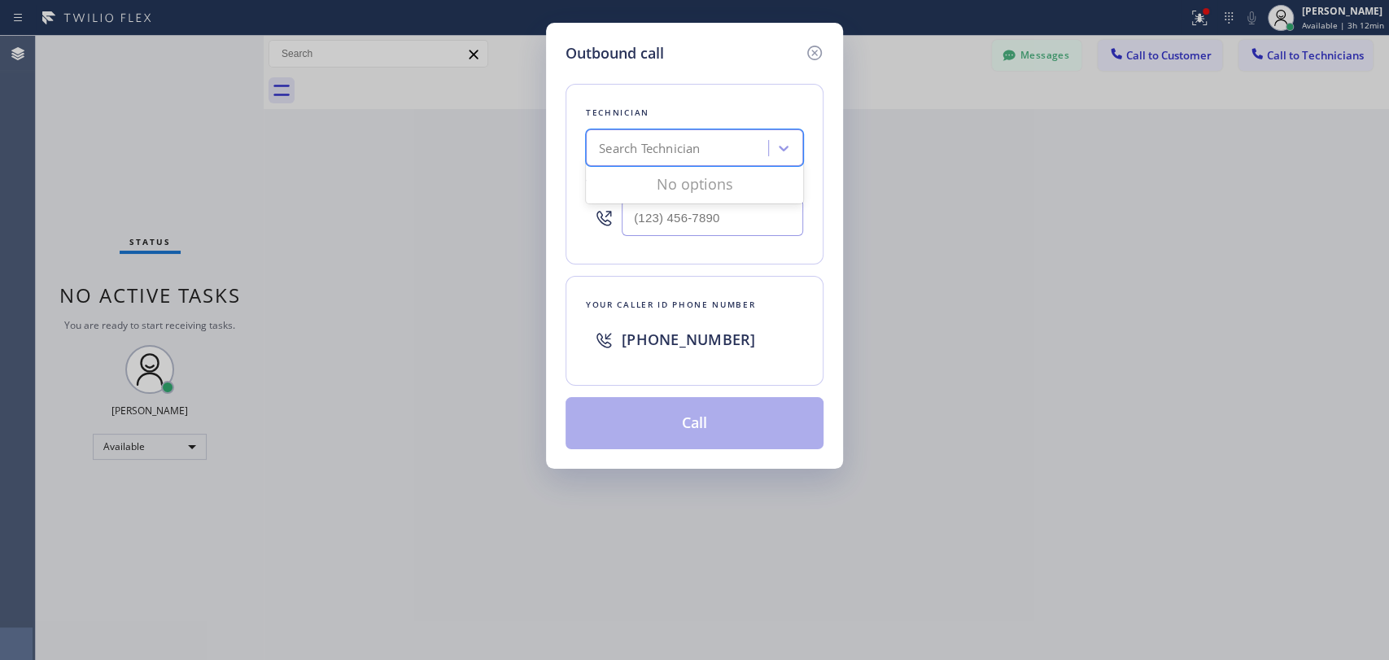
click at [692, 162] on div "Search Technician" at bounding box center [694, 147] width 217 height 37
type input "antho"
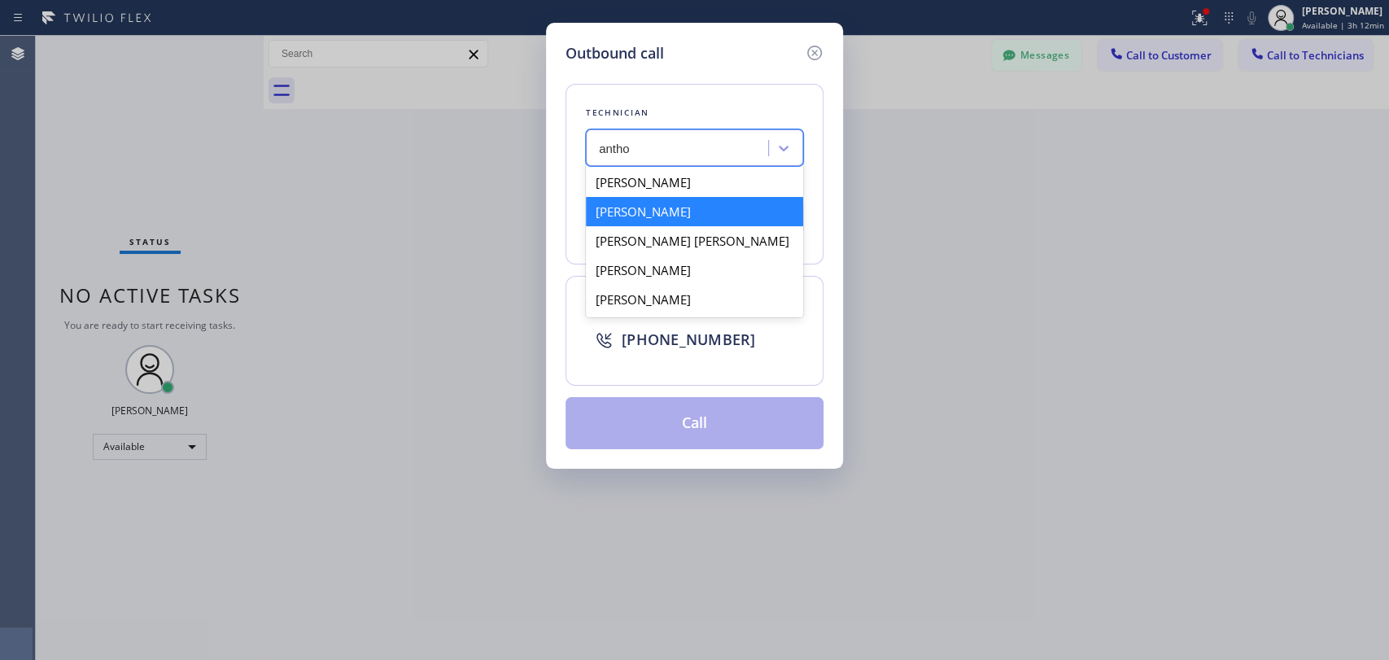
click at [671, 210] on div "Anthony Arias" at bounding box center [694, 211] width 217 height 29
type input "(858) 333-3301"
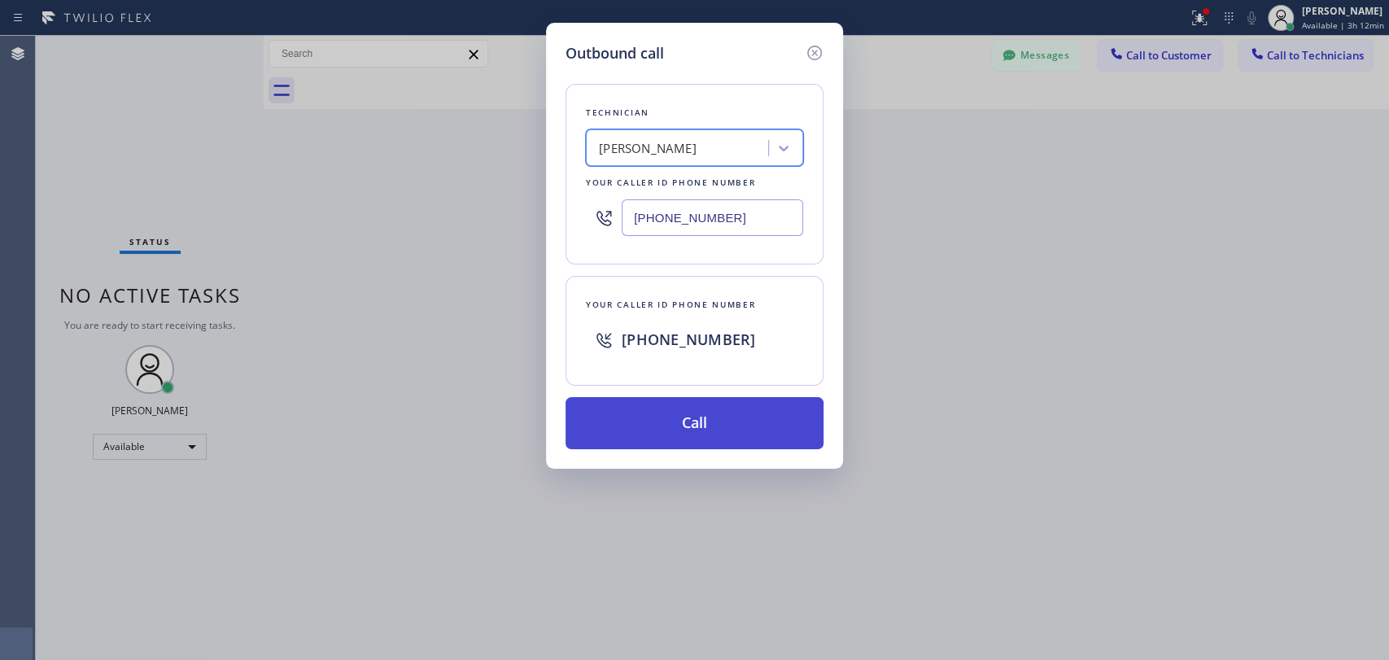
click at [715, 441] on button "Call" at bounding box center [694, 423] width 258 height 52
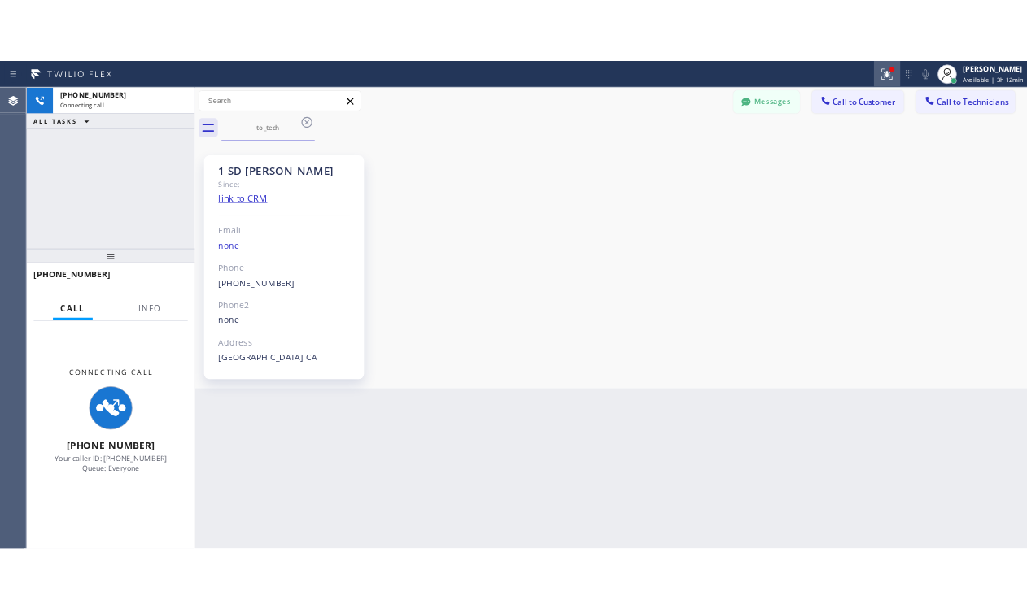
scroll to position [4252, 0]
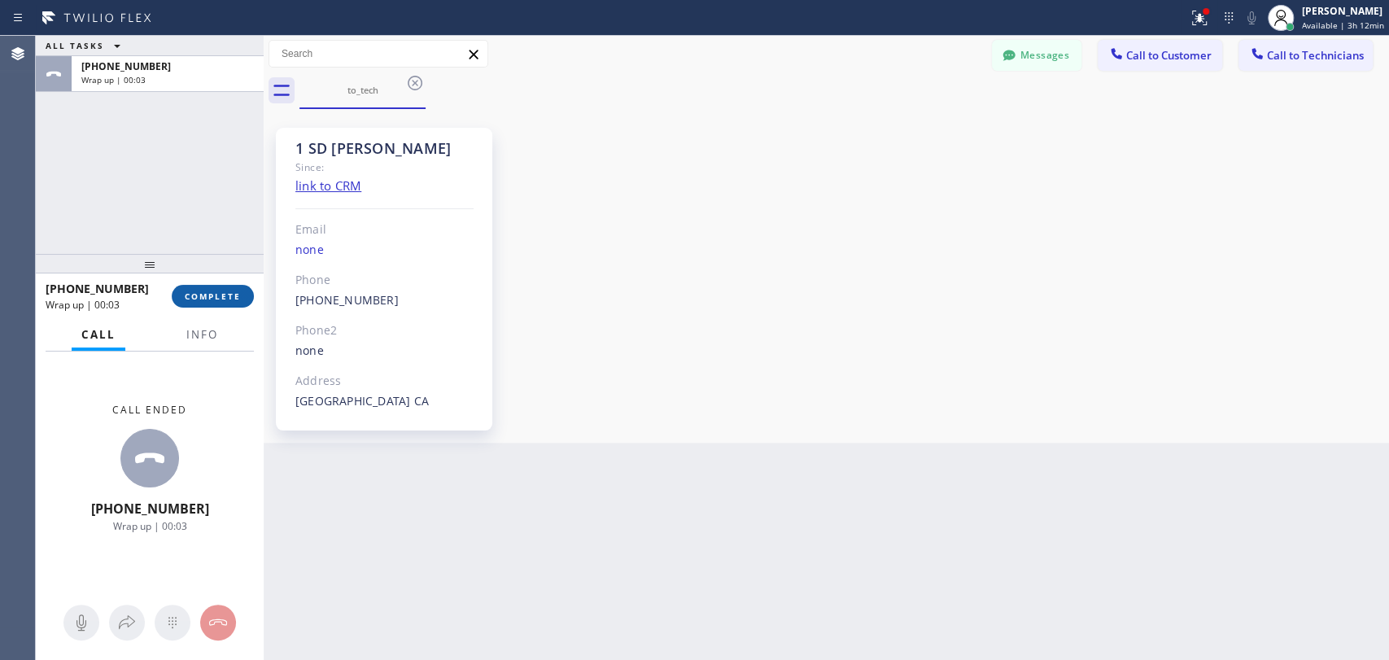
click at [222, 294] on span "COMPLETE" at bounding box center [213, 295] width 56 height 11
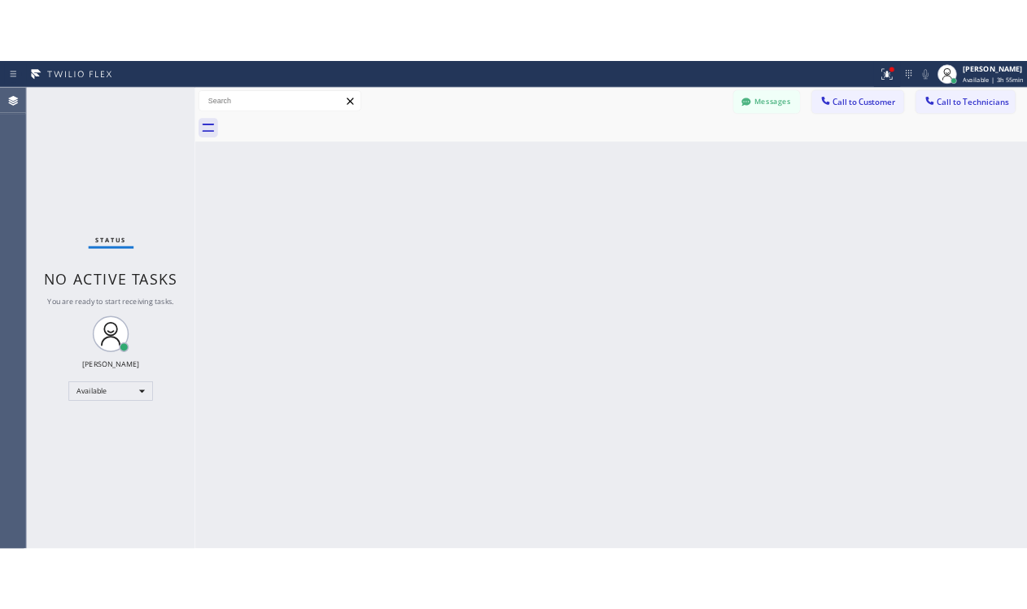
scroll to position [4252, 0]
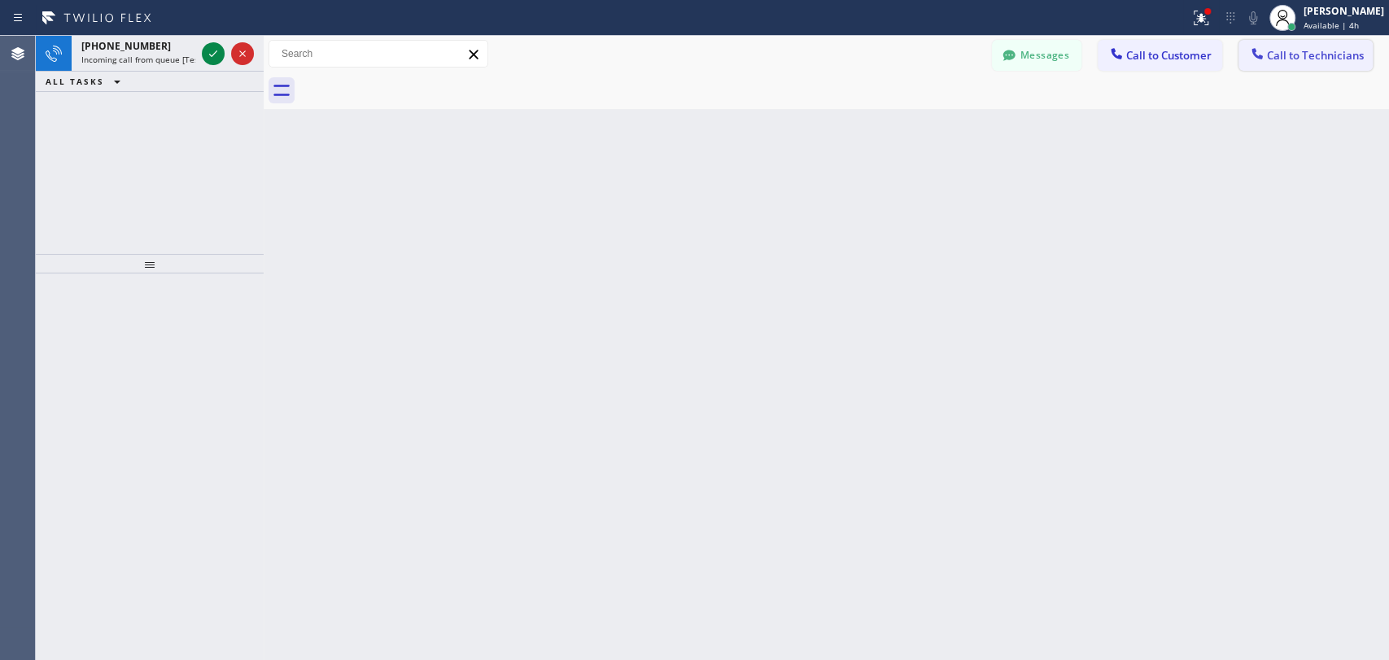
click at [1278, 55] on span "Call to Technicians" at bounding box center [1315, 55] width 97 height 15
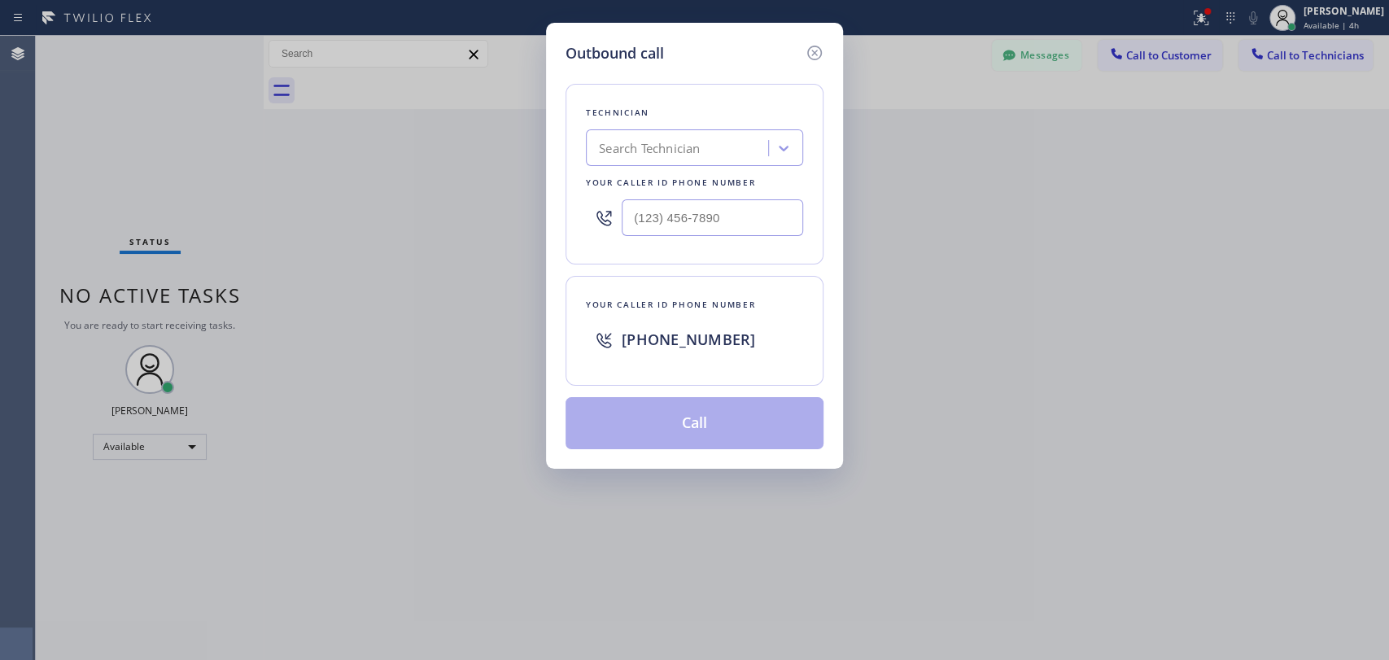
click at [749, 142] on div "Search Technician" at bounding box center [679, 148] width 177 height 28
type input "antho"
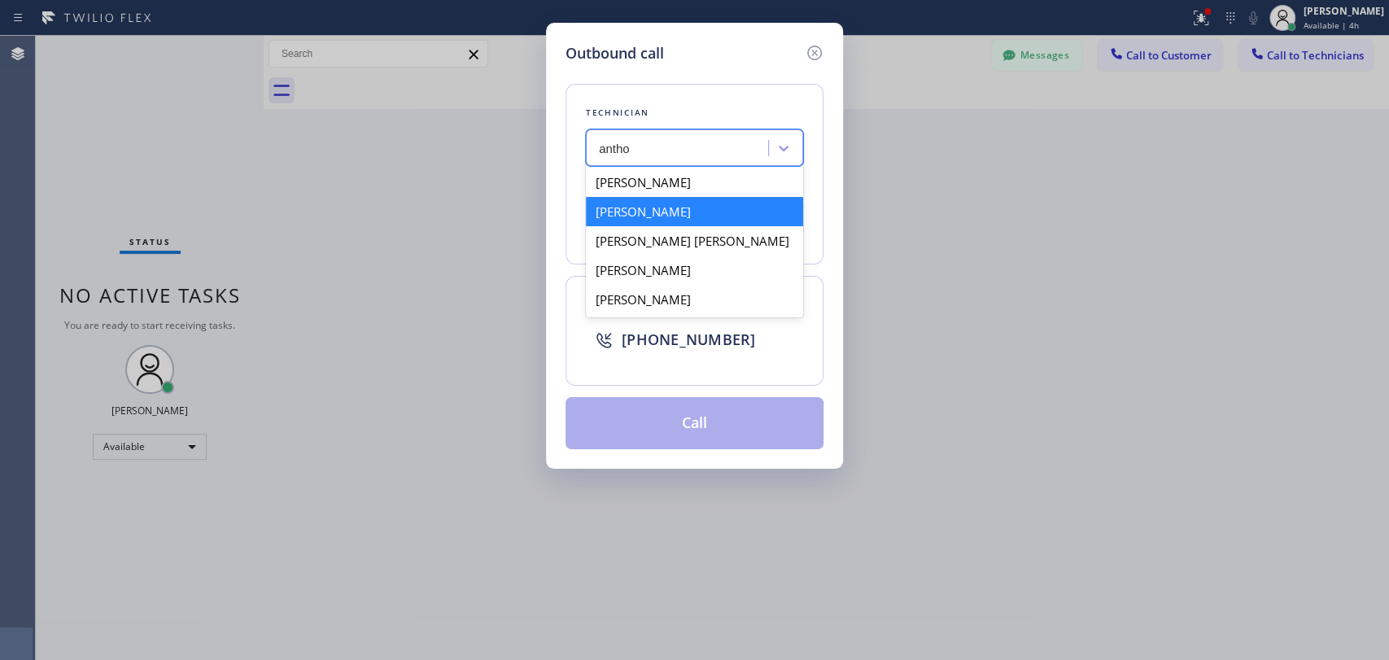
click at [684, 204] on div "Anthony Arias" at bounding box center [694, 211] width 217 height 29
type input "(858) 333-3301"
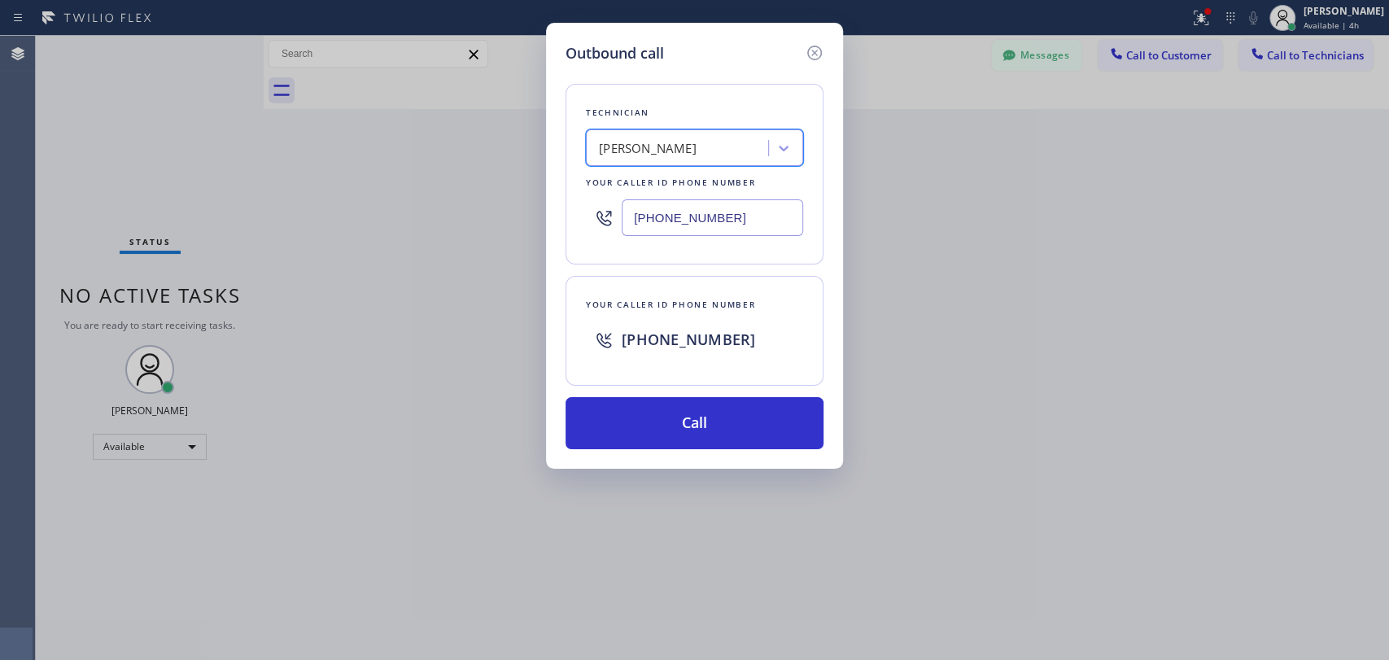
click at [662, 222] on input "(858) 333-3301" at bounding box center [711, 217] width 181 height 37
click at [822, 59] on icon at bounding box center [815, 53] width 20 height 20
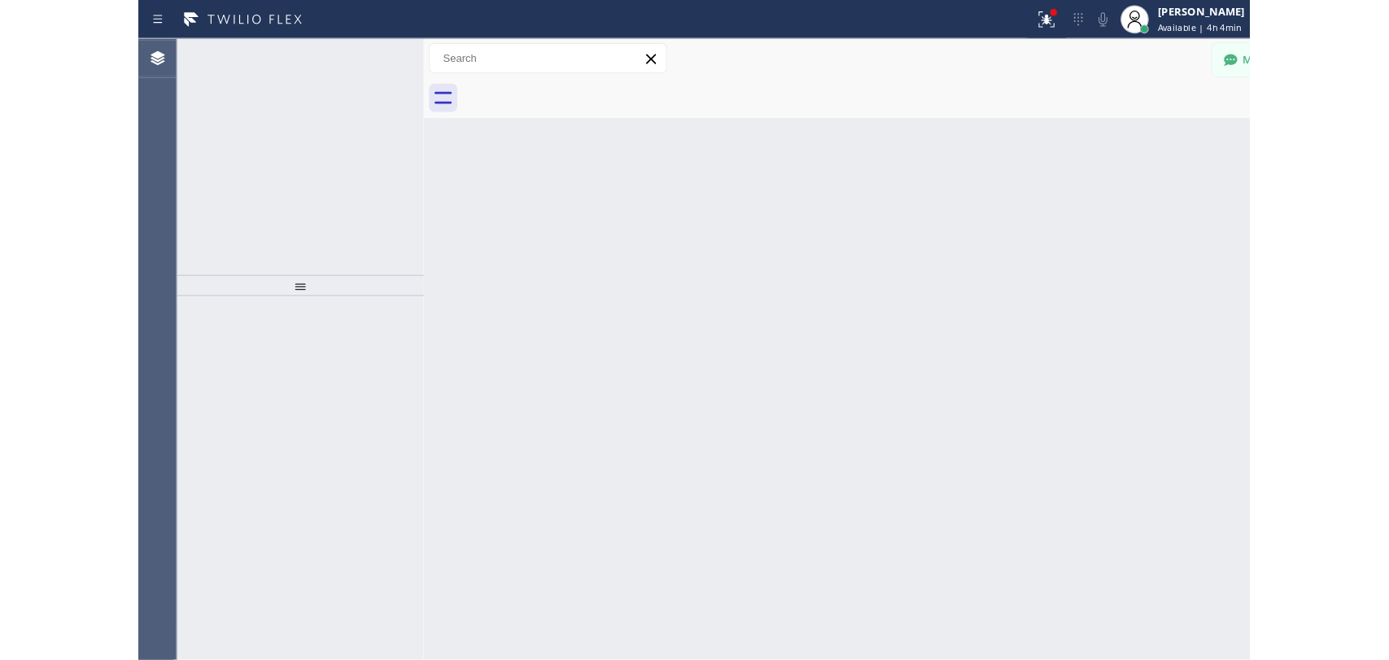
scroll to position [4861, 0]
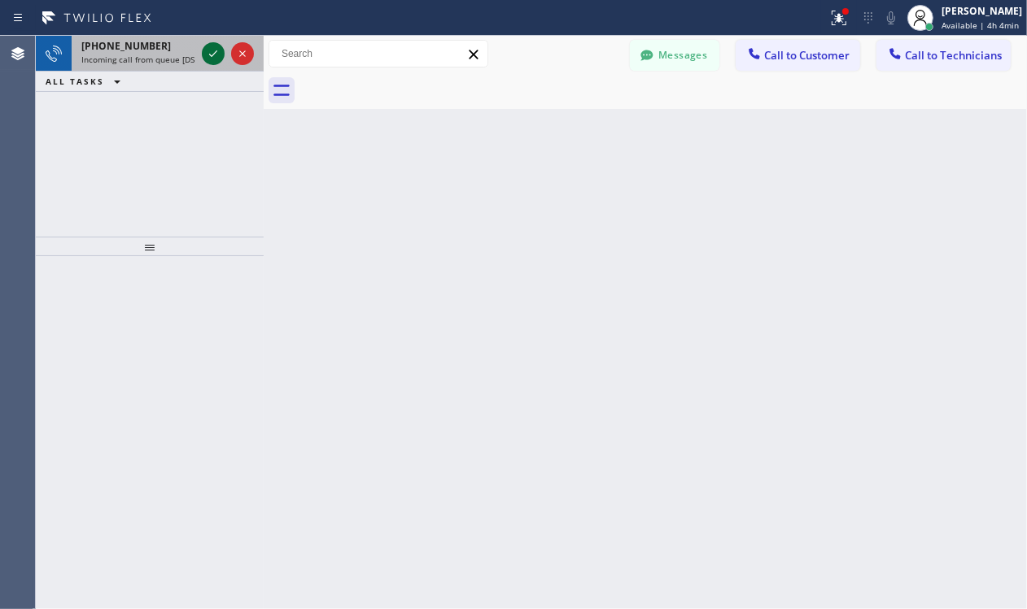
click at [213, 53] on icon at bounding box center [213, 54] width 20 height 20
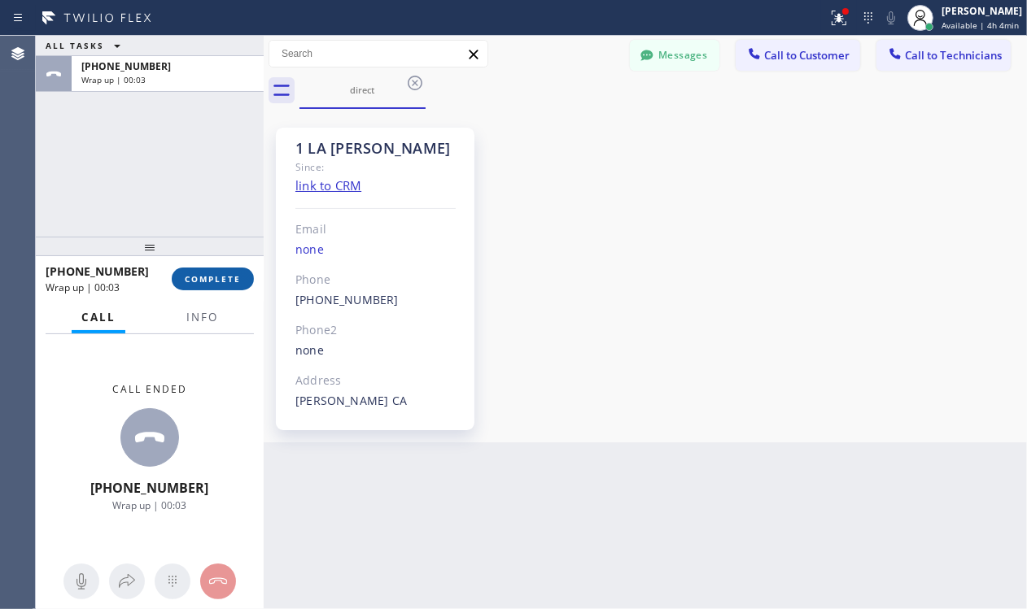
click at [229, 273] on span "COMPLETE" at bounding box center [213, 278] width 56 height 11
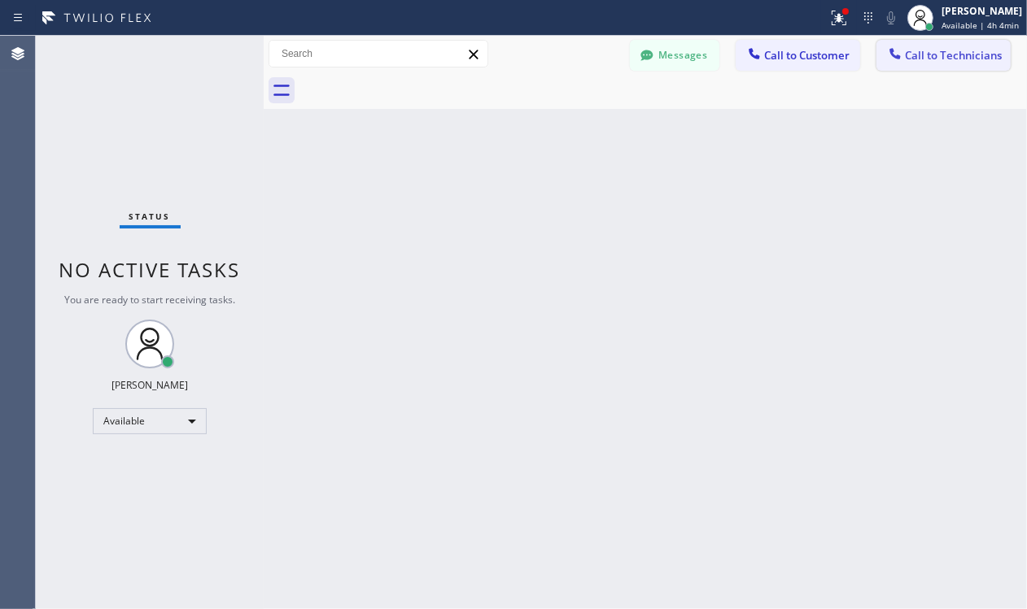
click at [948, 61] on span "Call to Technicians" at bounding box center [953, 55] width 97 height 15
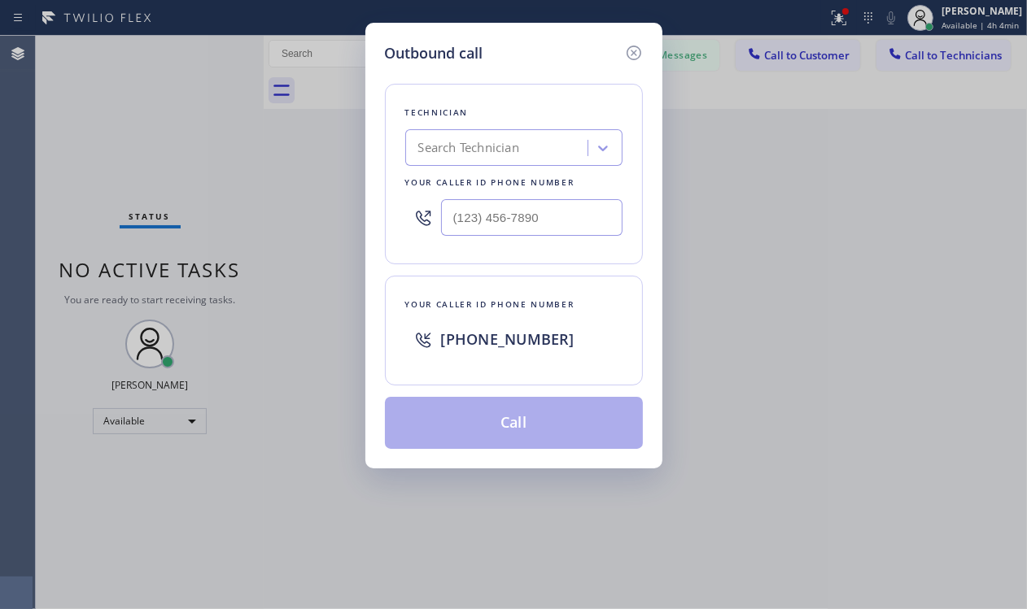
click at [481, 149] on div "Search Technician" at bounding box center [468, 148] width 101 height 19
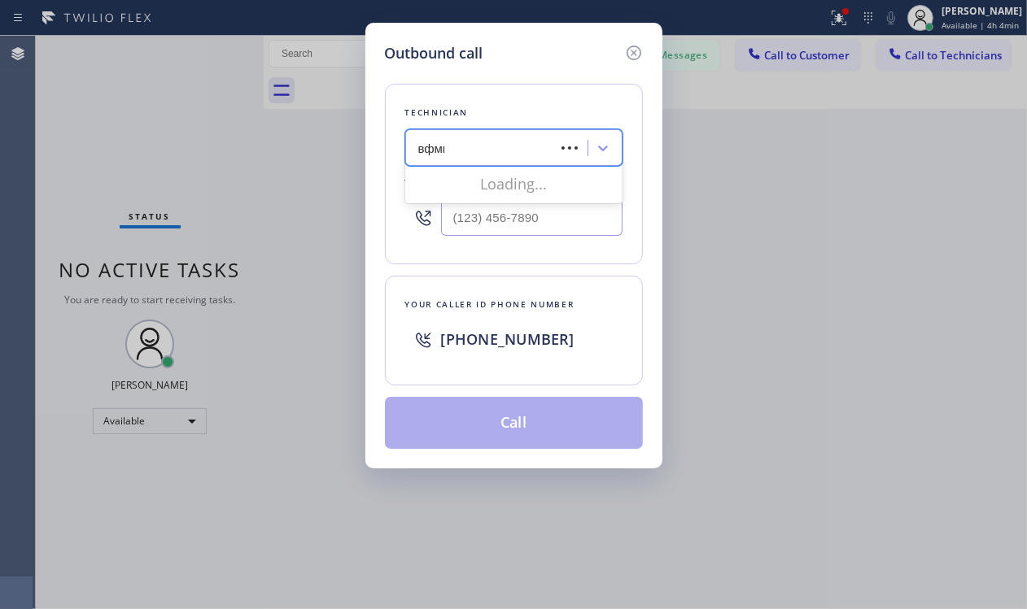
type input "вфмшв"
drag, startPoint x: 477, startPoint y: 150, endPoint x: 398, endPoint y: 145, distance: 79.1
click at [398, 145] on div "Technician option Anthony Arias, selected. 0 results available. Select is focus…" at bounding box center [514, 174] width 258 height 181
type input "david"
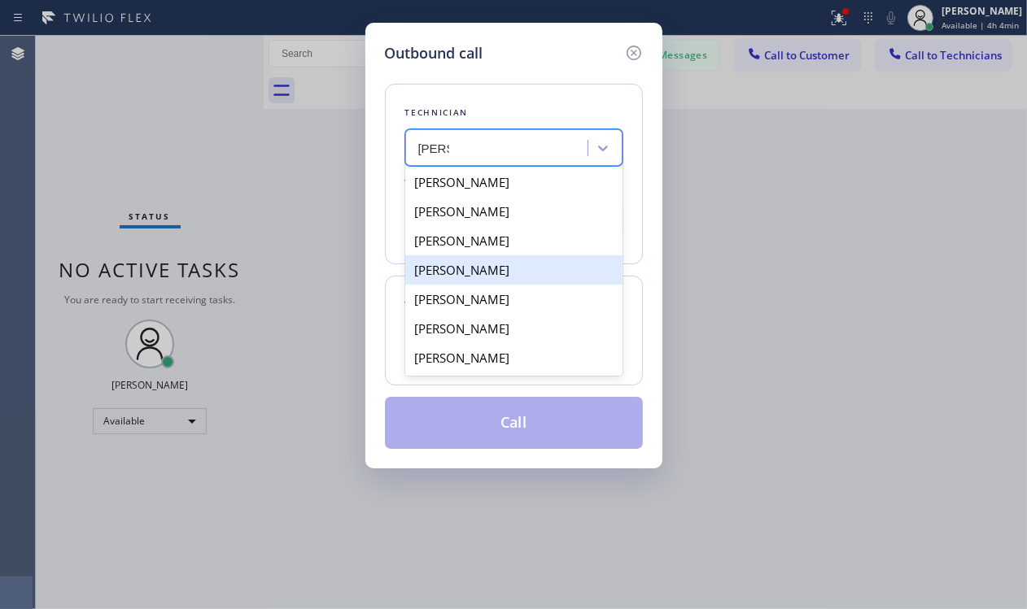
click at [495, 269] on div "David Romero" at bounding box center [513, 269] width 217 height 29
type input "(323) 579-9547"
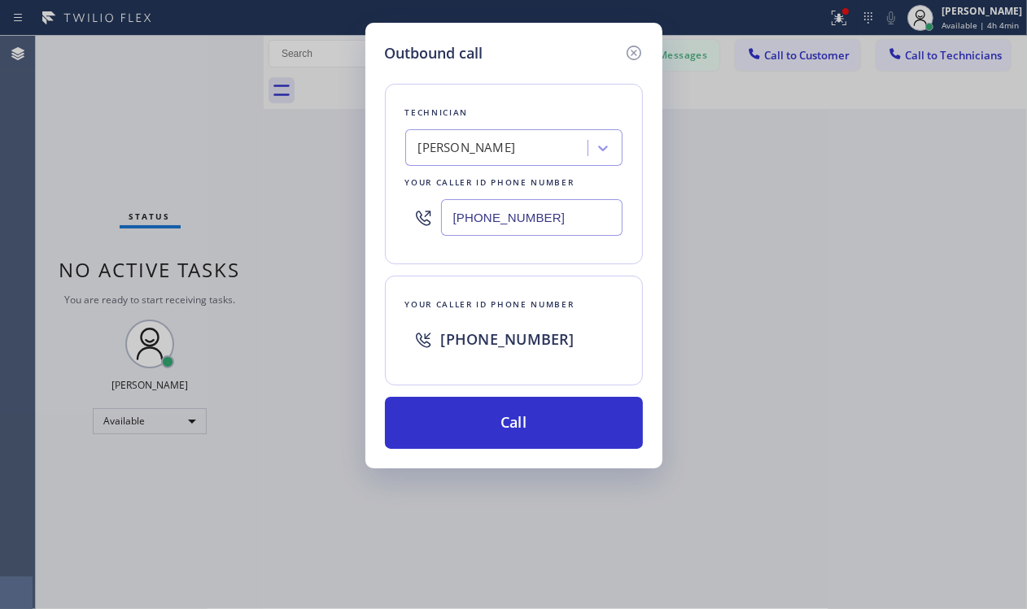
drag, startPoint x: 460, startPoint y: 427, endPoint x: 254, endPoint y: 315, distance: 235.1
click at [461, 427] on button "Call" at bounding box center [514, 423] width 258 height 52
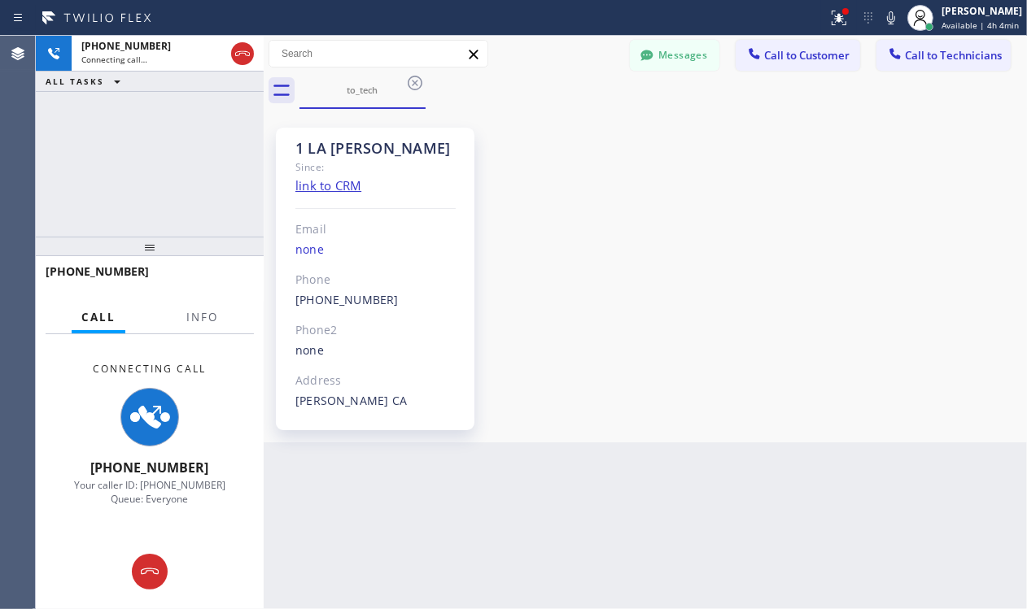
click at [734, 246] on div "1 LA David Since: link to CRM Email none Phone (323) 579-9547 Outbound call Tec…" at bounding box center [645, 275] width 755 height 325
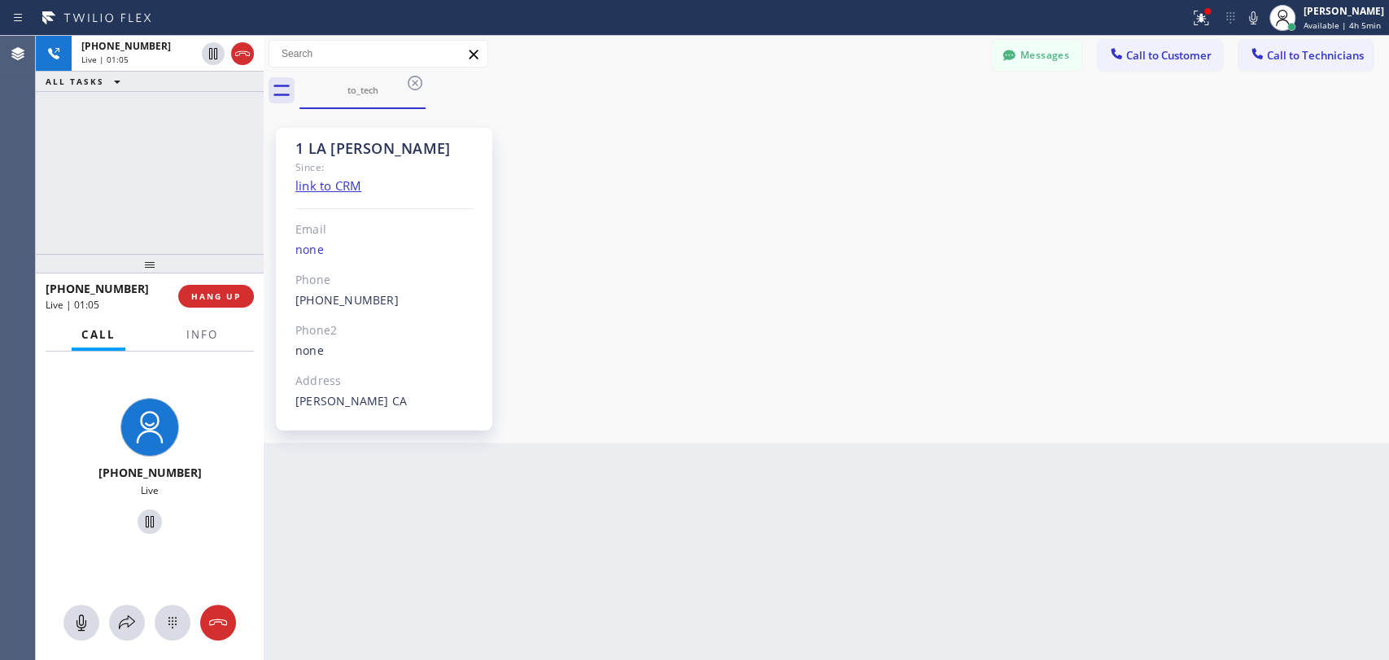
click at [246, 179] on div "+13235799547 Live | 01:05 ALL TASKS ALL TASKS ACTIVE TASKS TASKS IN WRAP UP" at bounding box center [150, 145] width 228 height 218
click at [219, 298] on span "HANG UP" at bounding box center [216, 295] width 50 height 11
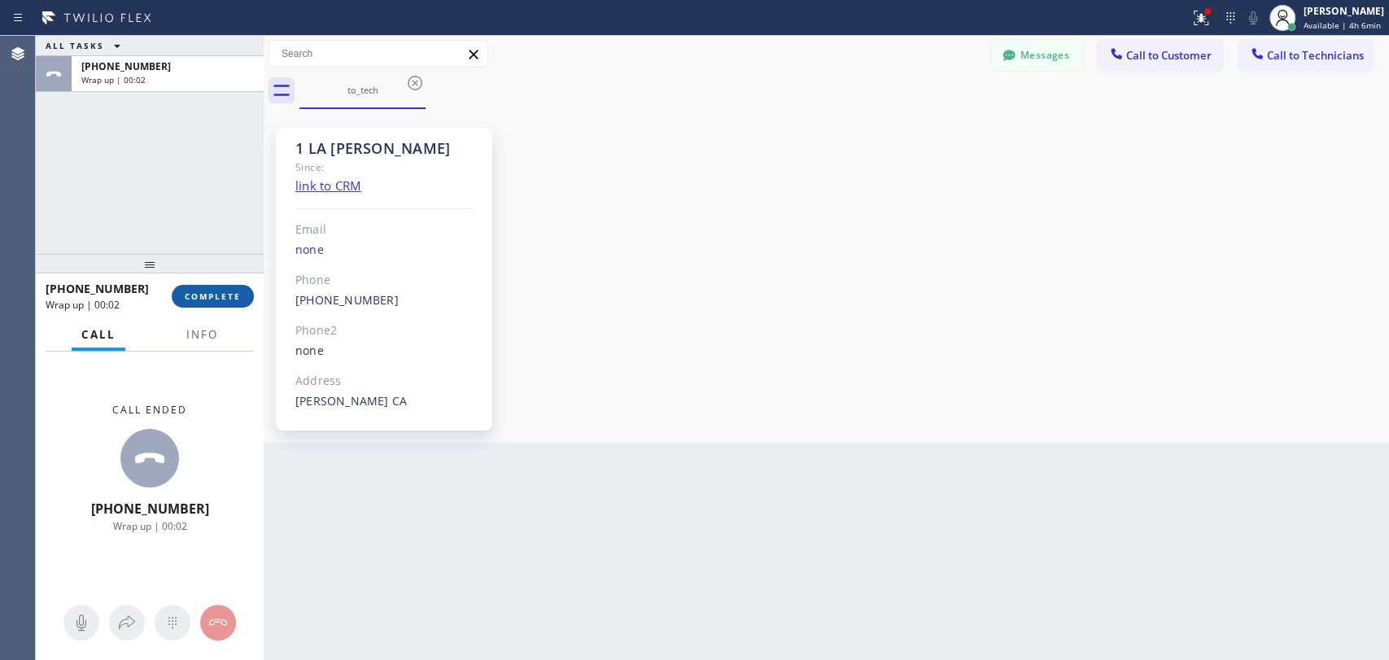
click at [209, 294] on span "COMPLETE" at bounding box center [213, 295] width 56 height 11
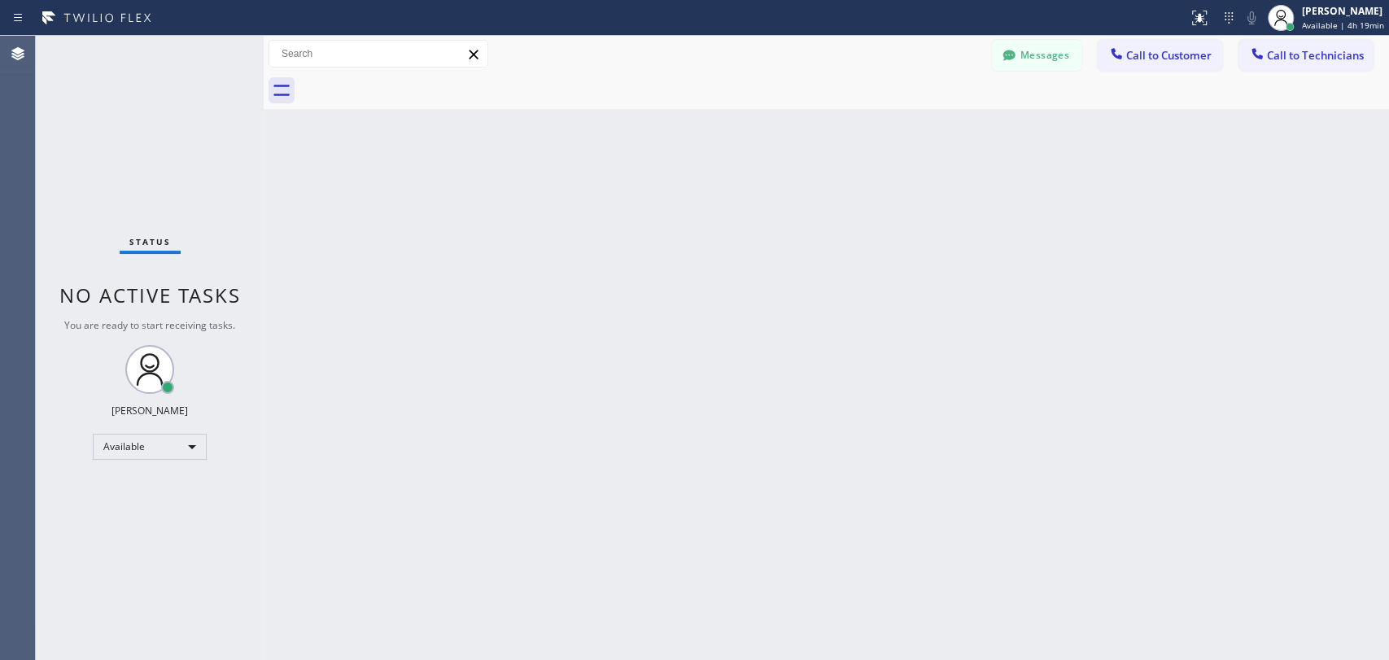
click at [1299, 73] on div at bounding box center [843, 90] width 1089 height 37
click at [1284, 54] on span "Call to Technicians" at bounding box center [1315, 55] width 97 height 15
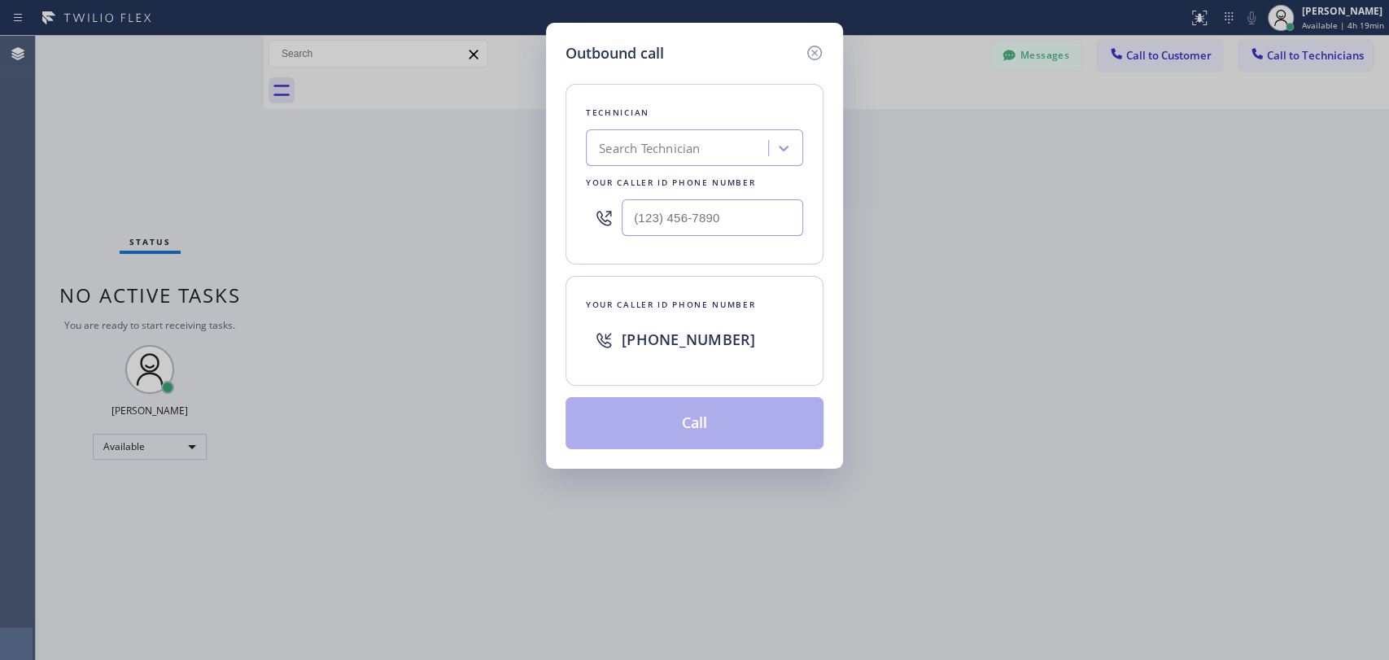
click at [732, 147] on div "Search Technician" at bounding box center [679, 148] width 177 height 28
type input "serg"
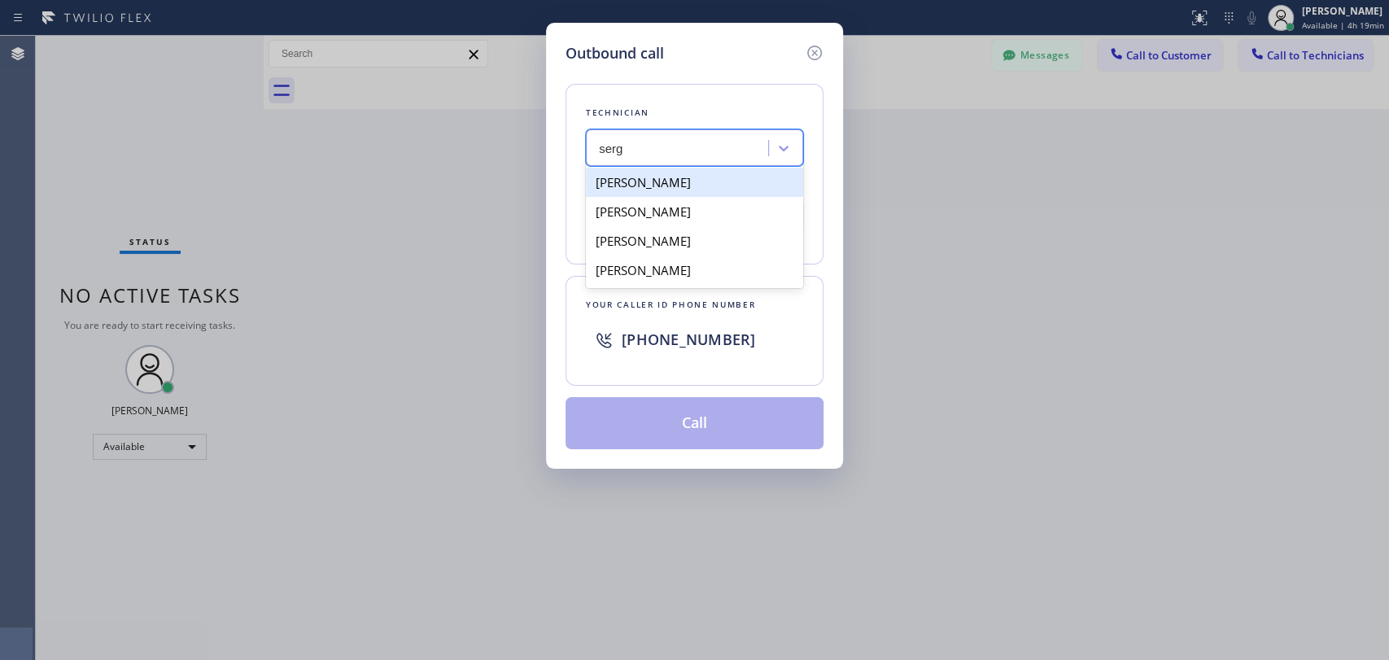
click at [683, 177] on div "[PERSON_NAME]" at bounding box center [694, 182] width 217 height 29
type input "(323) 304-1325"
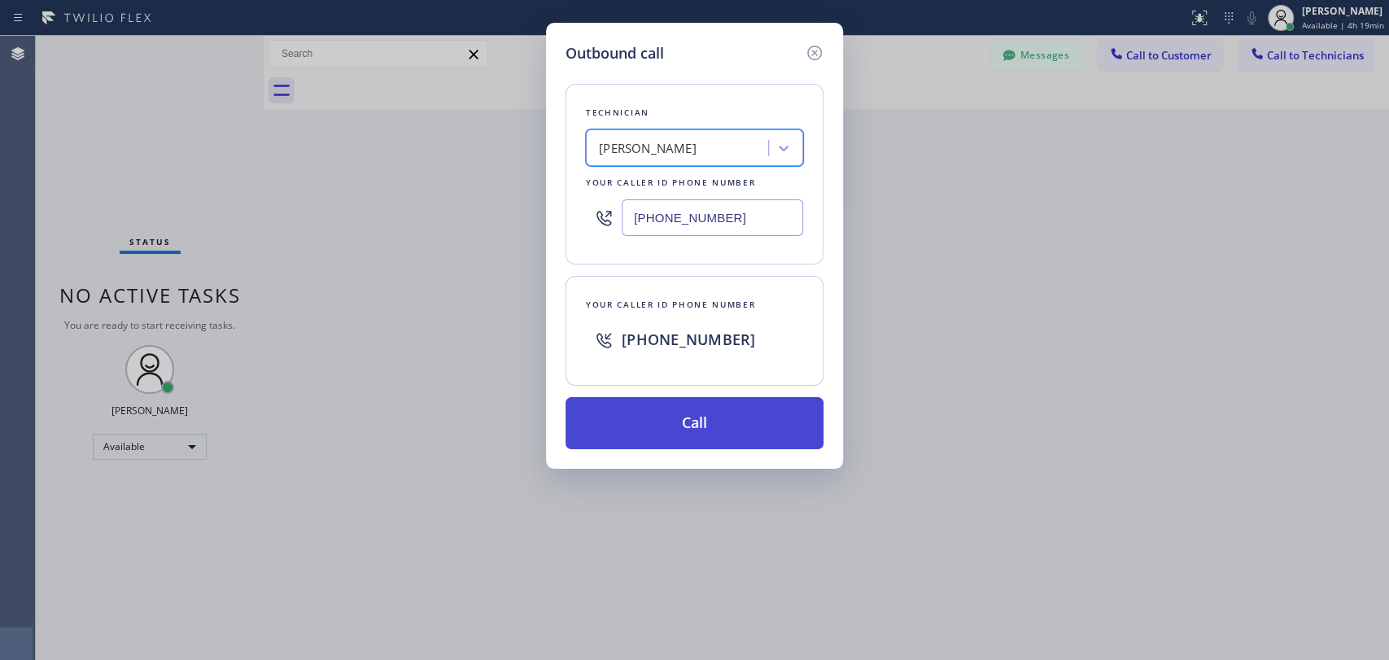
click at [688, 425] on button "Call" at bounding box center [694, 423] width 258 height 52
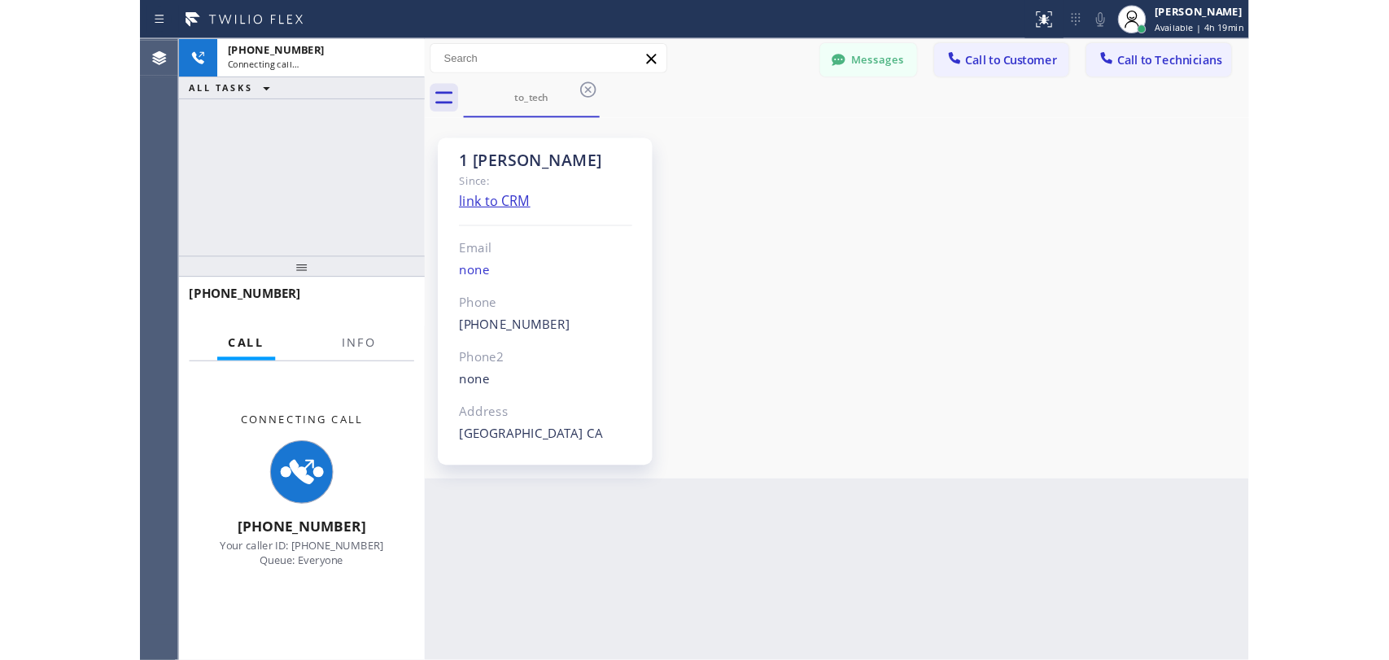
scroll to position [36, 0]
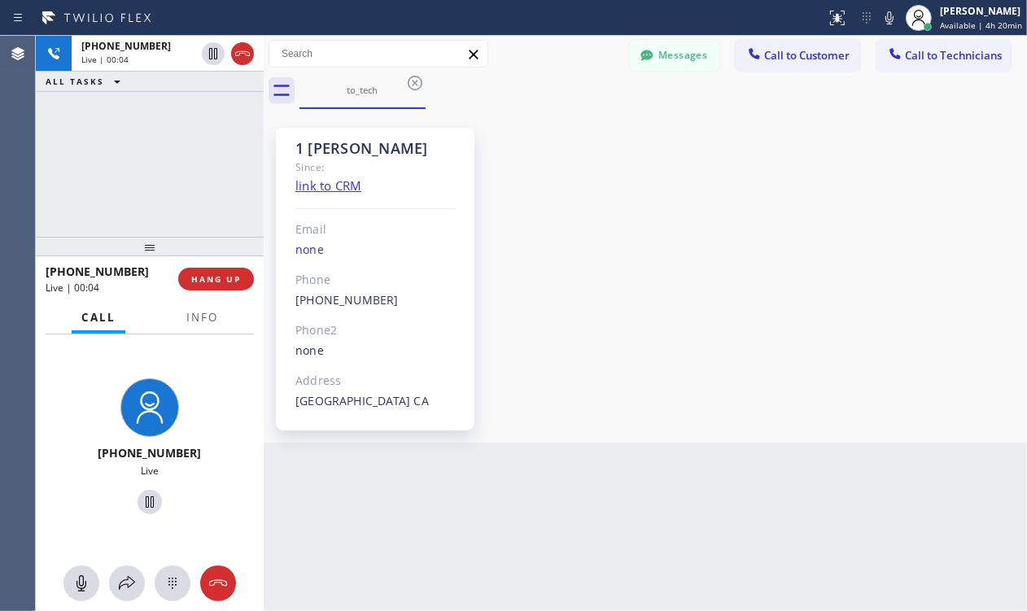
click at [713, 156] on div "1 Sergey Since: link to CRM Email none Phone (323) 304-1325 Outbound call Techn…" at bounding box center [645, 275] width 755 height 325
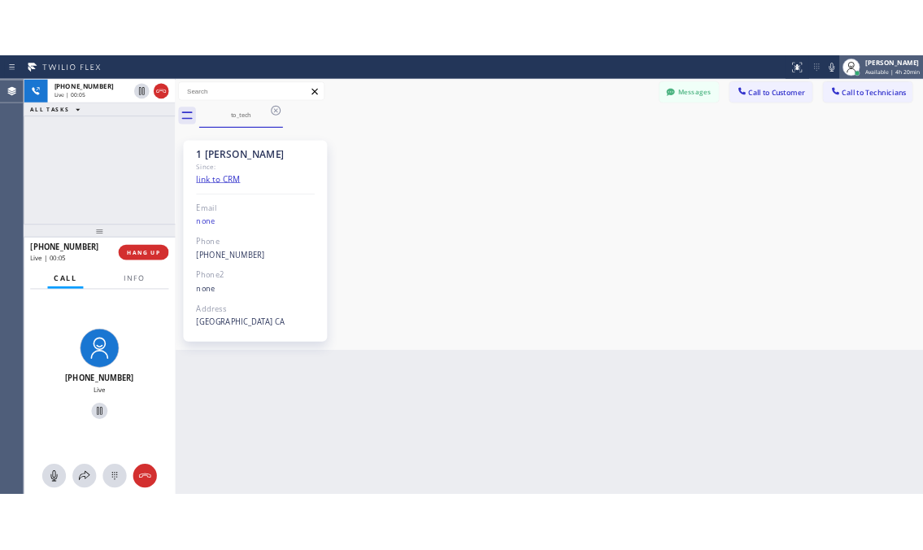
scroll to position [0, 0]
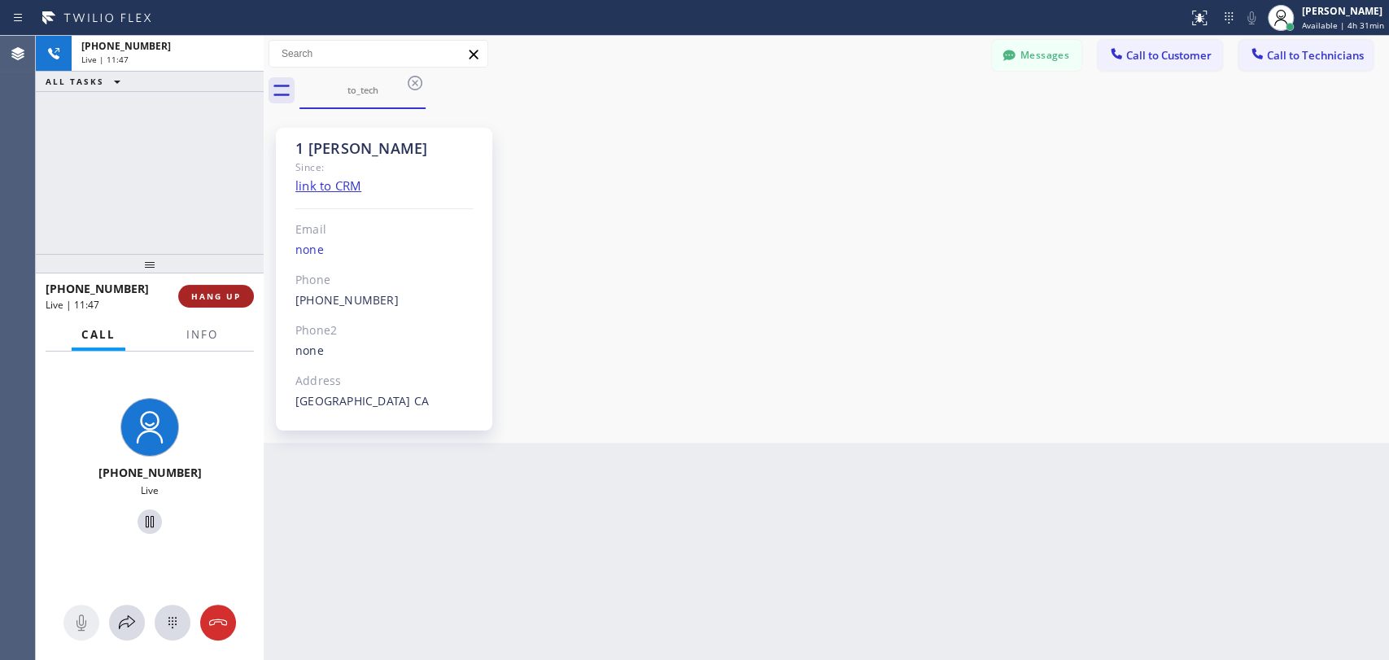
click at [233, 294] on span "HANG UP" at bounding box center [216, 295] width 50 height 11
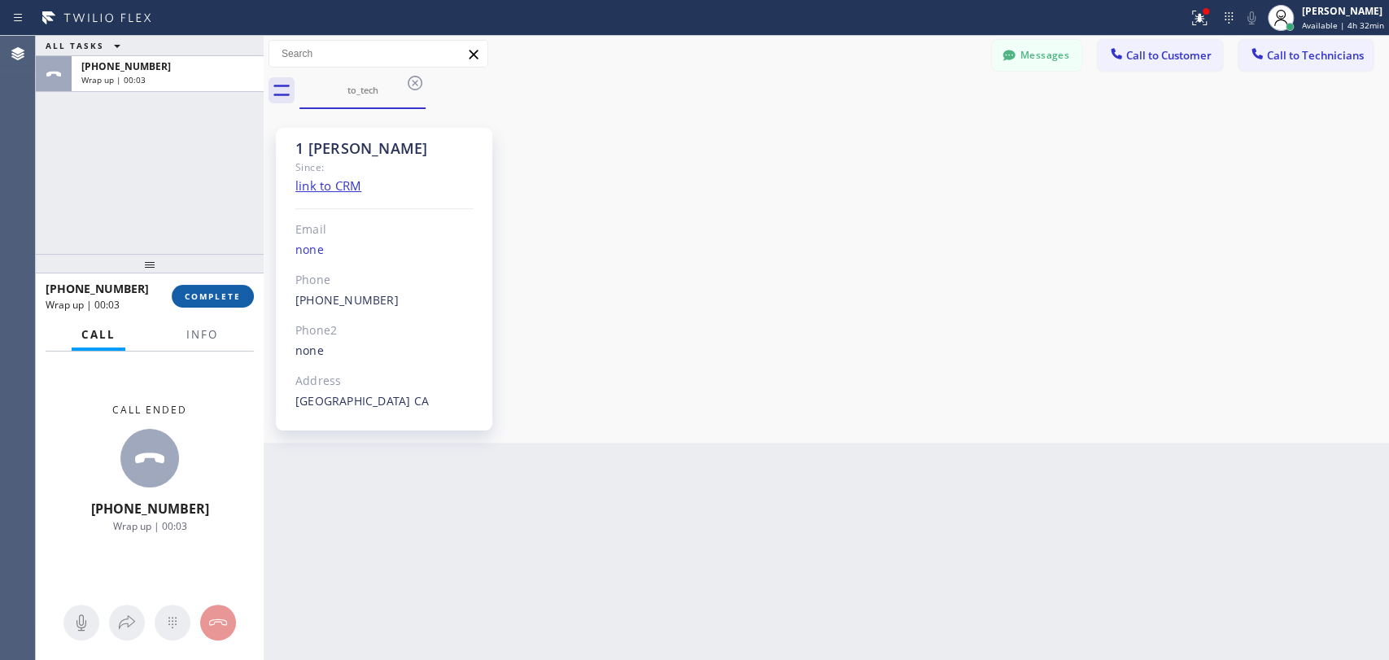
click at [222, 299] on span "COMPLETE" at bounding box center [213, 295] width 56 height 11
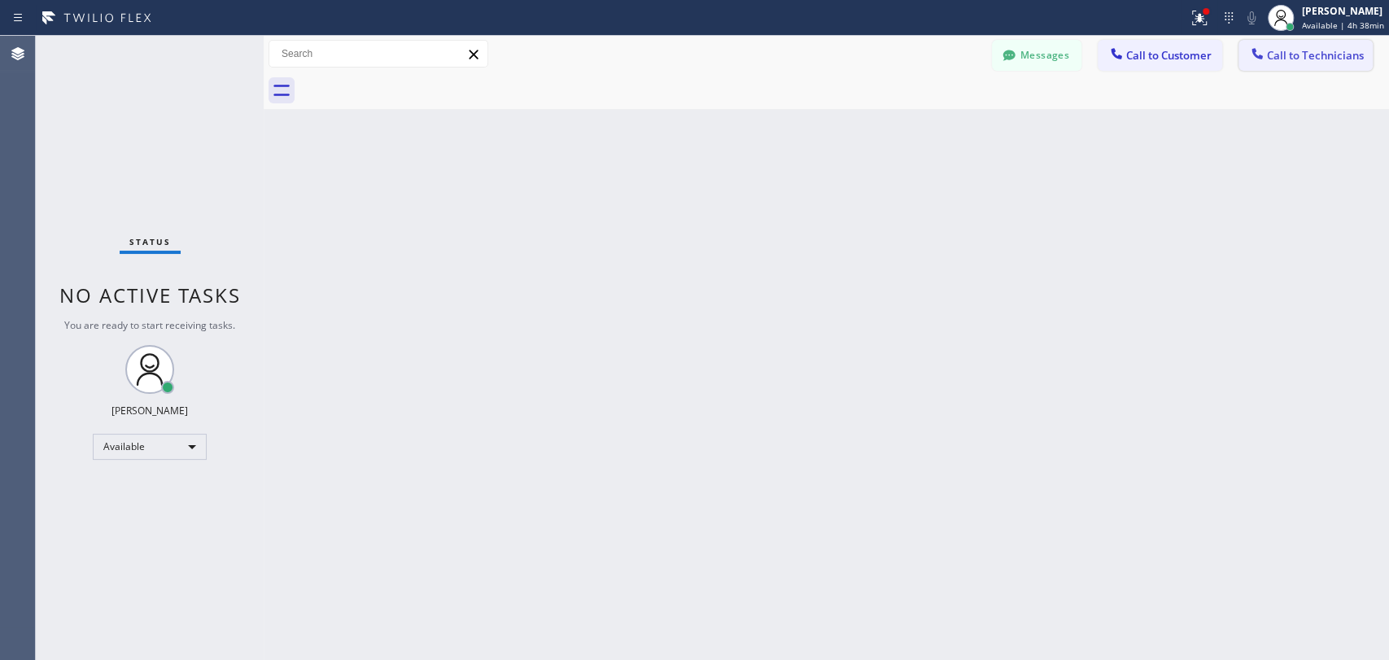
click at [1287, 70] on button "Call to Technicians" at bounding box center [1305, 55] width 134 height 31
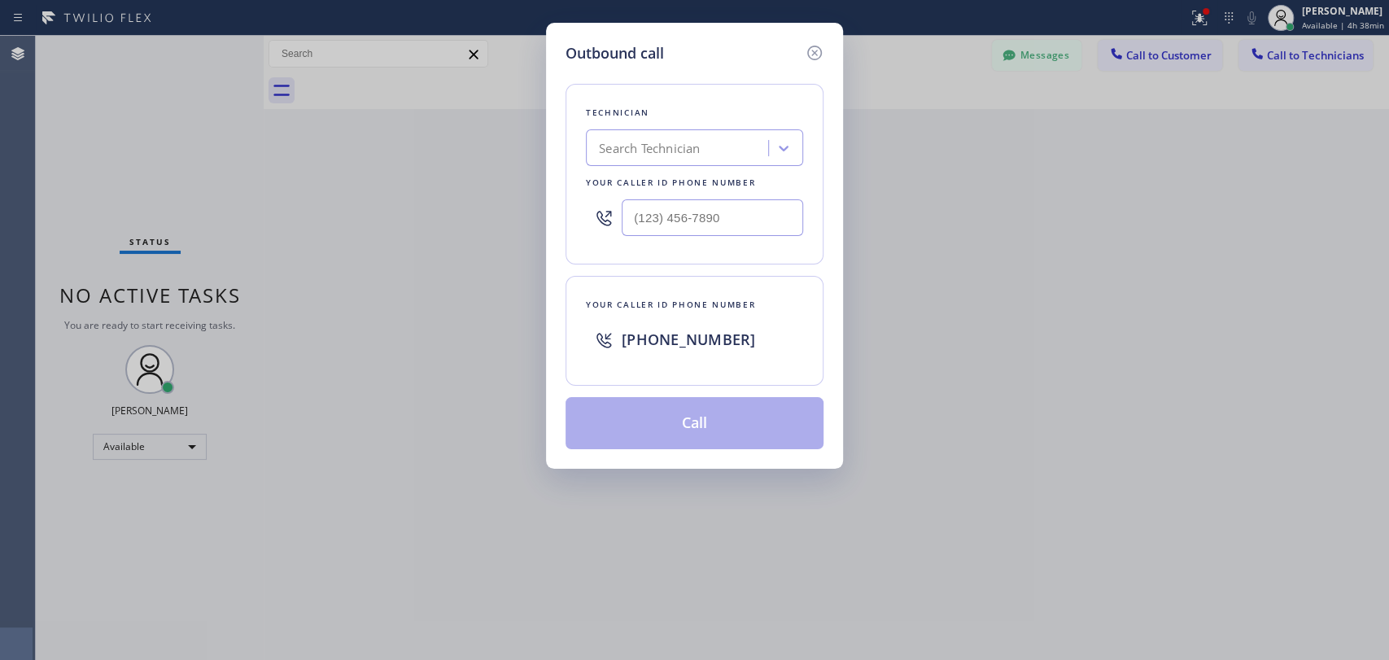
click at [682, 153] on div "Search Technician" at bounding box center [649, 148] width 101 height 19
drag, startPoint x: 599, startPoint y: 150, endPoint x: 648, endPoint y: 147, distance: 49.7
click at [648, 147] on div "serg serg" at bounding box center [663, 148] width 145 height 28
type input "vad"
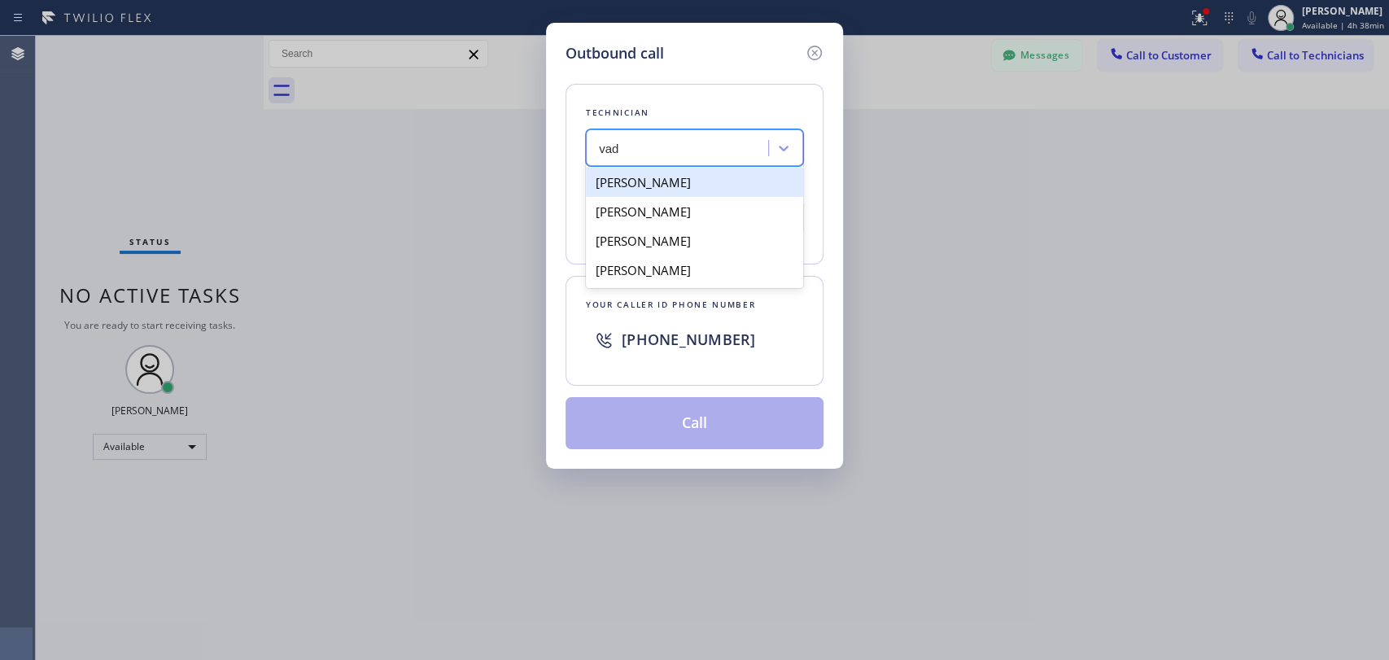
click at [688, 188] on div "[PERSON_NAME]" at bounding box center [694, 182] width 217 height 29
type input "[PHONE_NUMBER]"
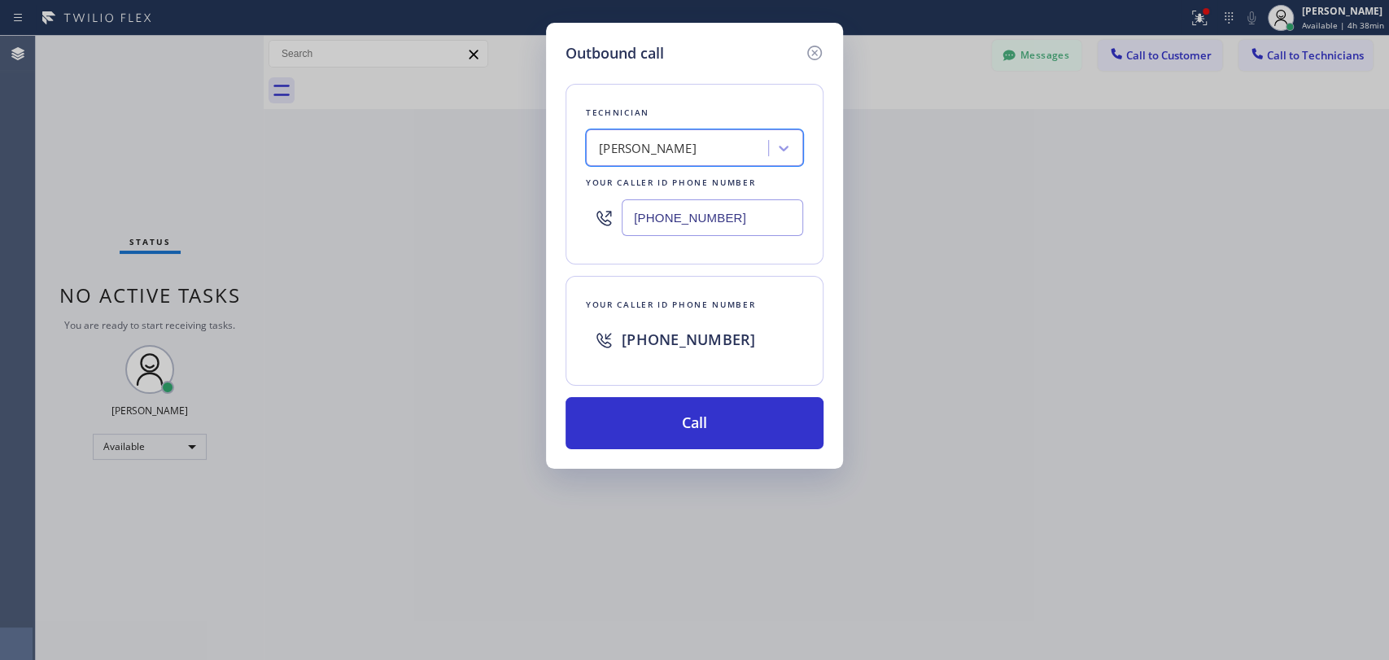
drag, startPoint x: 693, startPoint y: 416, endPoint x: 602, endPoint y: 278, distance: 165.6
click at [693, 414] on button "Call" at bounding box center [694, 423] width 258 height 52
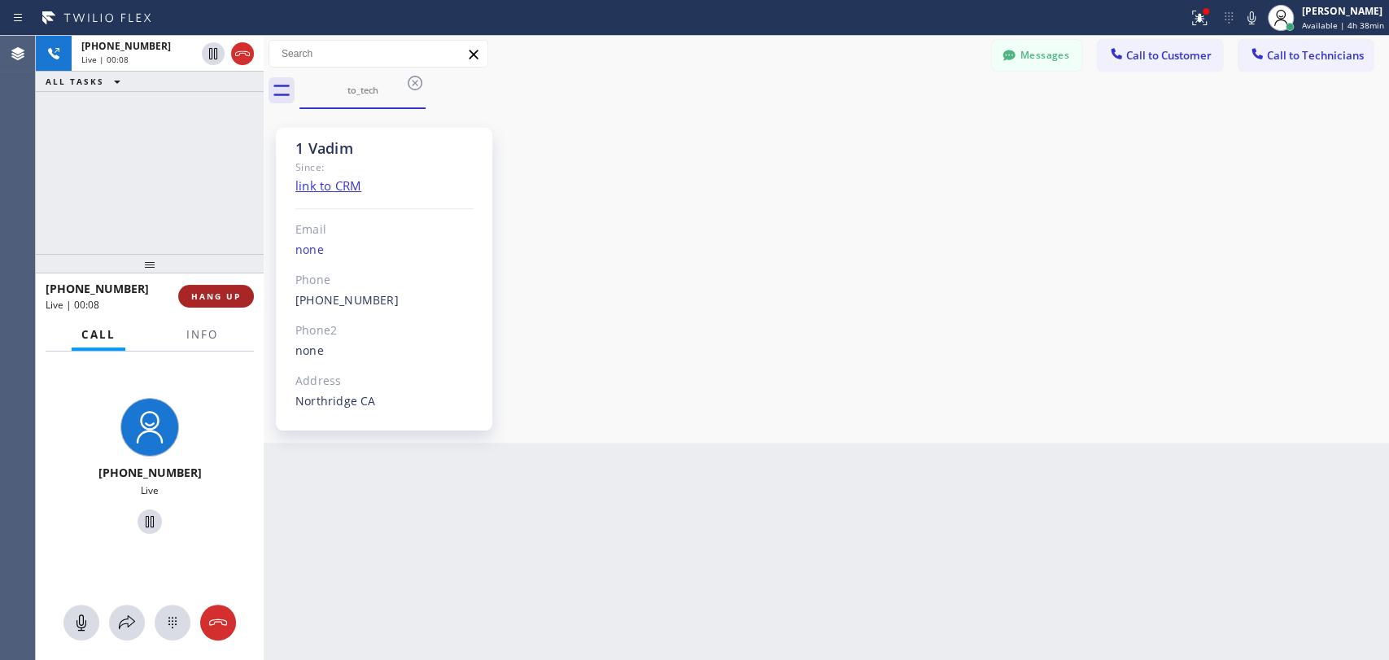
click at [226, 307] on button "HANG UP" at bounding box center [216, 296] width 76 height 23
drag, startPoint x: 225, startPoint y: 301, endPoint x: 247, endPoint y: 203, distance: 100.2
click at [225, 300] on span "HANG UP" at bounding box center [216, 295] width 50 height 11
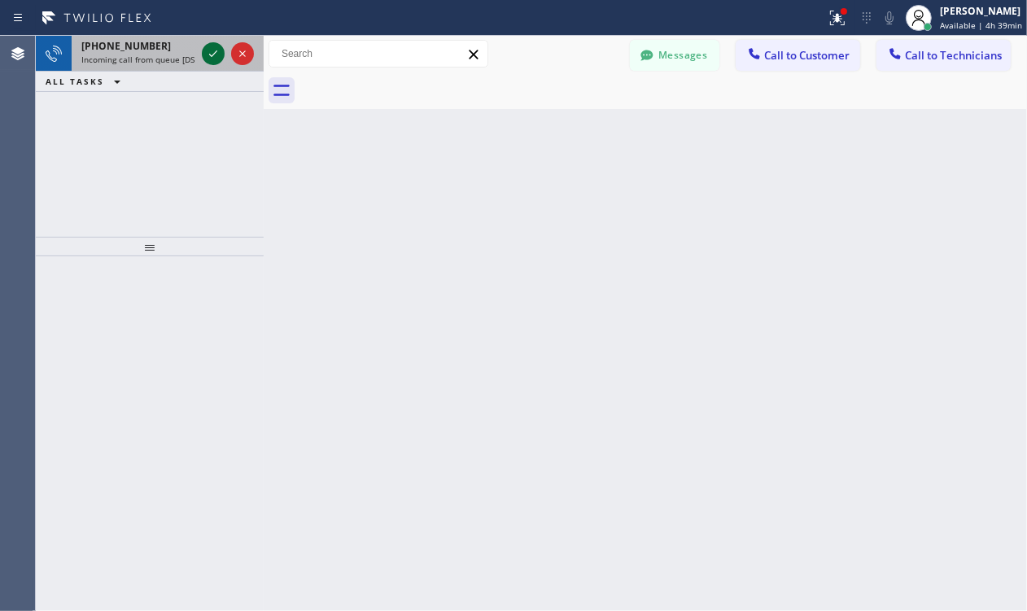
click at [205, 54] on icon at bounding box center [213, 54] width 20 height 20
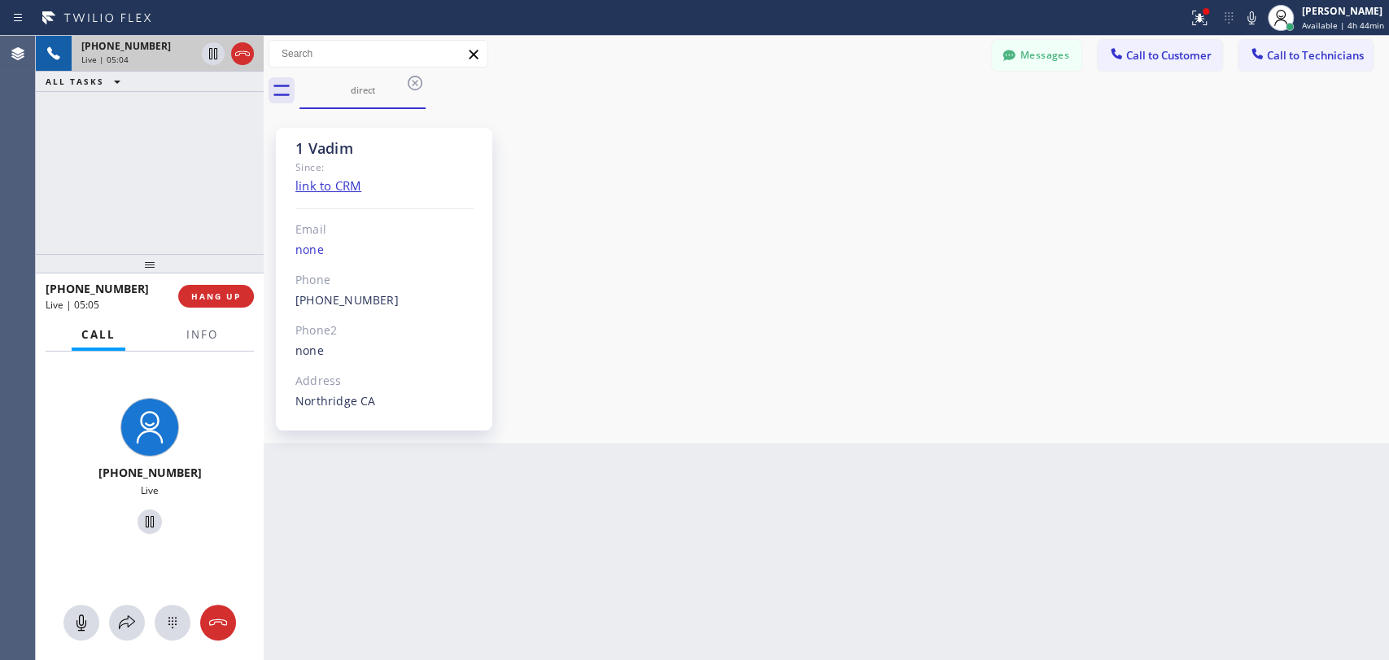
click at [222, 177] on div "+18183090098 Live | 05:04 ALL TASKS ALL TASKS ACTIVE TASKS TASKS IN WRAP UP" at bounding box center [150, 145] width 228 height 218
click at [1096, 374] on div "1 Vadim Since: link to CRM Email none Phone (818) 309-0098 Outbound call Techni…" at bounding box center [826, 275] width 1117 height 325
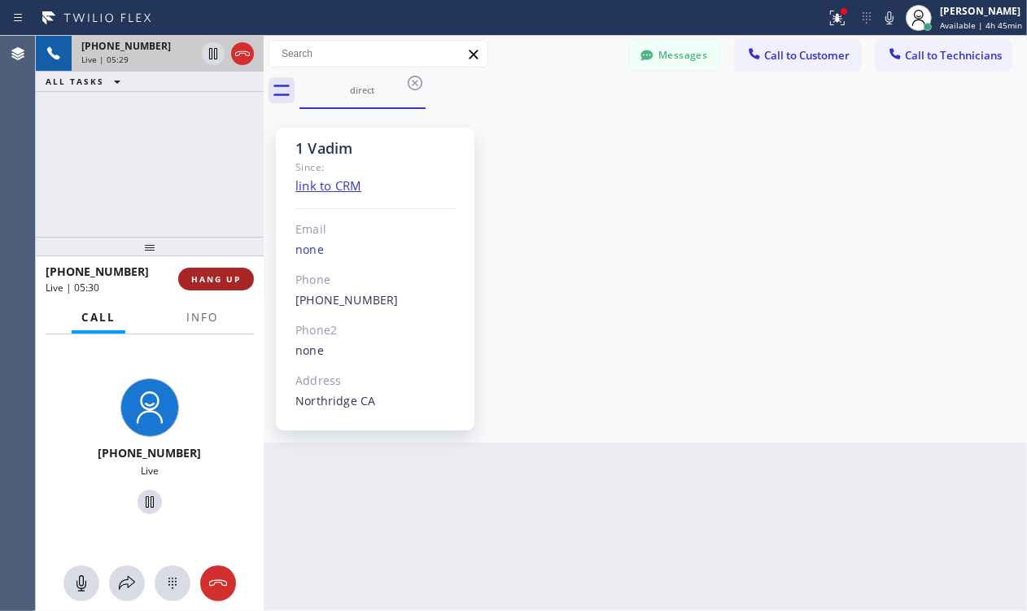
click at [230, 277] on span "HANG UP" at bounding box center [216, 278] width 50 height 11
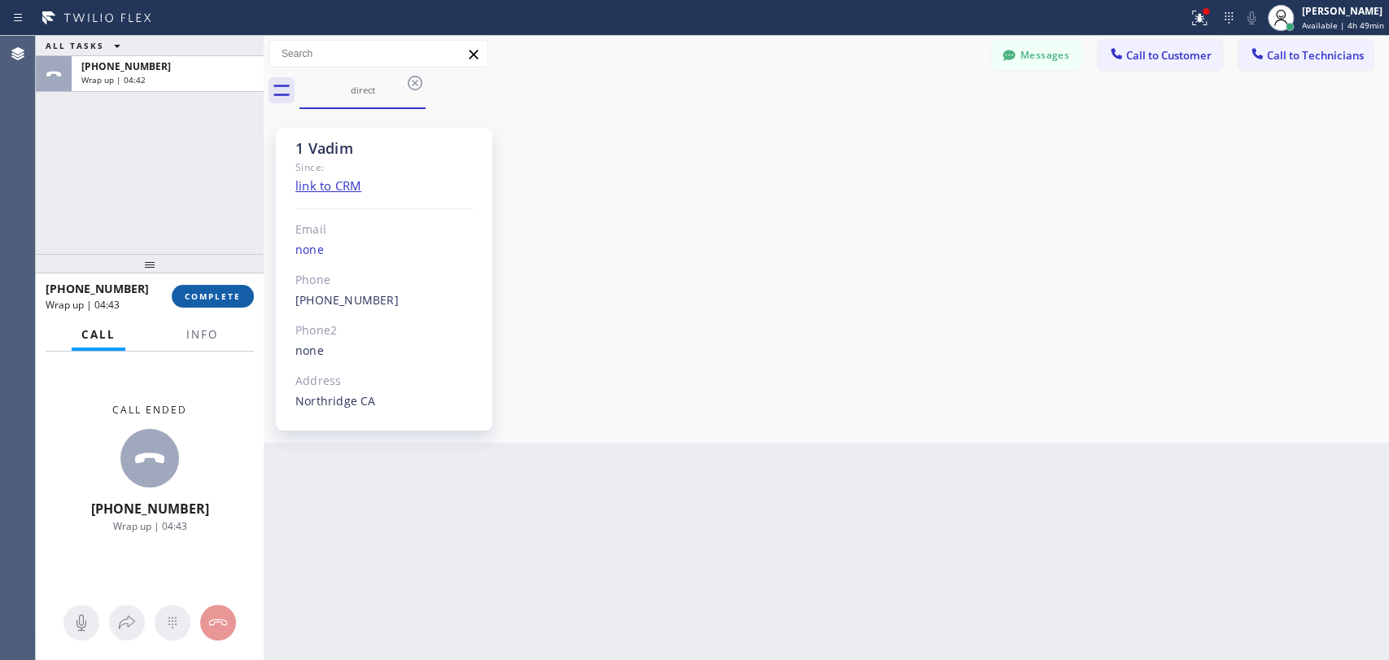
click at [211, 305] on button "COMPLETE" at bounding box center [213, 296] width 82 height 23
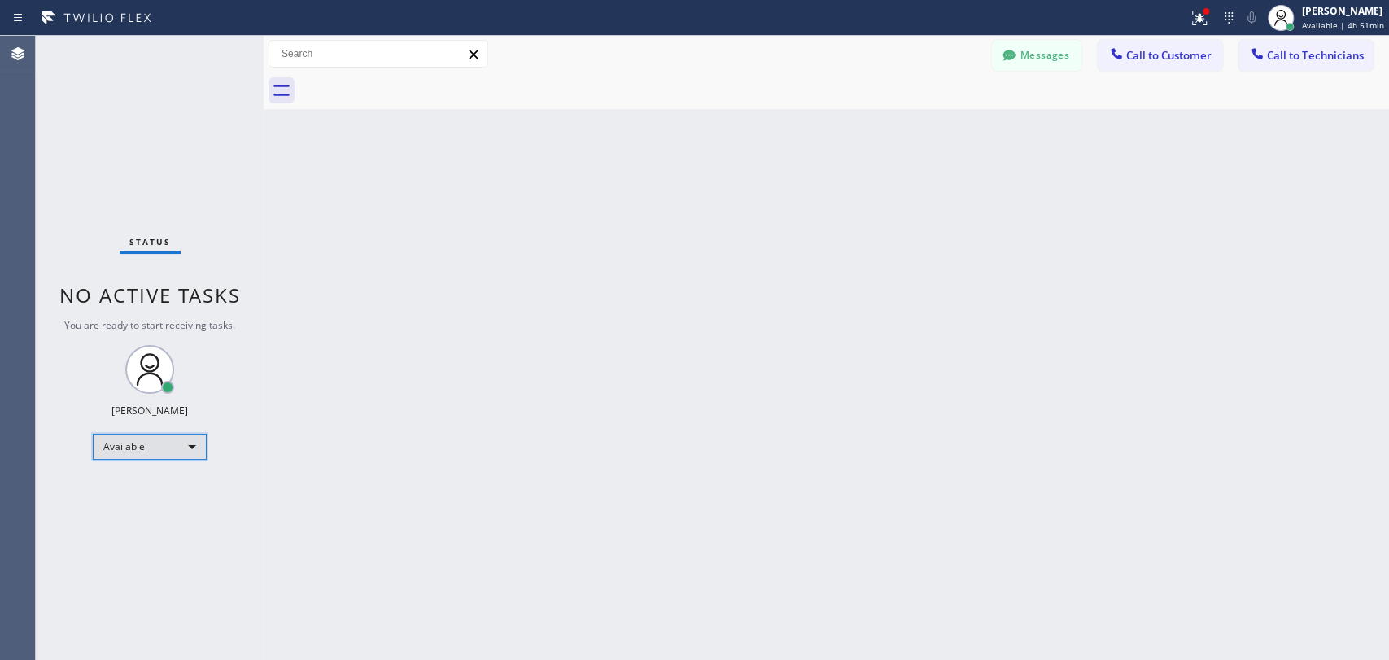
click at [124, 447] on div "Available" at bounding box center [150, 447] width 114 height 26
click at [124, 462] on li "Offline" at bounding box center [149, 468] width 111 height 20
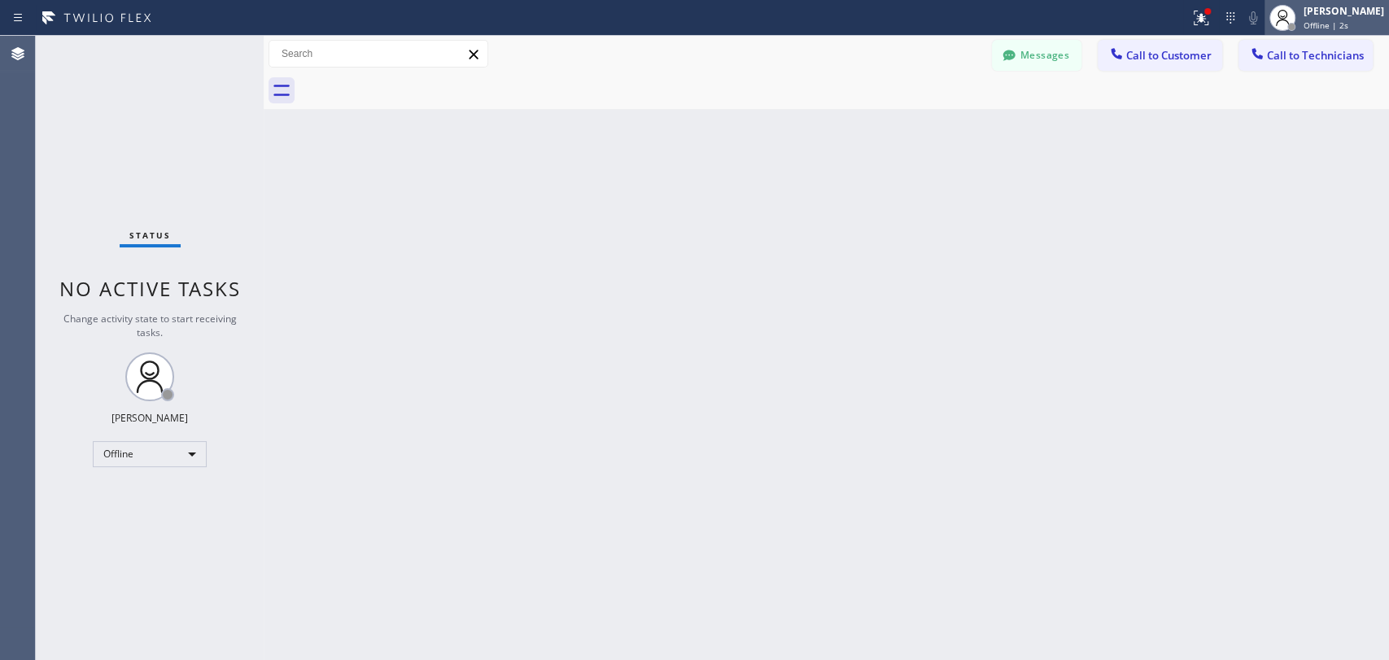
click at [1272, 19] on icon at bounding box center [1282, 18] width 20 height 20
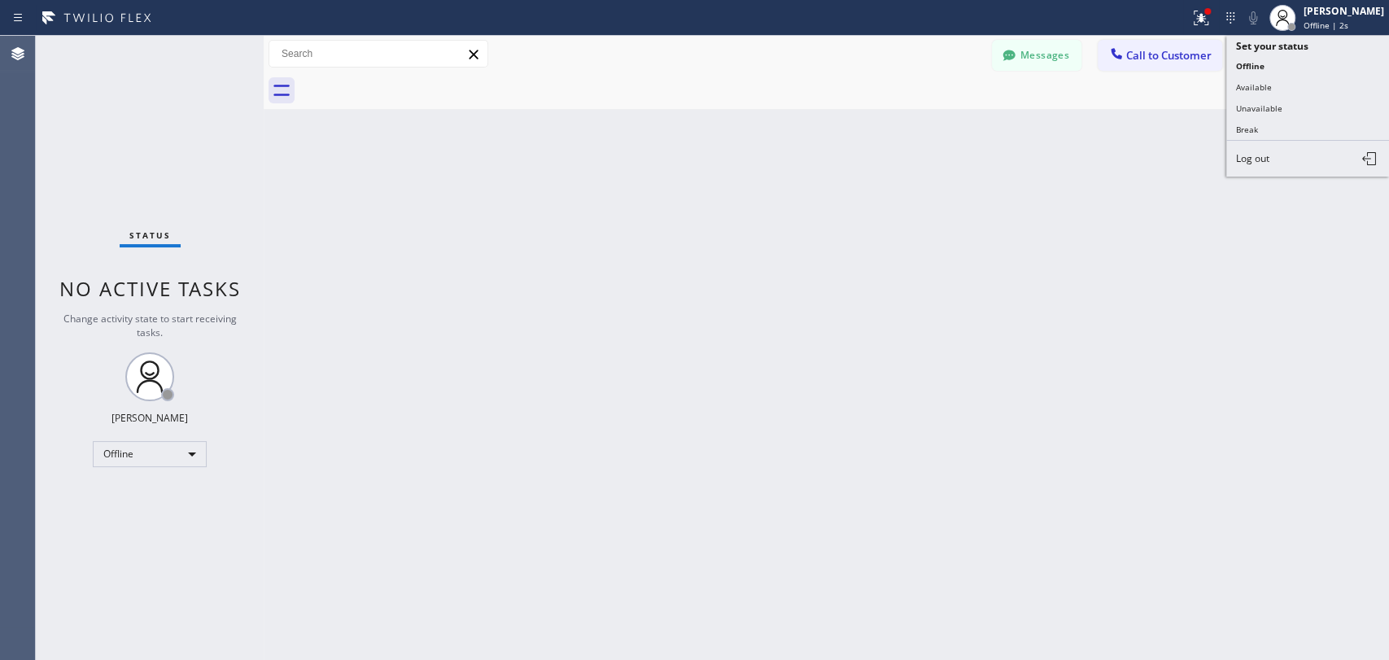
drag, startPoint x: 1254, startPoint y: 162, endPoint x: 1212, endPoint y: 91, distance: 82.0
click at [1254, 160] on button "Log out" at bounding box center [1307, 159] width 163 height 36
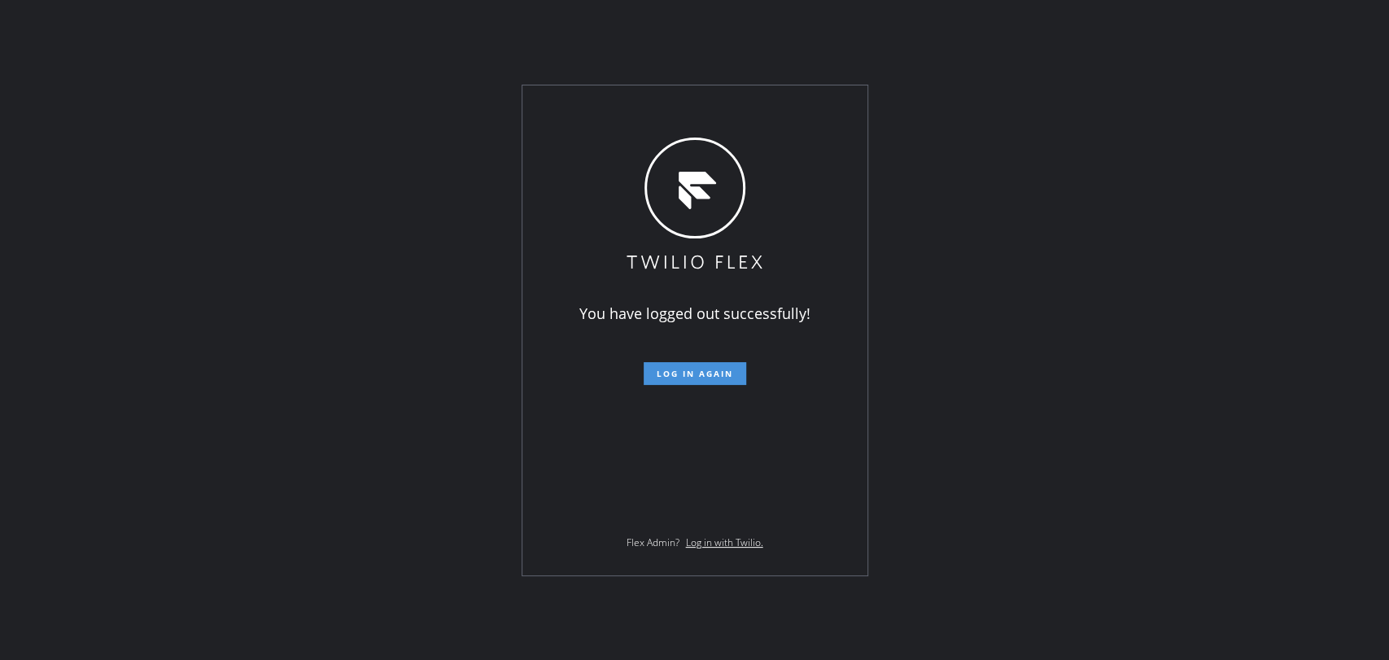
click at [692, 376] on span "Log in again" at bounding box center [694, 373] width 76 height 11
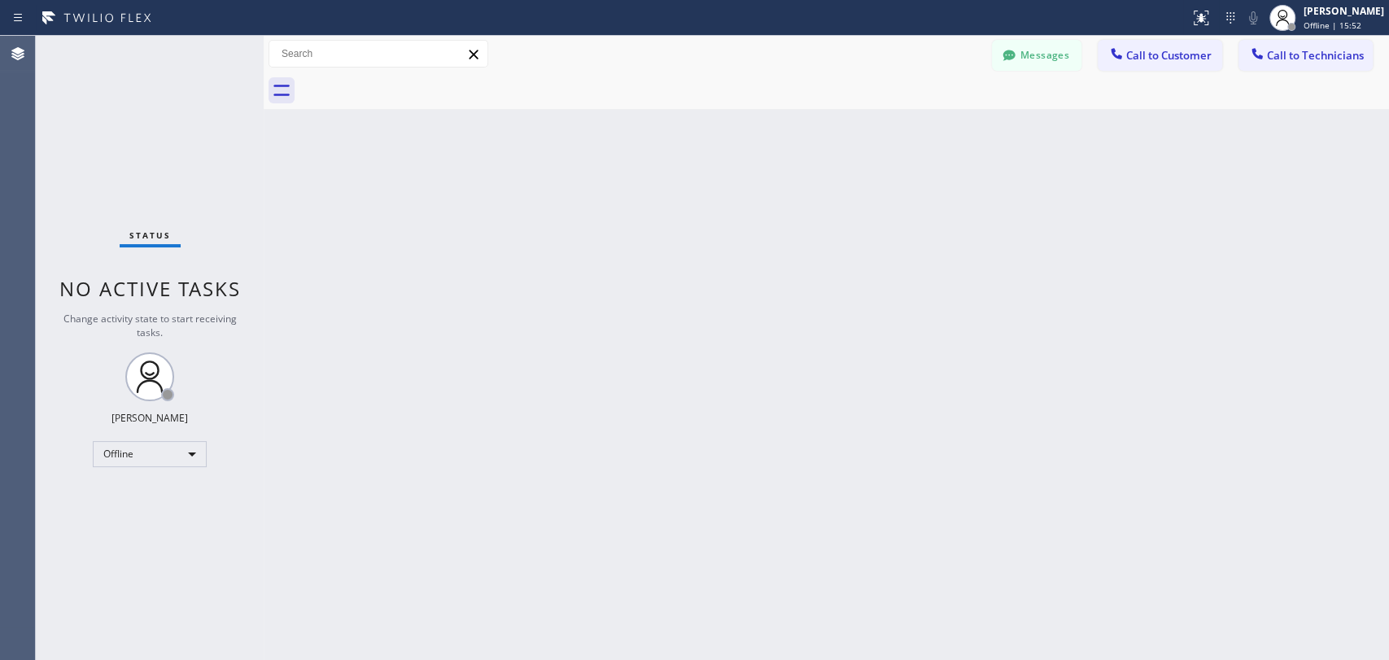
click at [1315, 208] on div "Back to Dashboard Change Sender ID Customers Technicians KA [PERSON_NAME] [DATE…" at bounding box center [826, 348] width 1125 height 624
click at [1287, 62] on span "Call to Technicians" at bounding box center [1315, 55] width 97 height 15
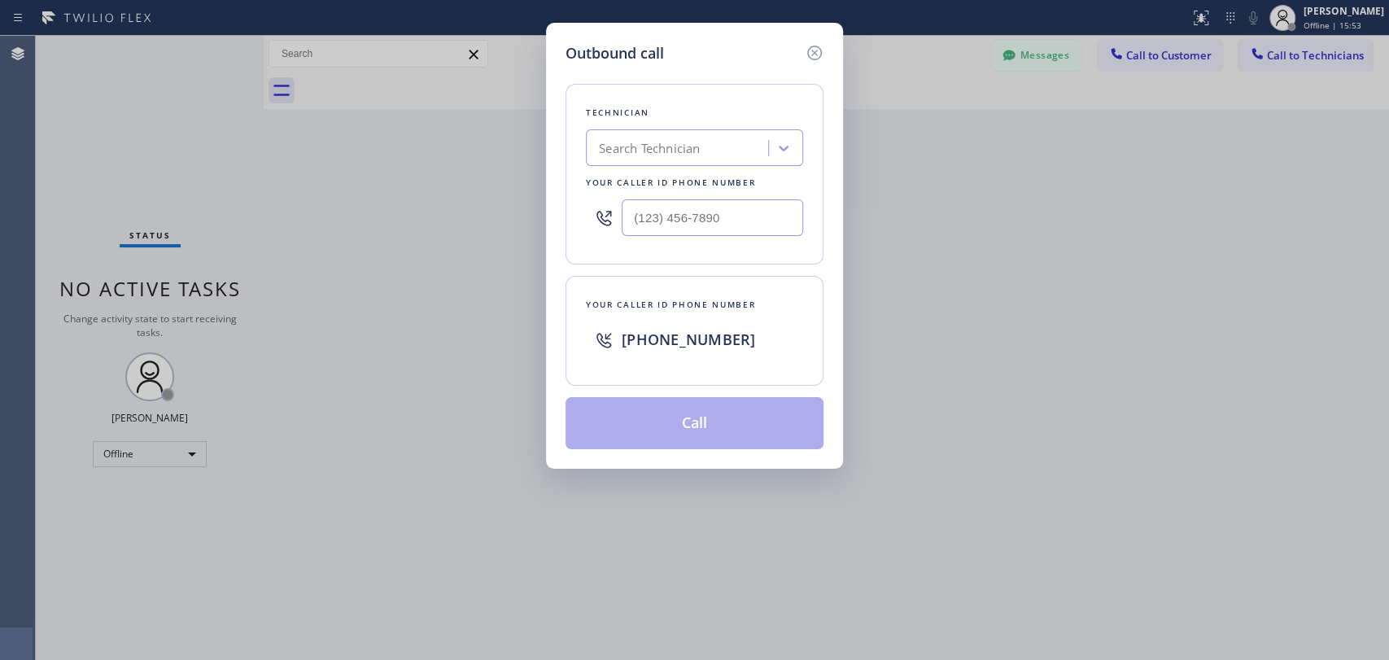
click at [636, 144] on div "Search Technician" at bounding box center [649, 148] width 101 height 19
type input "мфв"
drag, startPoint x: 591, startPoint y: 151, endPoint x: 727, endPoint y: 151, distance: 135.8
click at [727, 151] on div "Search Technician" at bounding box center [679, 148] width 177 height 28
click at [819, 50] on icon at bounding box center [815, 53] width 20 height 20
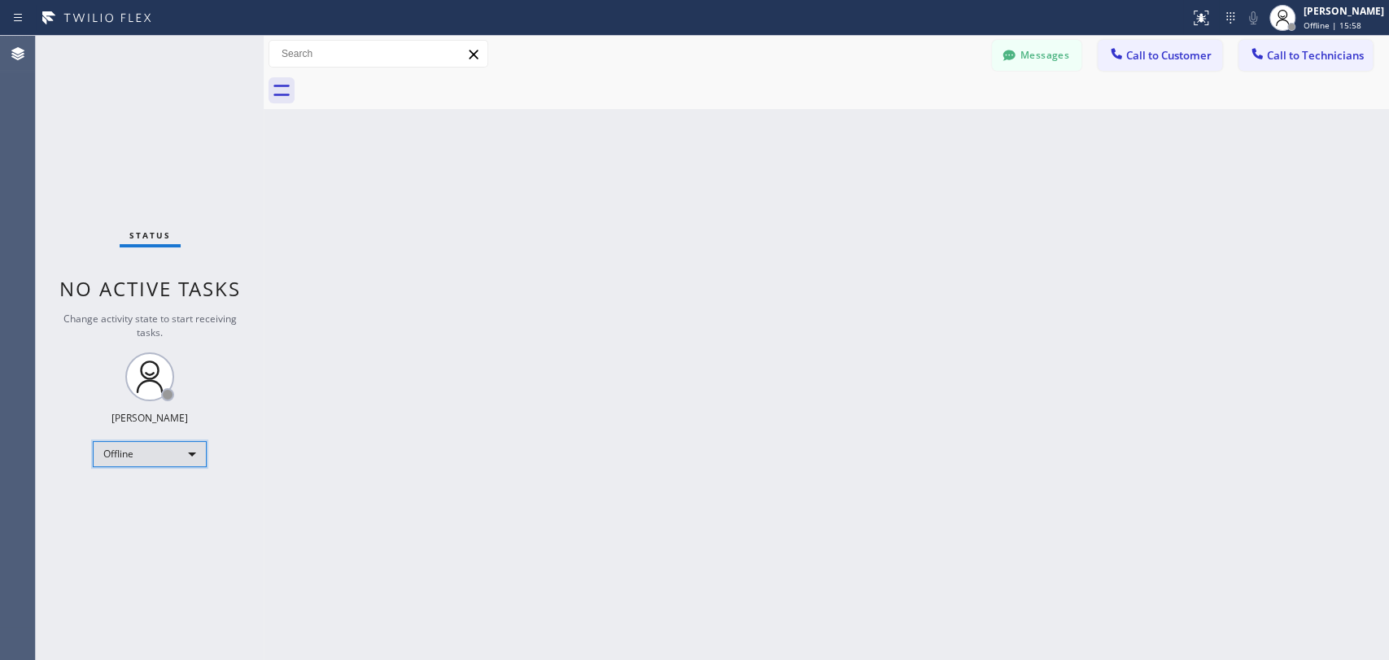
click at [101, 444] on div "Offline" at bounding box center [150, 454] width 114 height 26
click at [146, 511] on li "Unavailable" at bounding box center [149, 515] width 111 height 20
click at [1263, 58] on icon at bounding box center [1257, 54] width 16 height 16
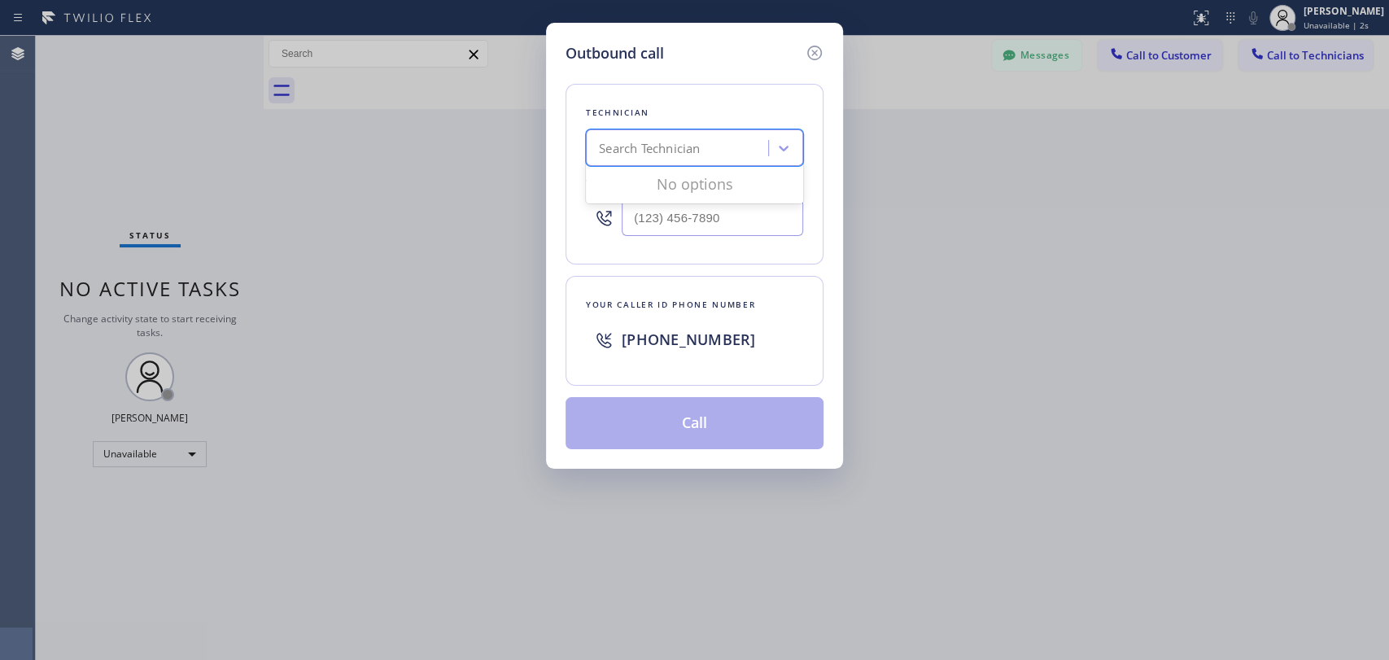
click at [628, 150] on div "Search Technician" at bounding box center [649, 148] width 101 height 19
type input "vadim"
click at [670, 182] on div "[PERSON_NAME]" at bounding box center [694, 182] width 217 height 29
type input "[PHONE_NUMBER]"
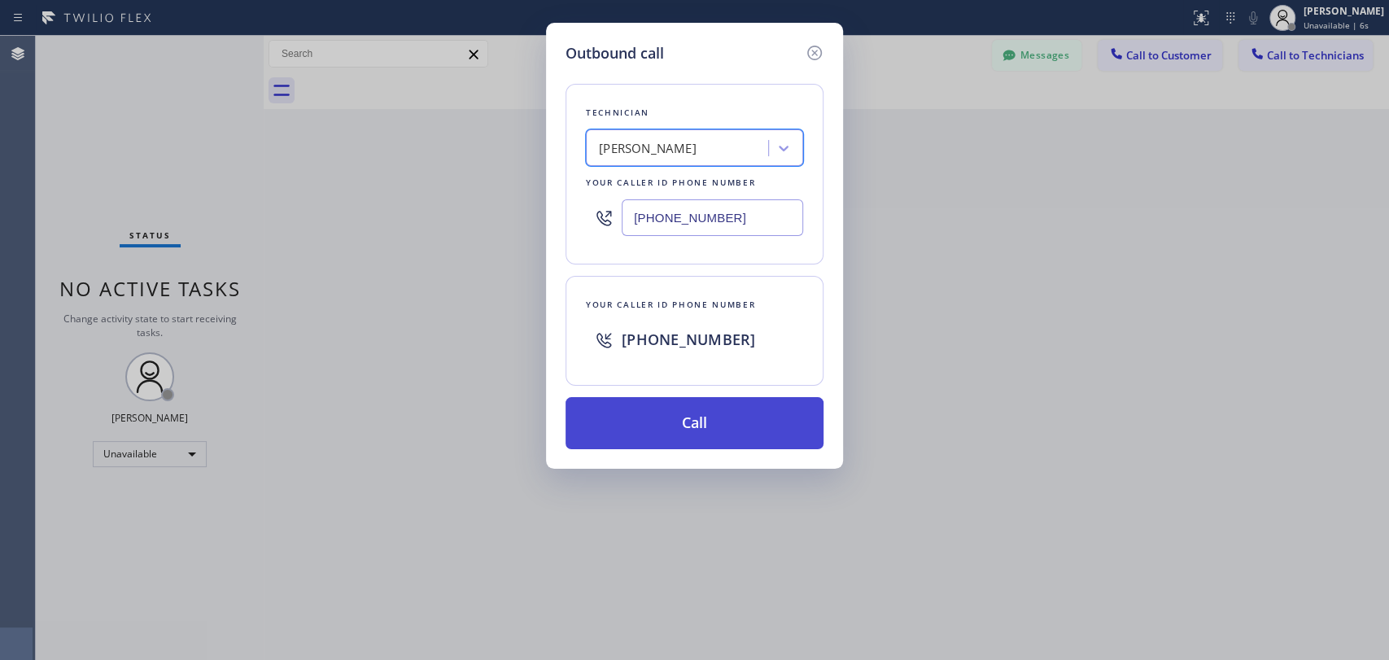
click at [709, 425] on button "Call" at bounding box center [694, 423] width 258 height 52
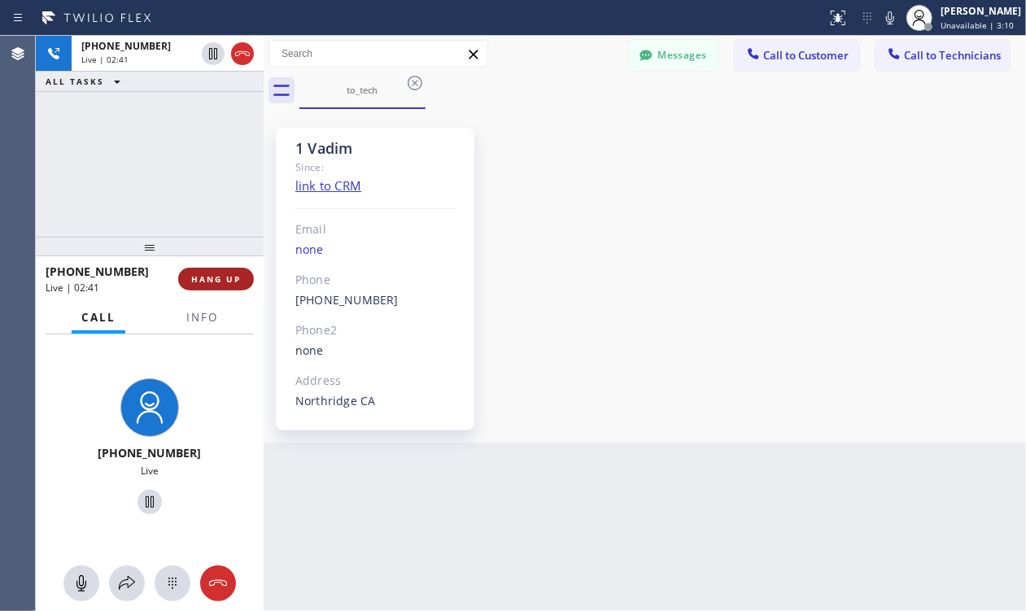
click at [218, 280] on span "HANG UP" at bounding box center [216, 278] width 50 height 11
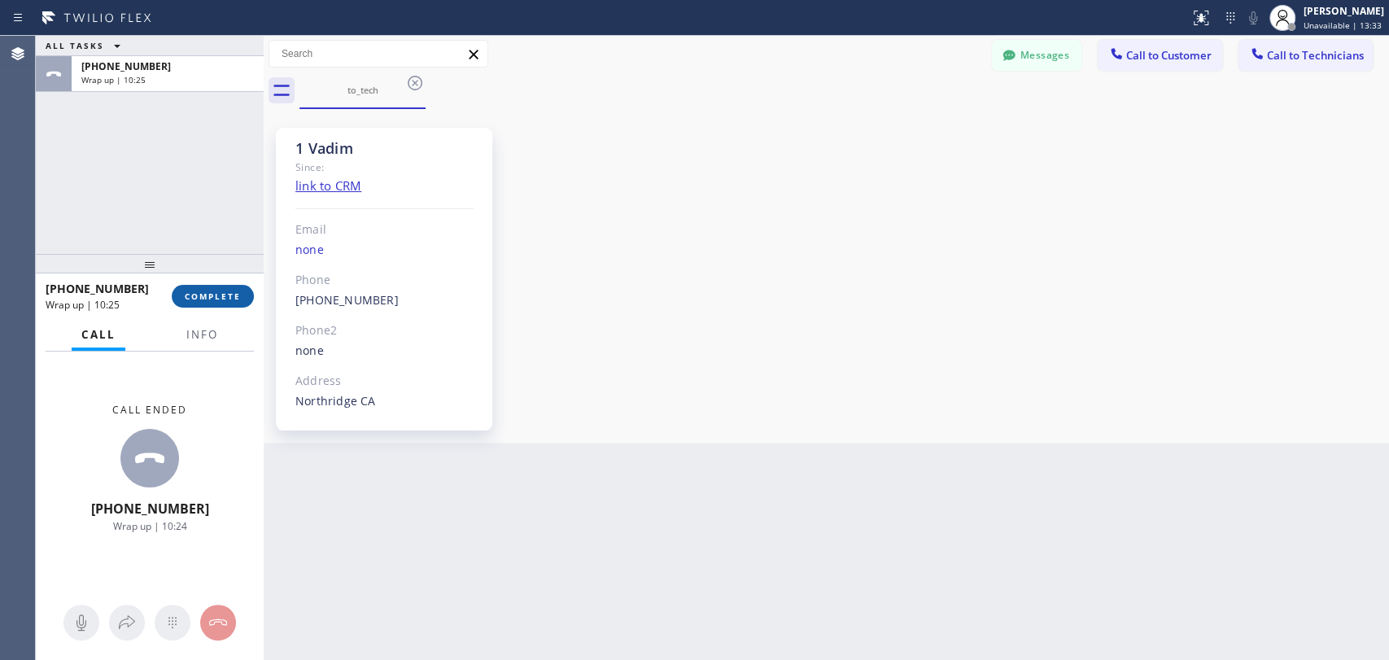
click at [213, 296] on span "COMPLETE" at bounding box center [213, 295] width 56 height 11
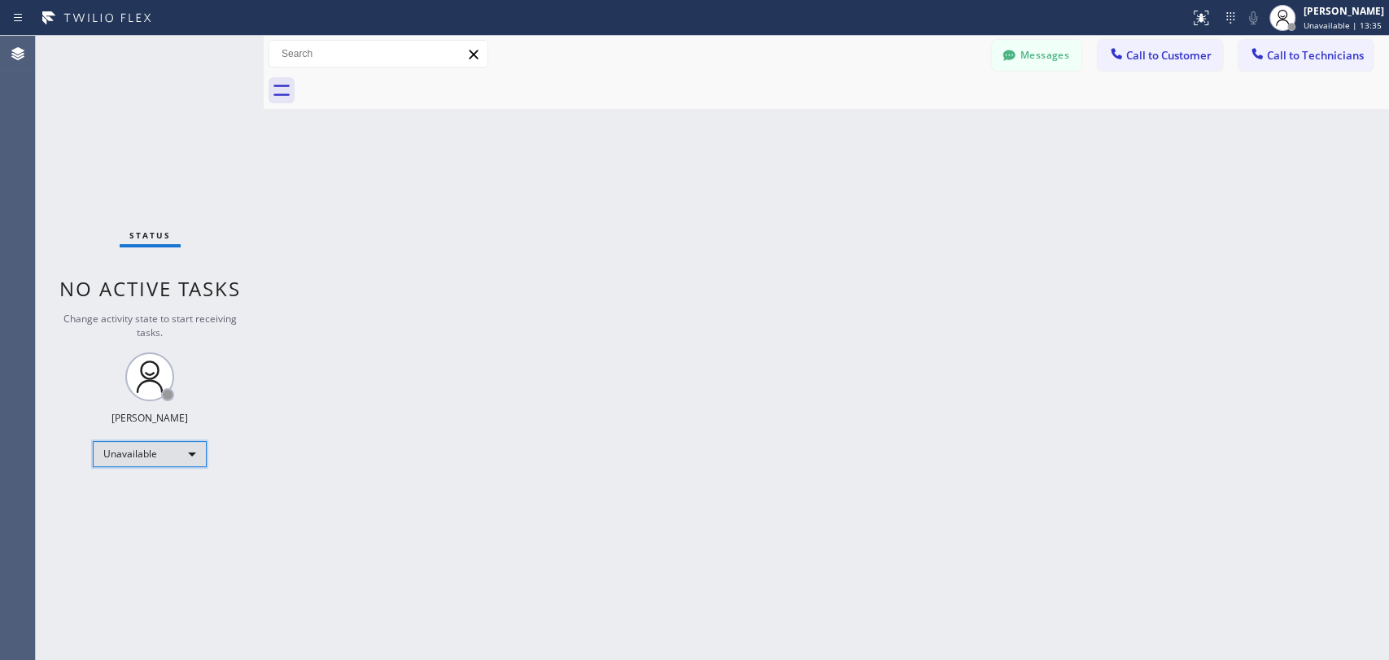
click at [133, 448] on div "Unavailable" at bounding box center [150, 454] width 114 height 26
click at [130, 469] on li "Offline" at bounding box center [149, 474] width 111 height 20
click at [1287, 26] on div at bounding box center [1291, 27] width 8 height 8
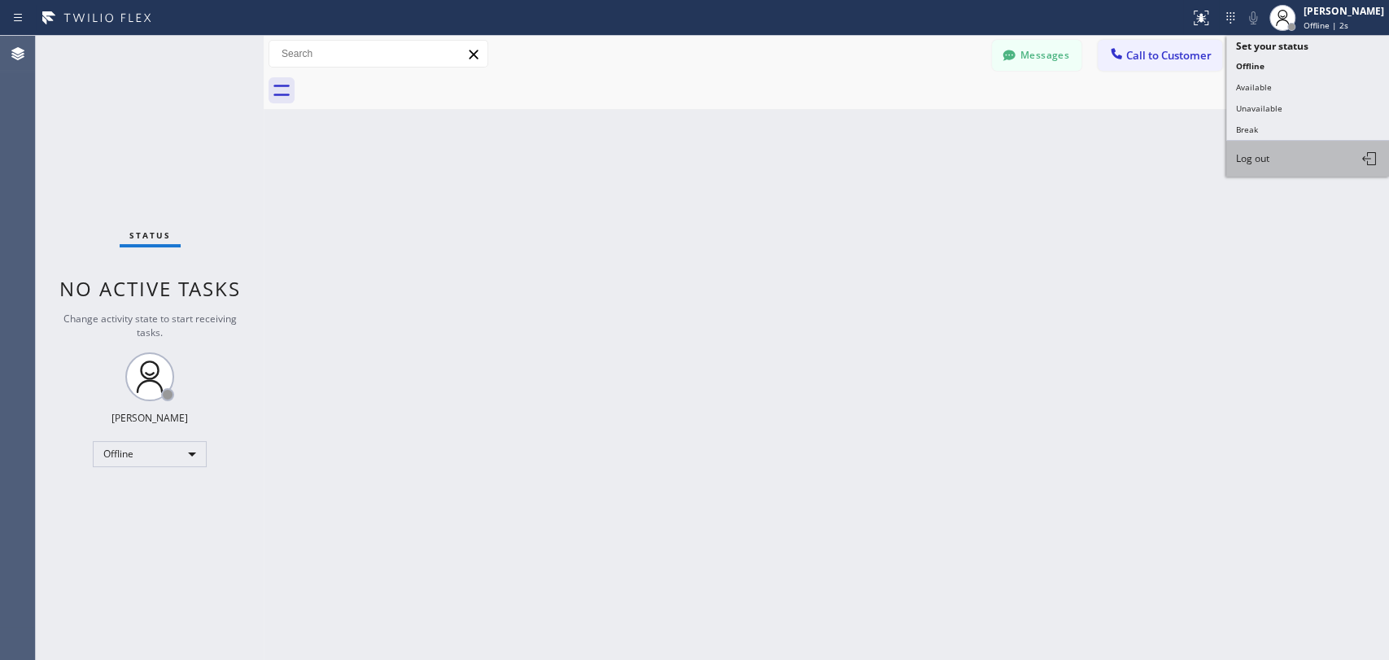
click at [1254, 167] on button "Log out" at bounding box center [1307, 159] width 163 height 36
